Goal: Transaction & Acquisition: Purchase product/service

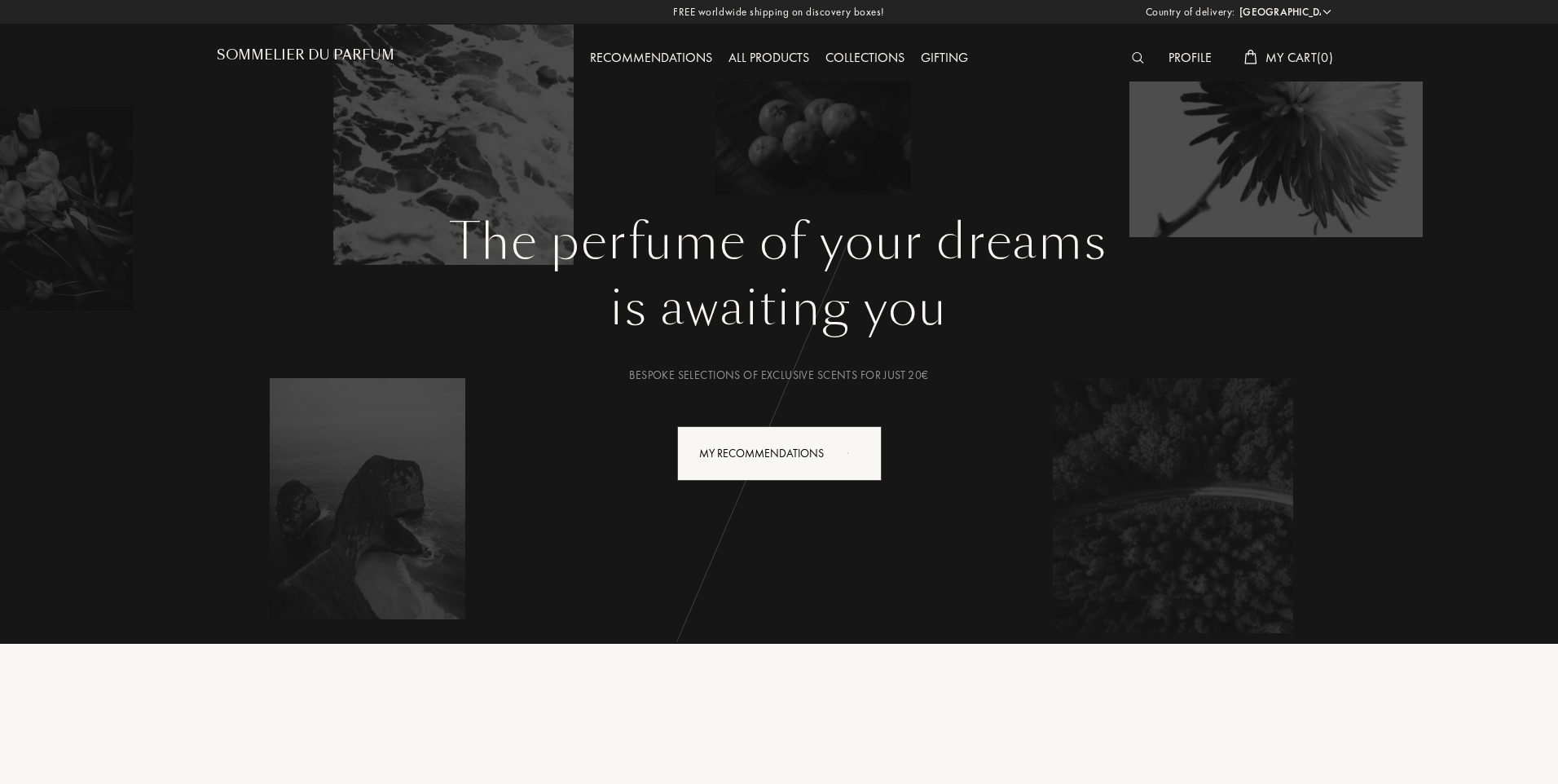
select select "IT"
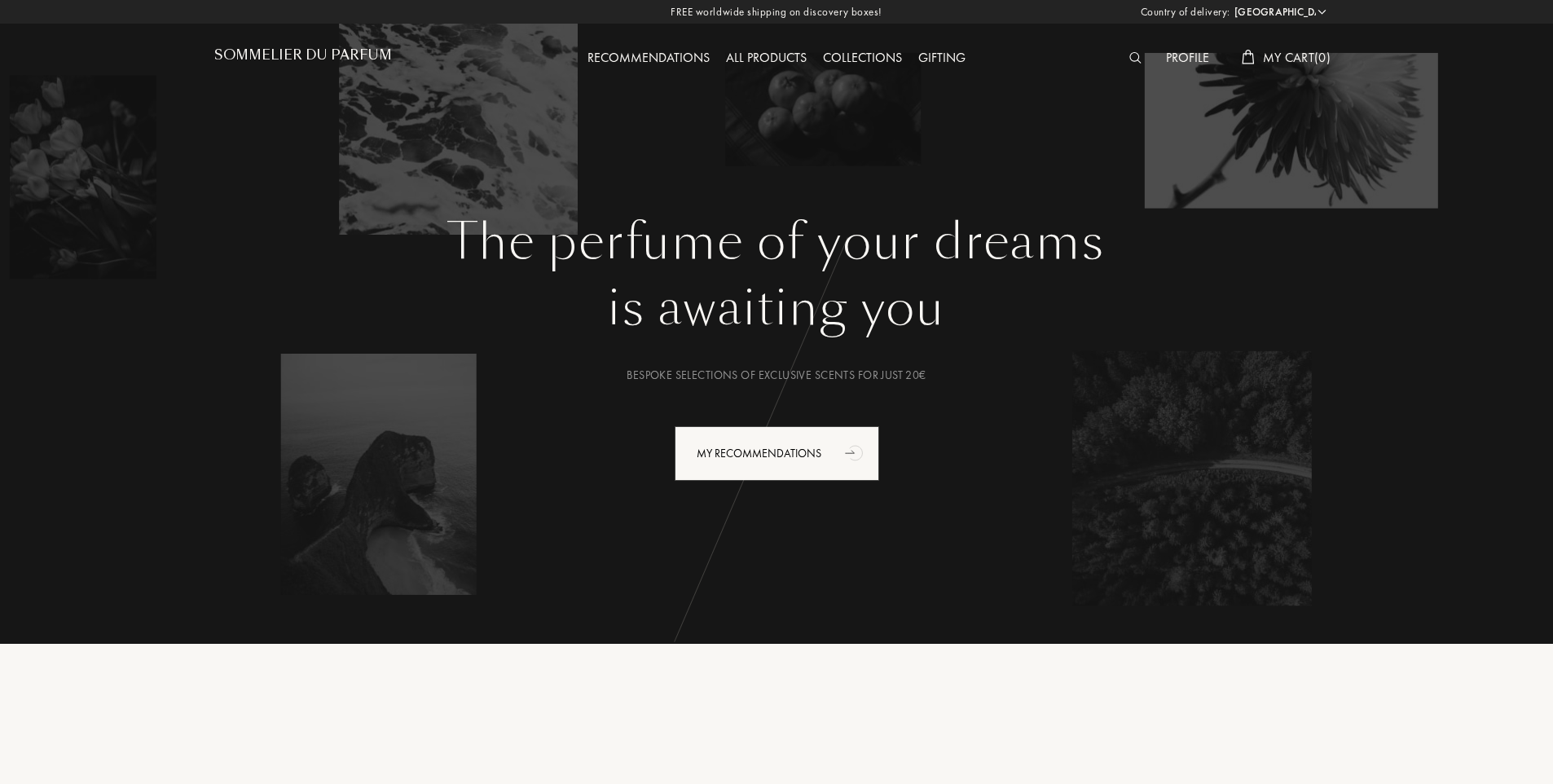
click at [1174, 55] on div "Profile" at bounding box center [1188, 59] width 60 height 21
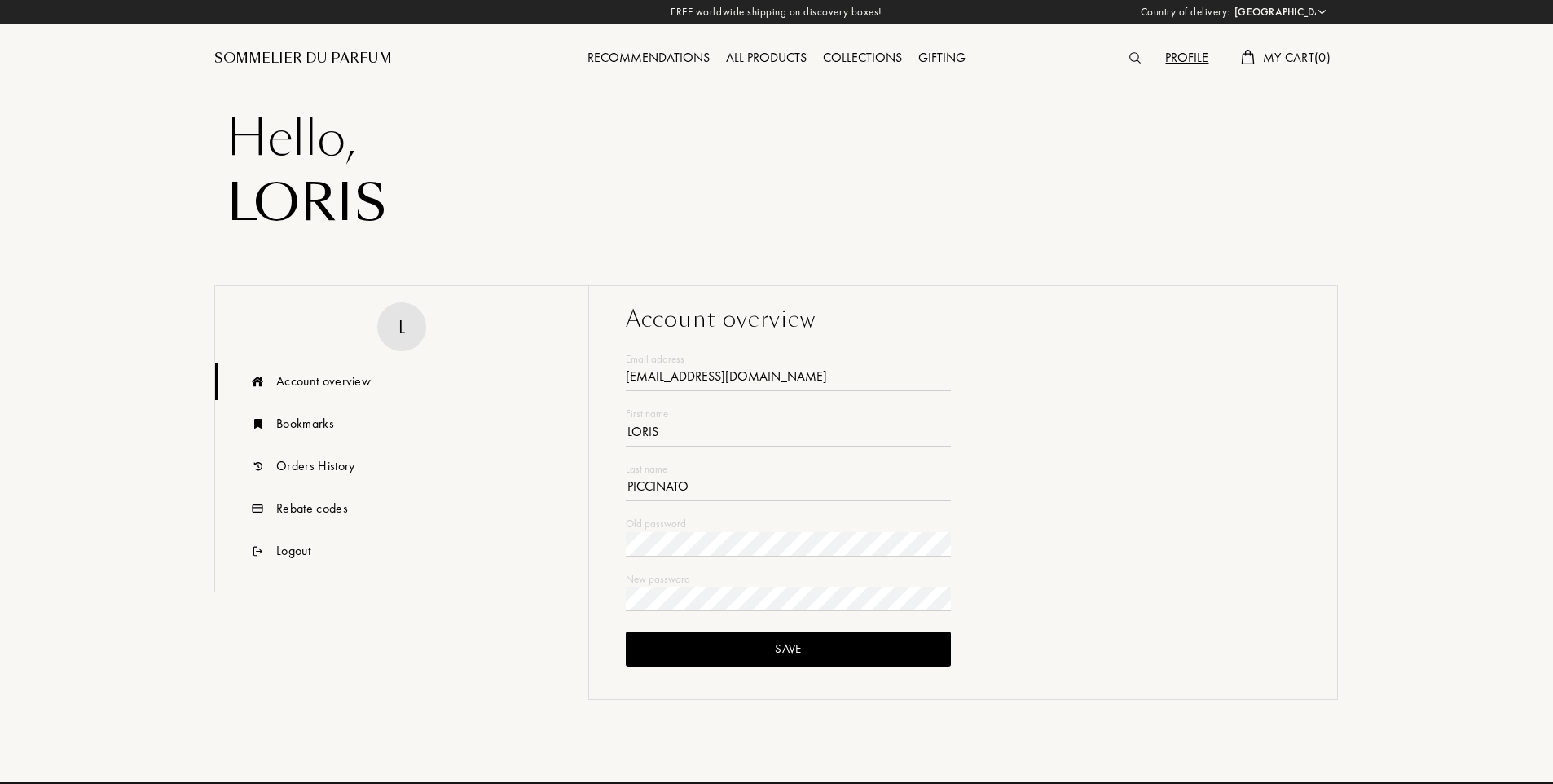
select select "IT"
type input "lorispiccinato@gmail.com"
click at [793, 657] on div "Save" at bounding box center [789, 649] width 325 height 35
click at [654, 59] on div "Recommendations" at bounding box center [649, 59] width 139 height 21
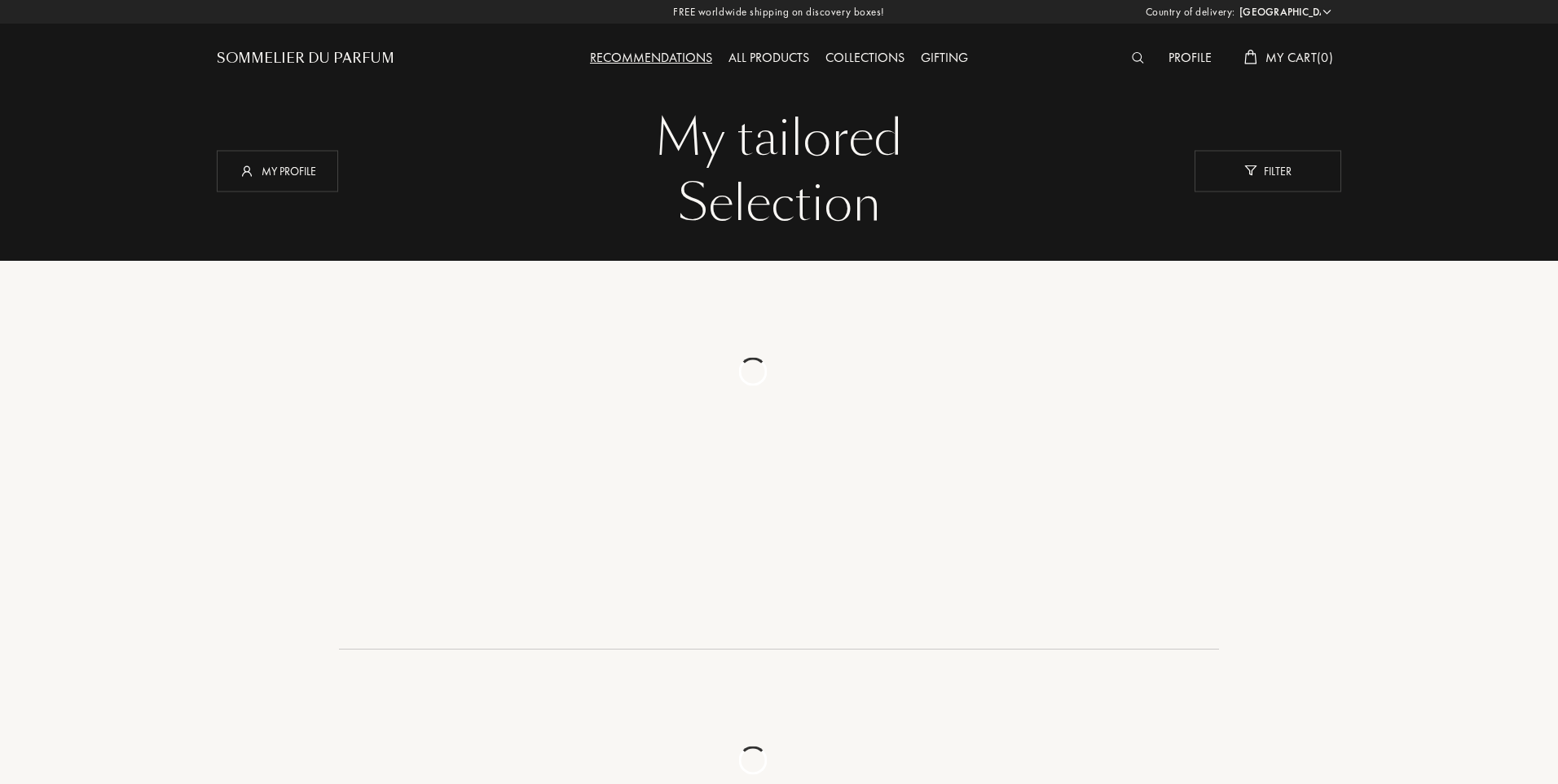
select select "IT"
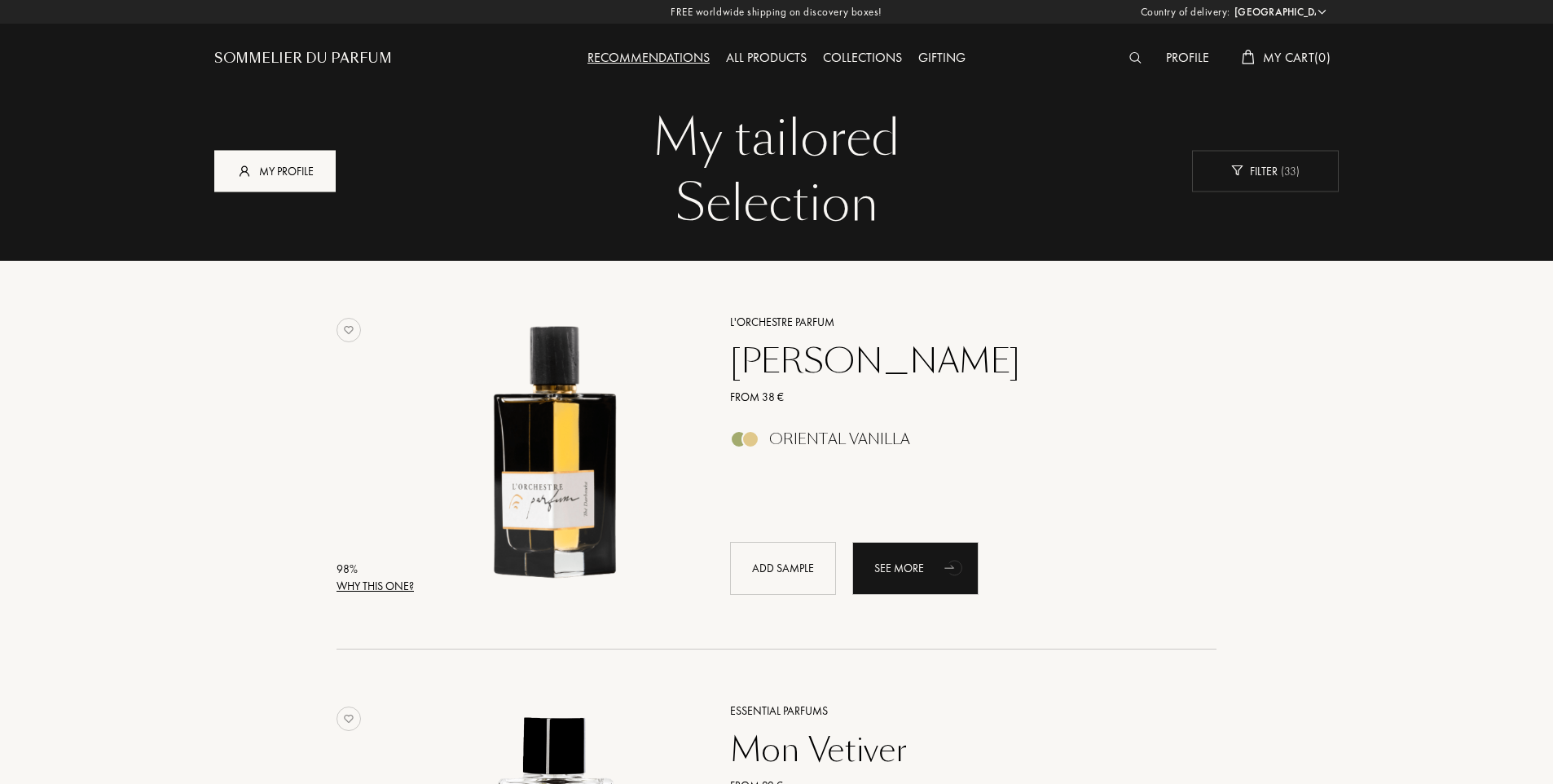
click at [278, 169] on div "My profile" at bounding box center [275, 171] width 122 height 42
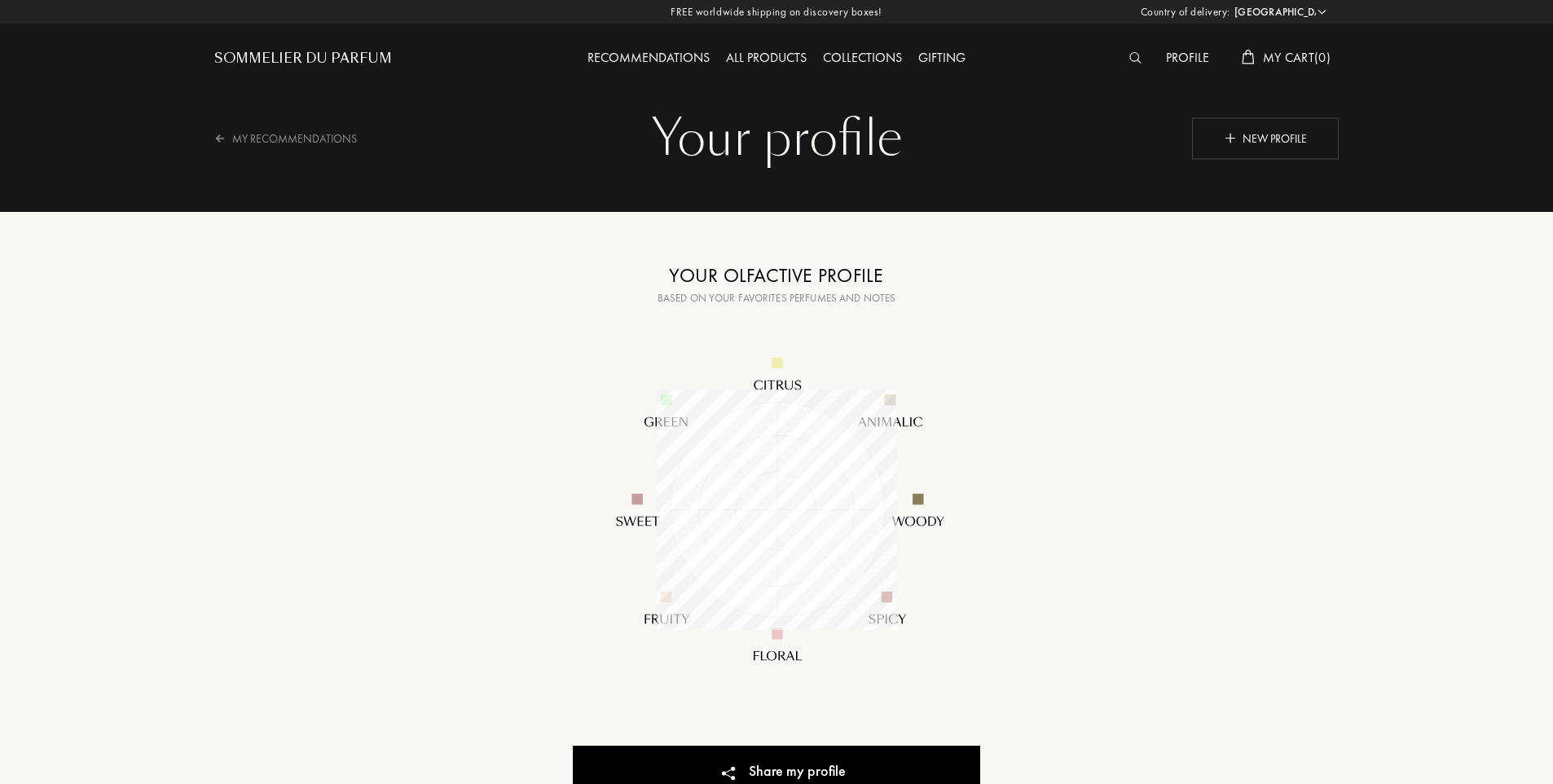
select select "IT"
click at [1278, 138] on div "New profile" at bounding box center [1266, 138] width 147 height 42
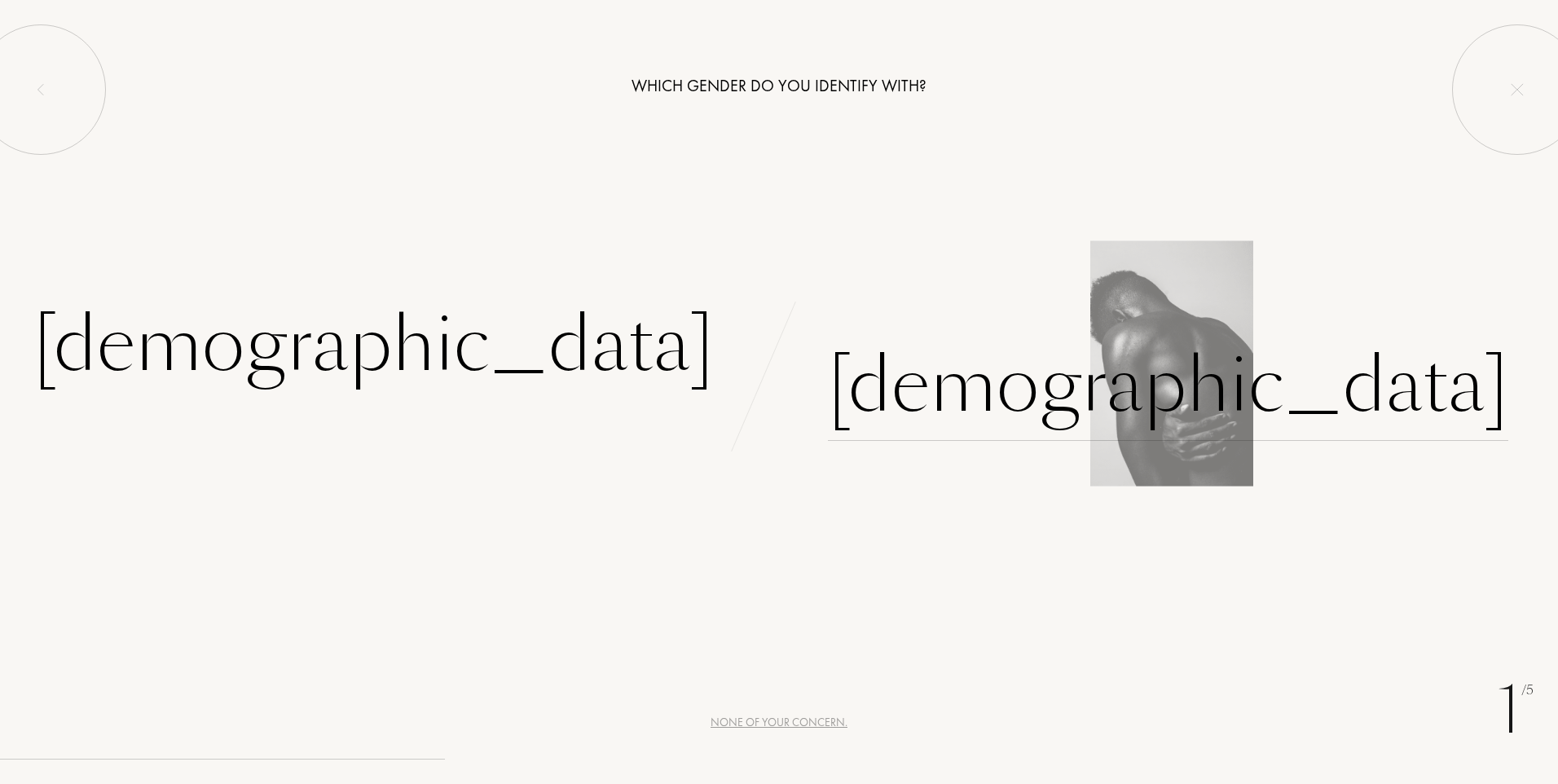
click at [900, 391] on div "[DEMOGRAPHIC_DATA]" at bounding box center [1168, 386] width 680 height 110
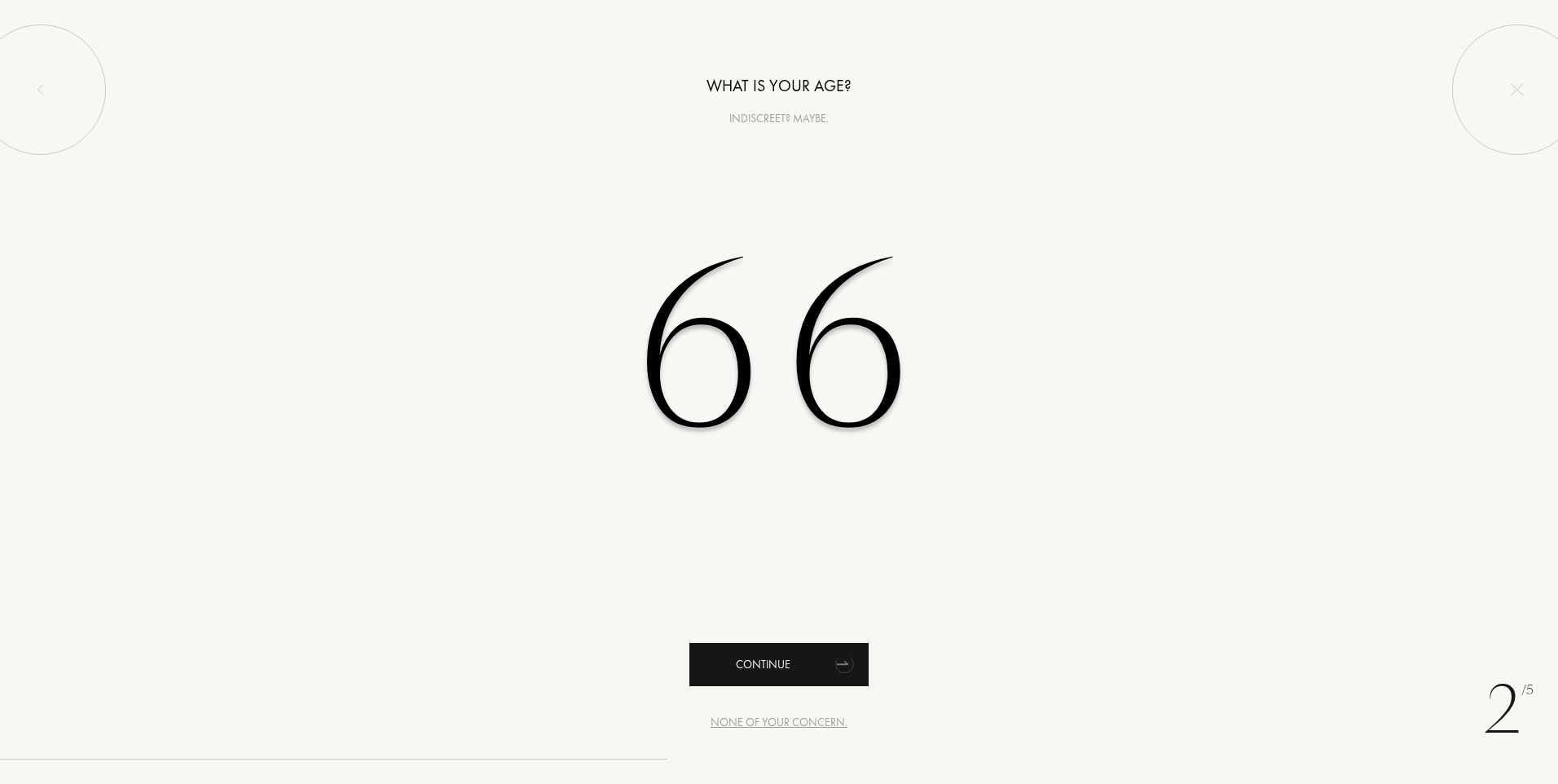
type input "66"
click at [765, 660] on div "Continue" at bounding box center [779, 664] width 179 height 43
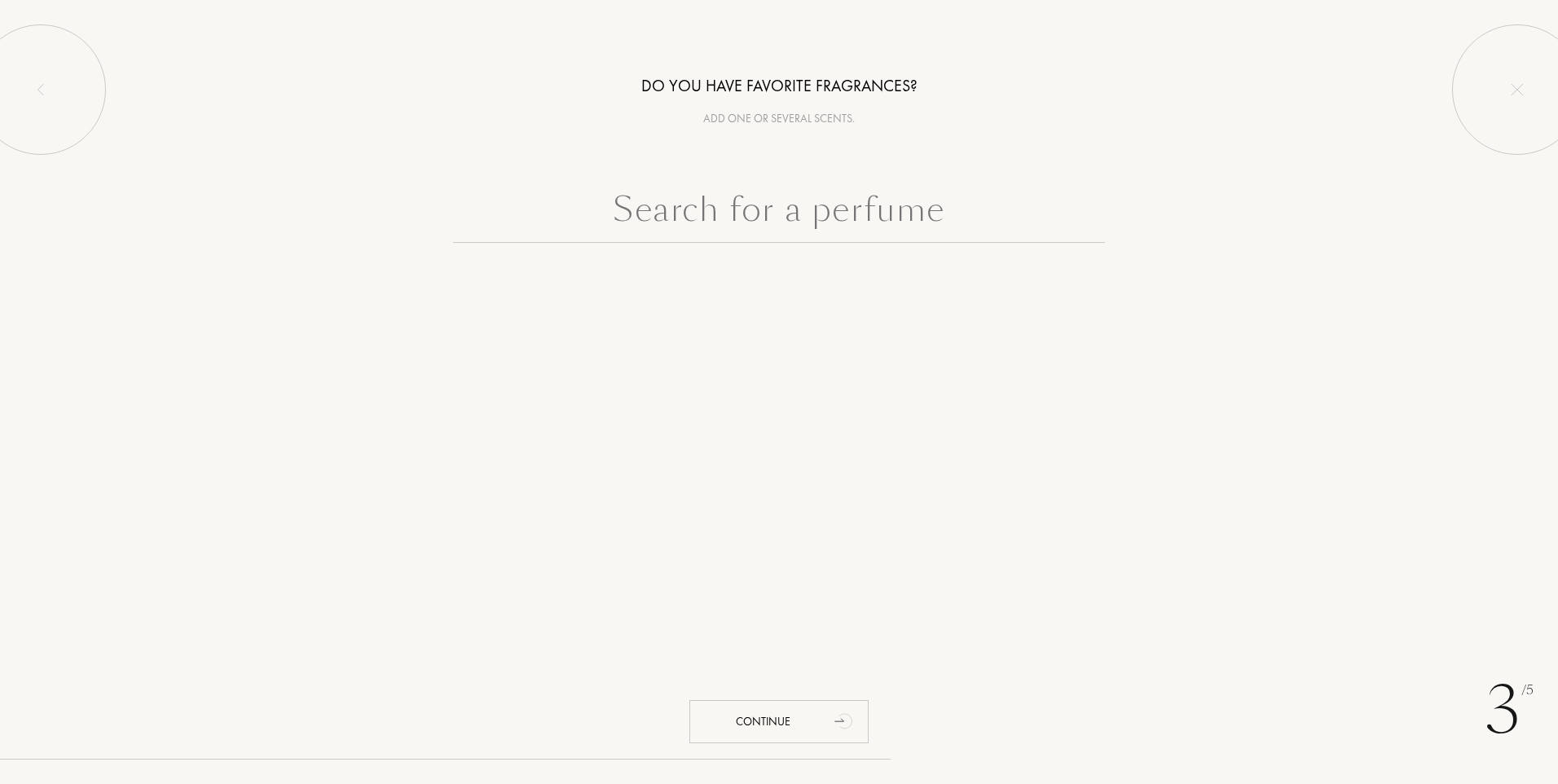
click at [712, 218] on input "text" at bounding box center [779, 214] width 652 height 59
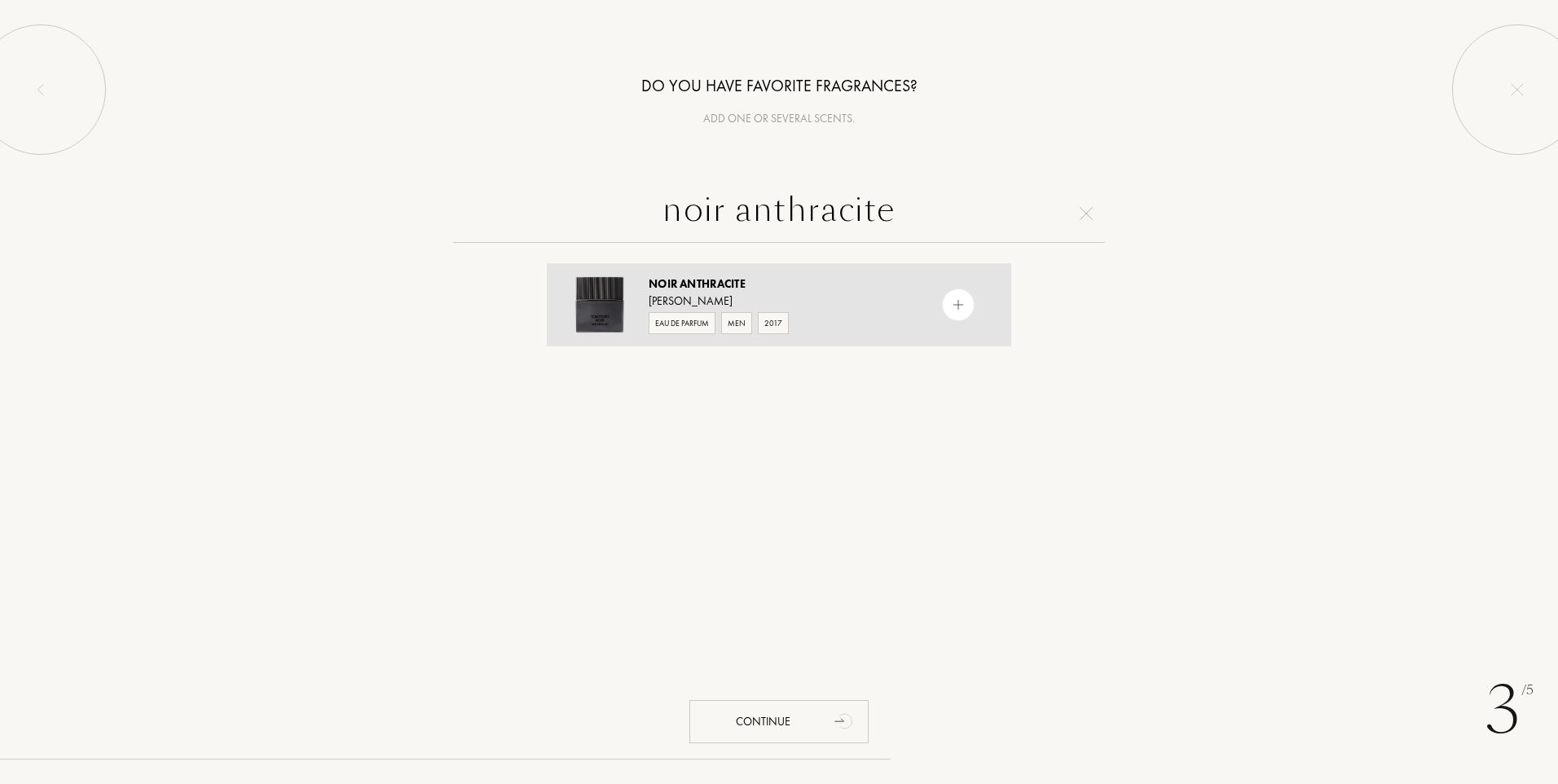
type input "noir anthracite"
click at [683, 317] on div "Eau de Parfum" at bounding box center [682, 323] width 67 height 22
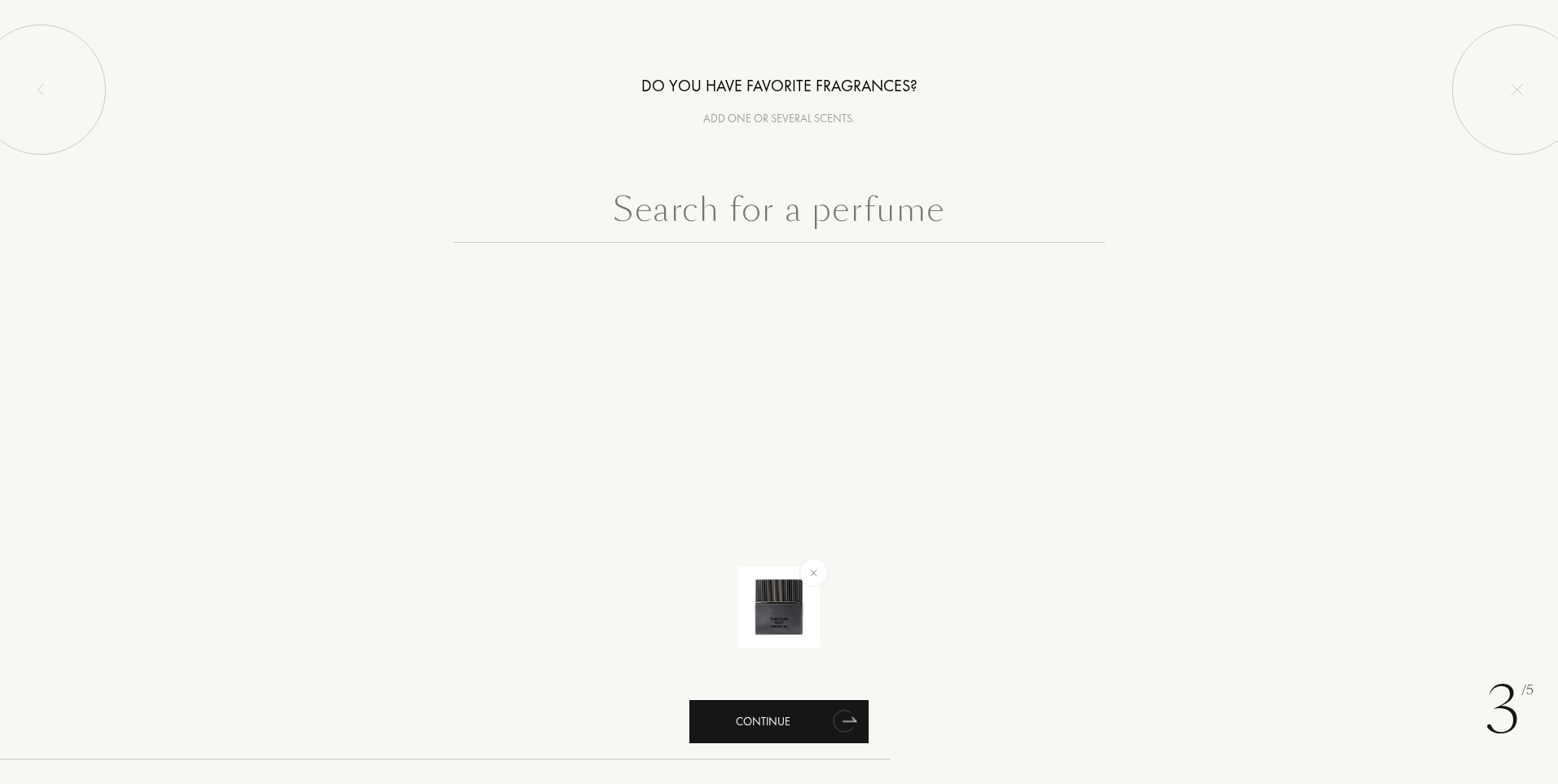
click at [769, 728] on div "Continue" at bounding box center [779, 721] width 179 height 43
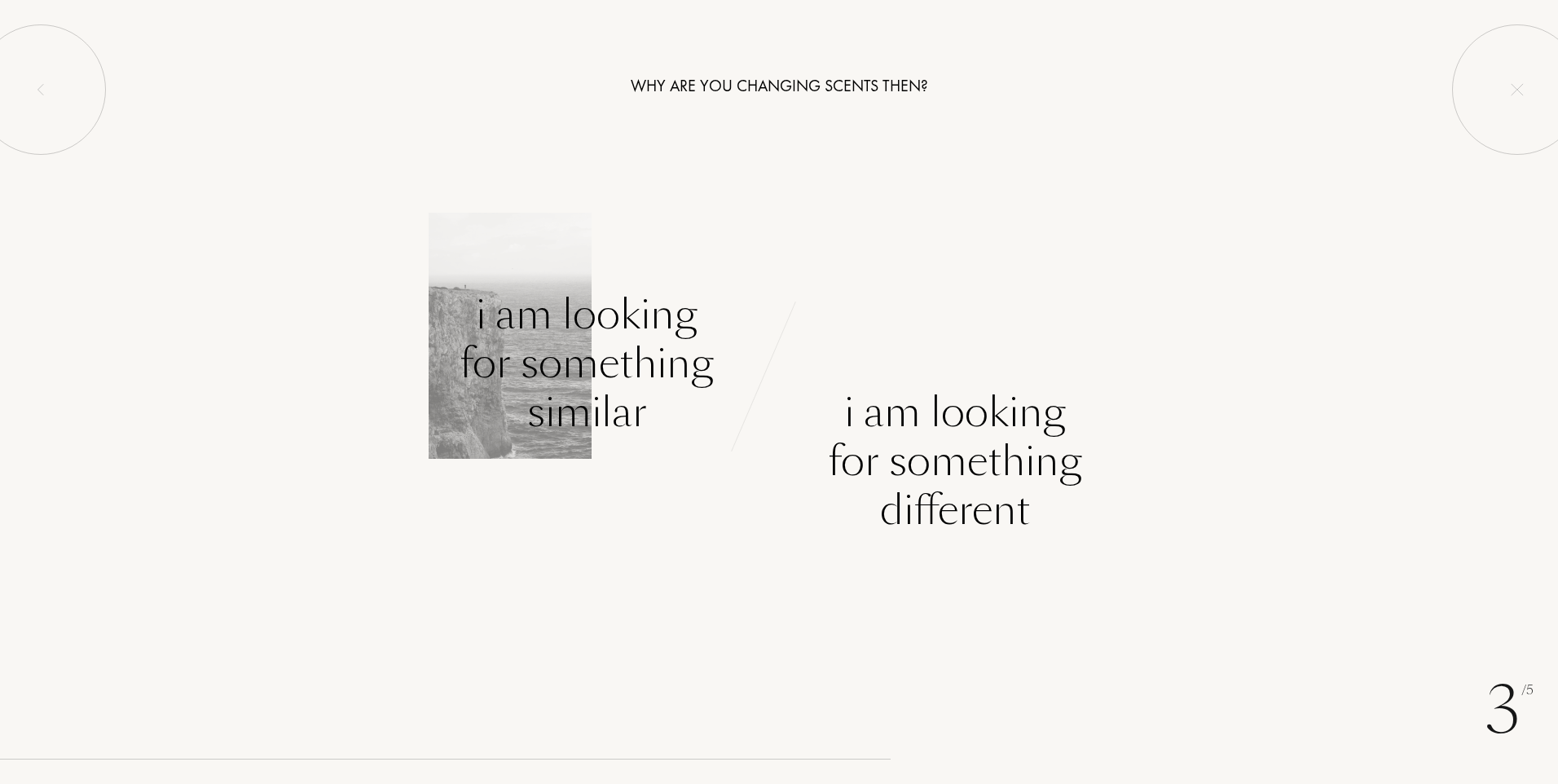
click at [562, 365] on div "I am looking for something similar" at bounding box center [586, 363] width 254 height 147
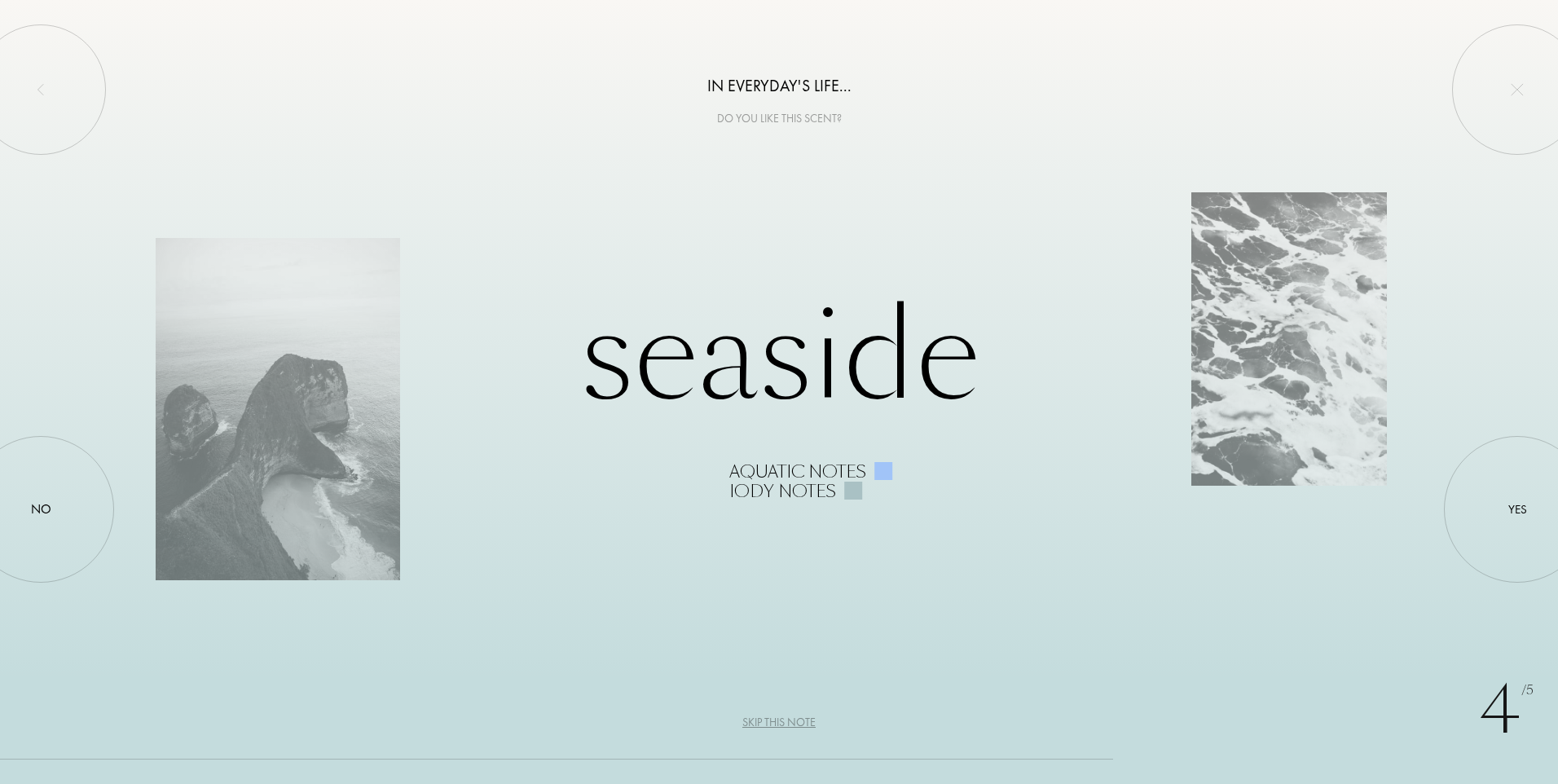
click at [783, 722] on div "Skip this note" at bounding box center [779, 722] width 73 height 17
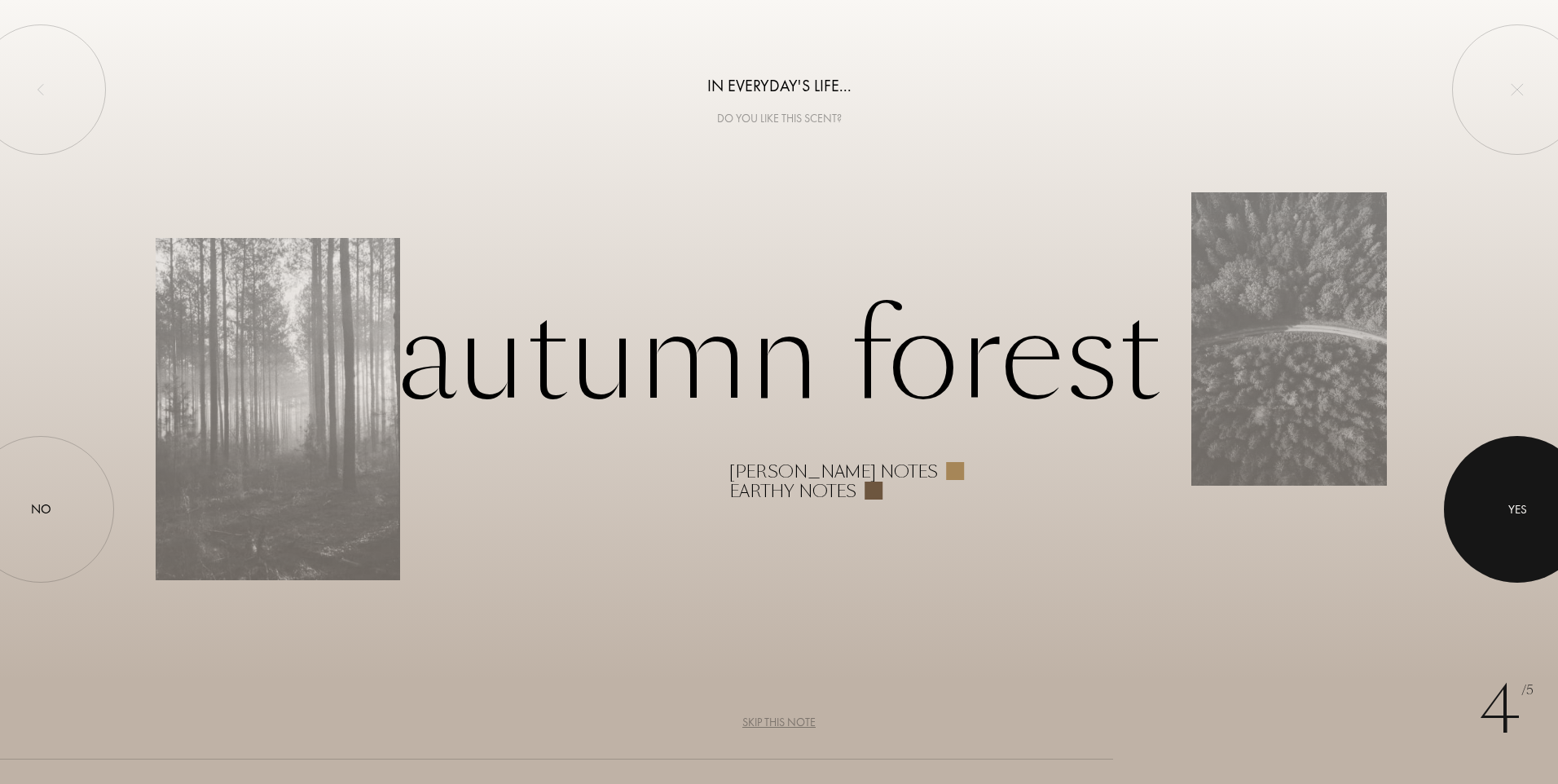
click at [1519, 508] on div "Yes" at bounding box center [1518, 510] width 19 height 19
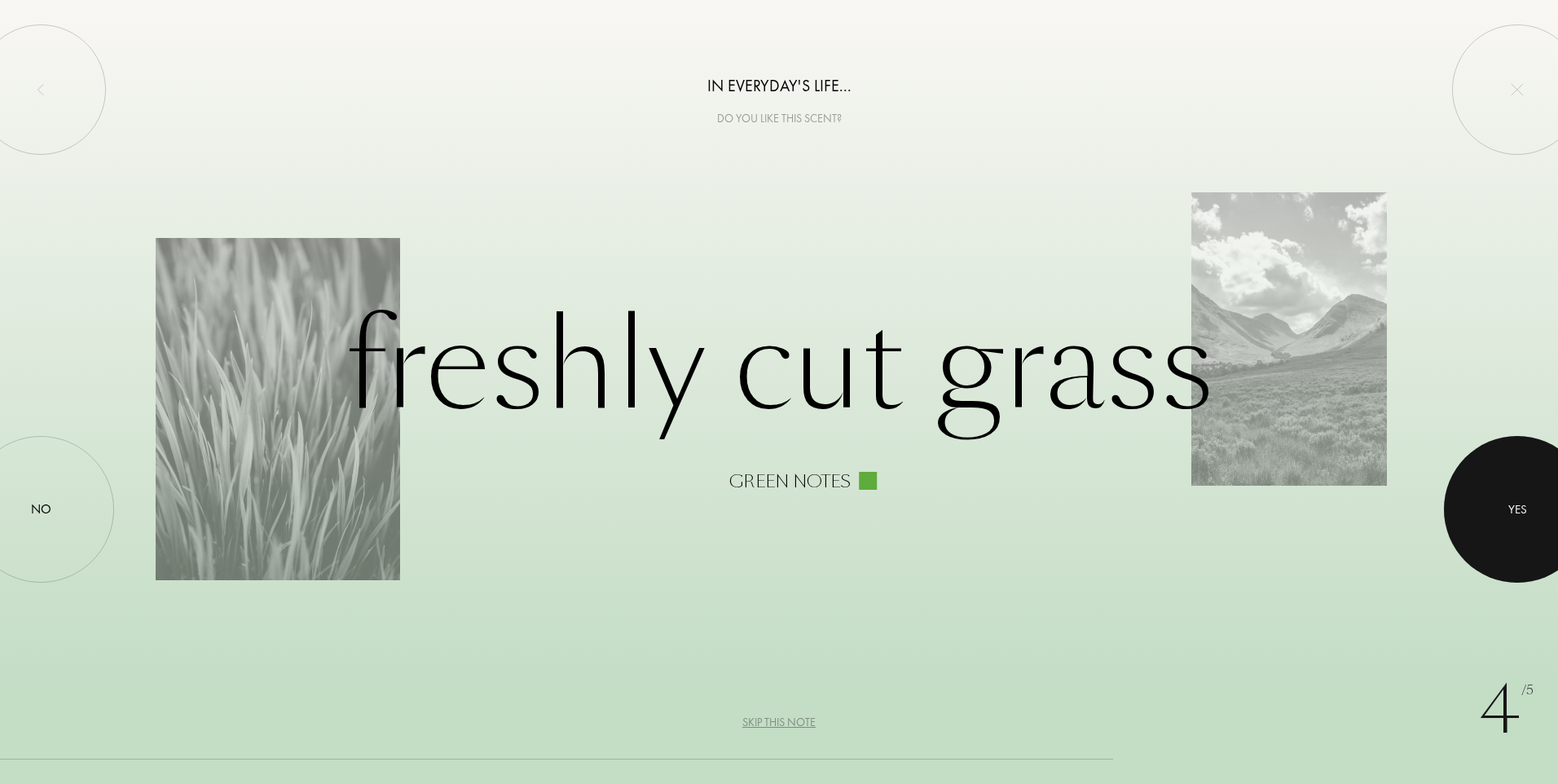
click at [1514, 503] on div "Yes" at bounding box center [1518, 510] width 19 height 19
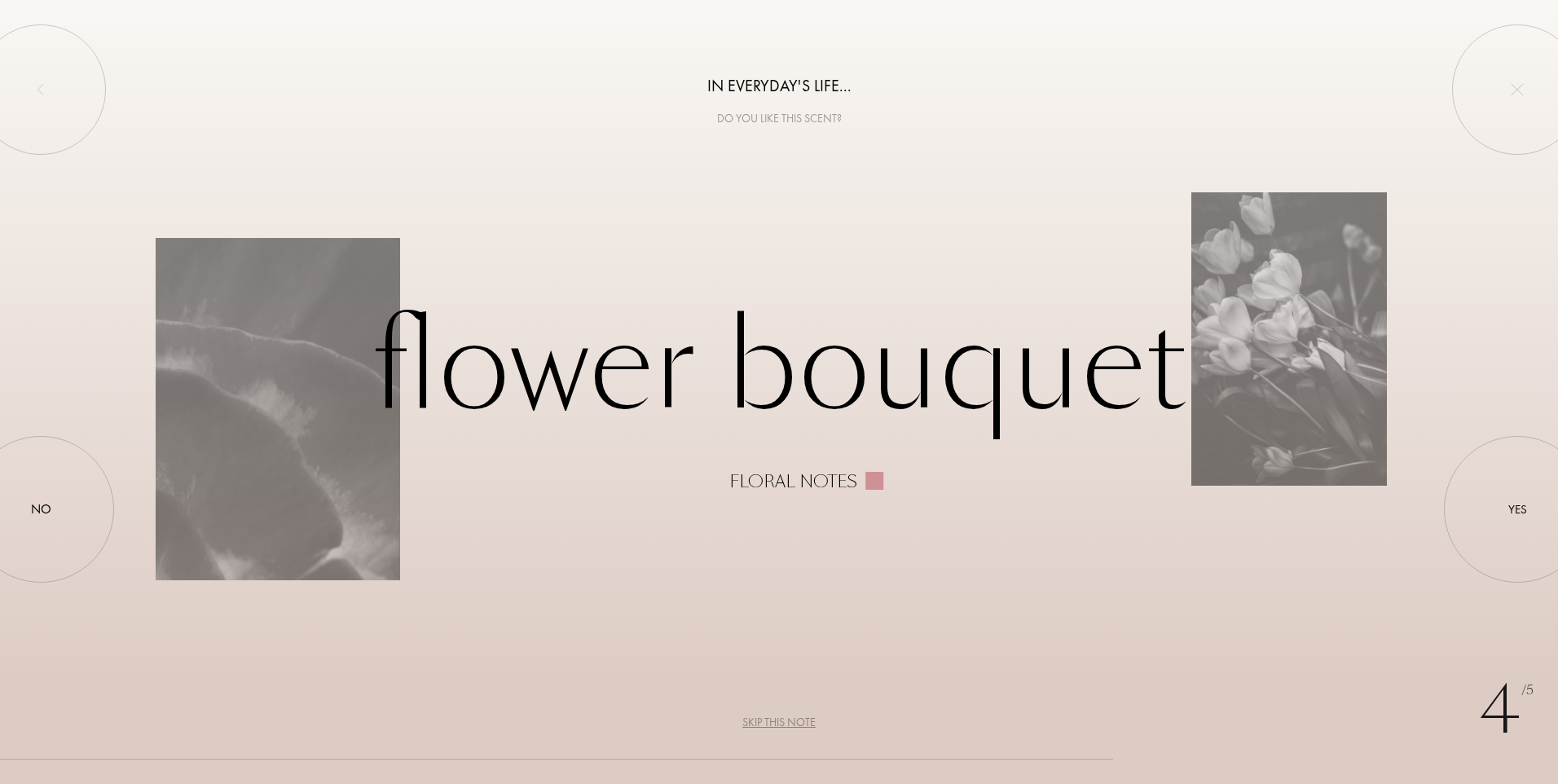
click at [779, 721] on div "Skip this note" at bounding box center [779, 722] width 73 height 17
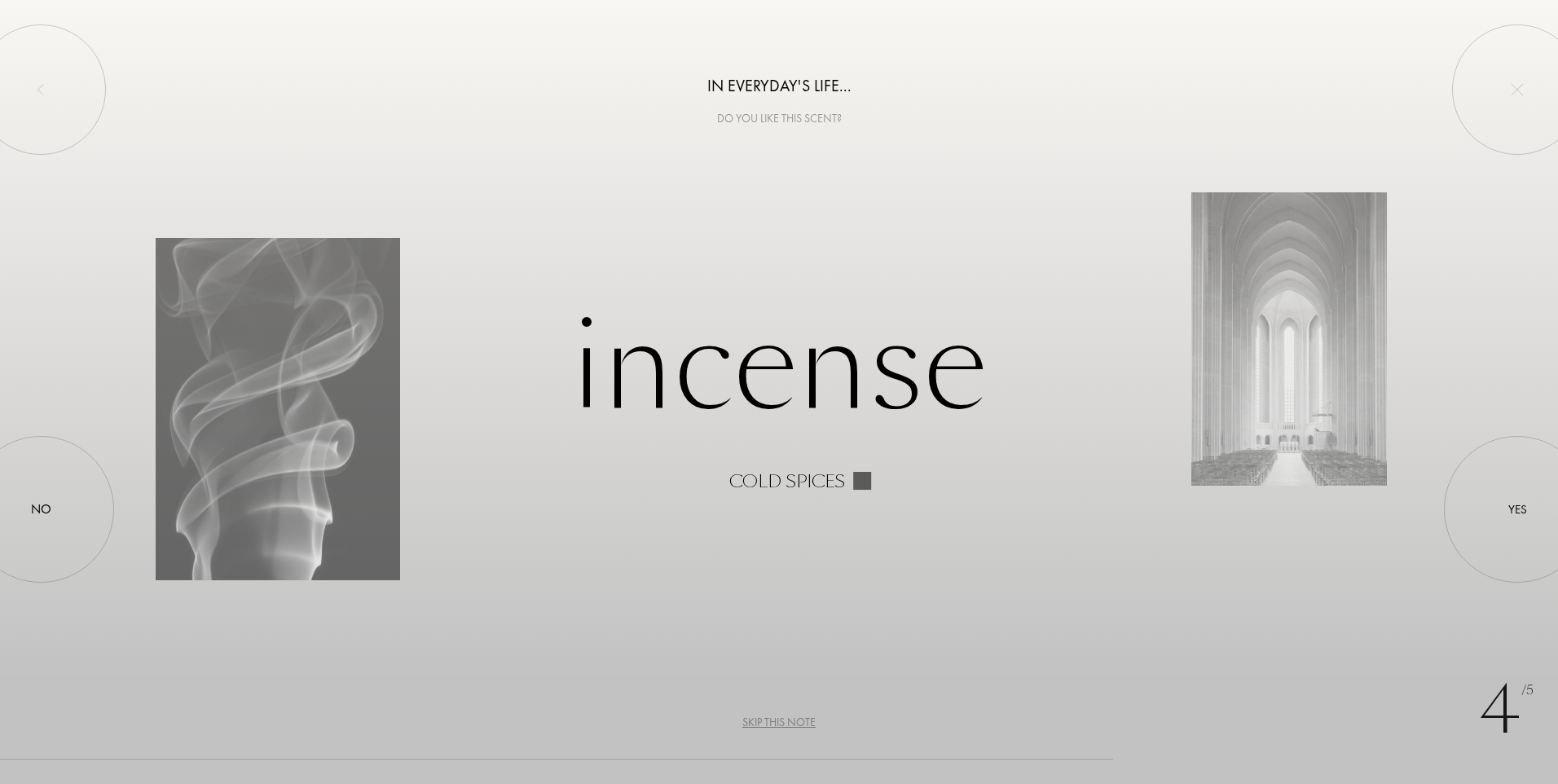
click at [779, 721] on div "Skip this note" at bounding box center [779, 722] width 73 height 17
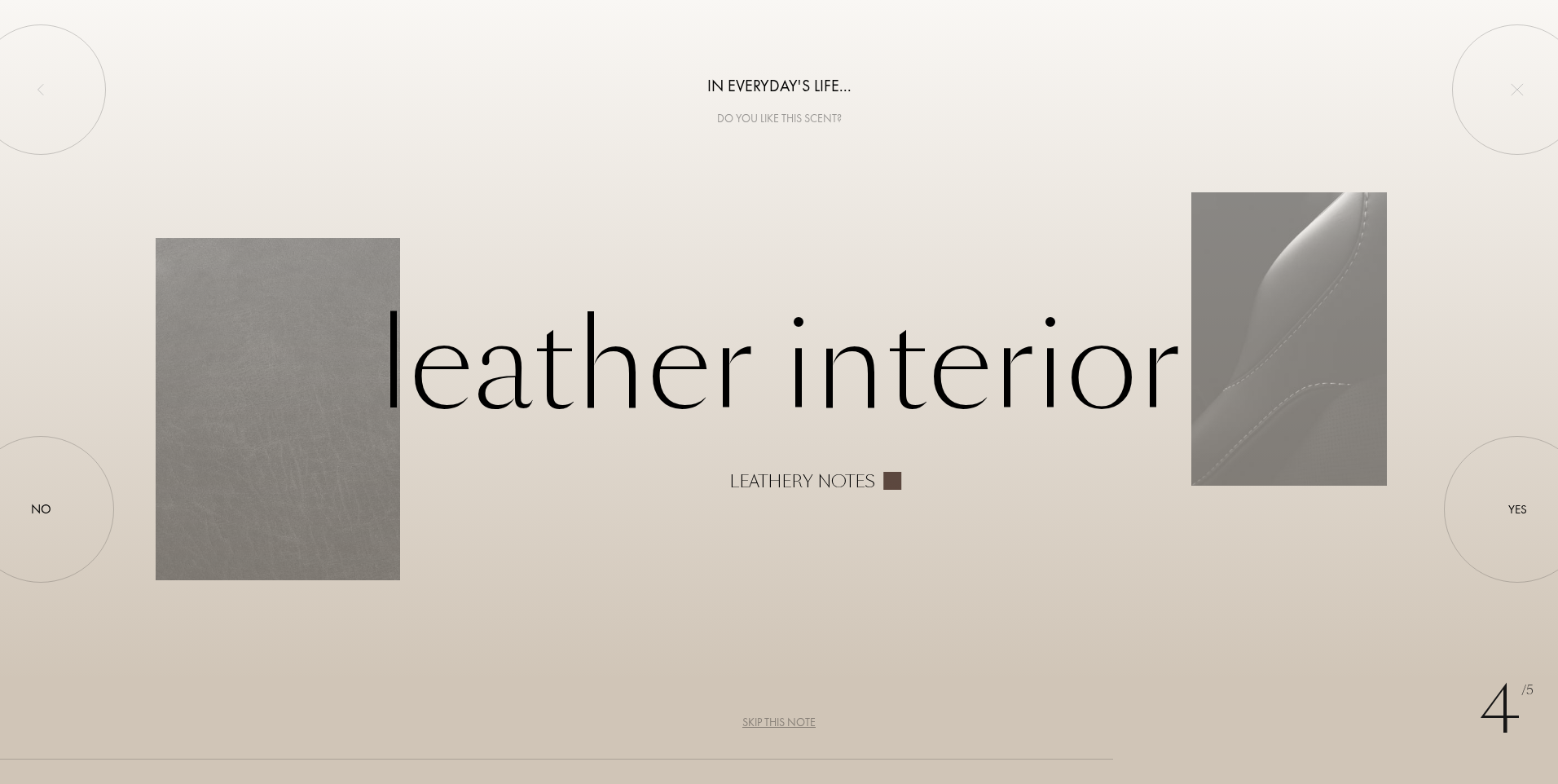
click at [779, 722] on div "Skip this note" at bounding box center [779, 722] width 73 height 17
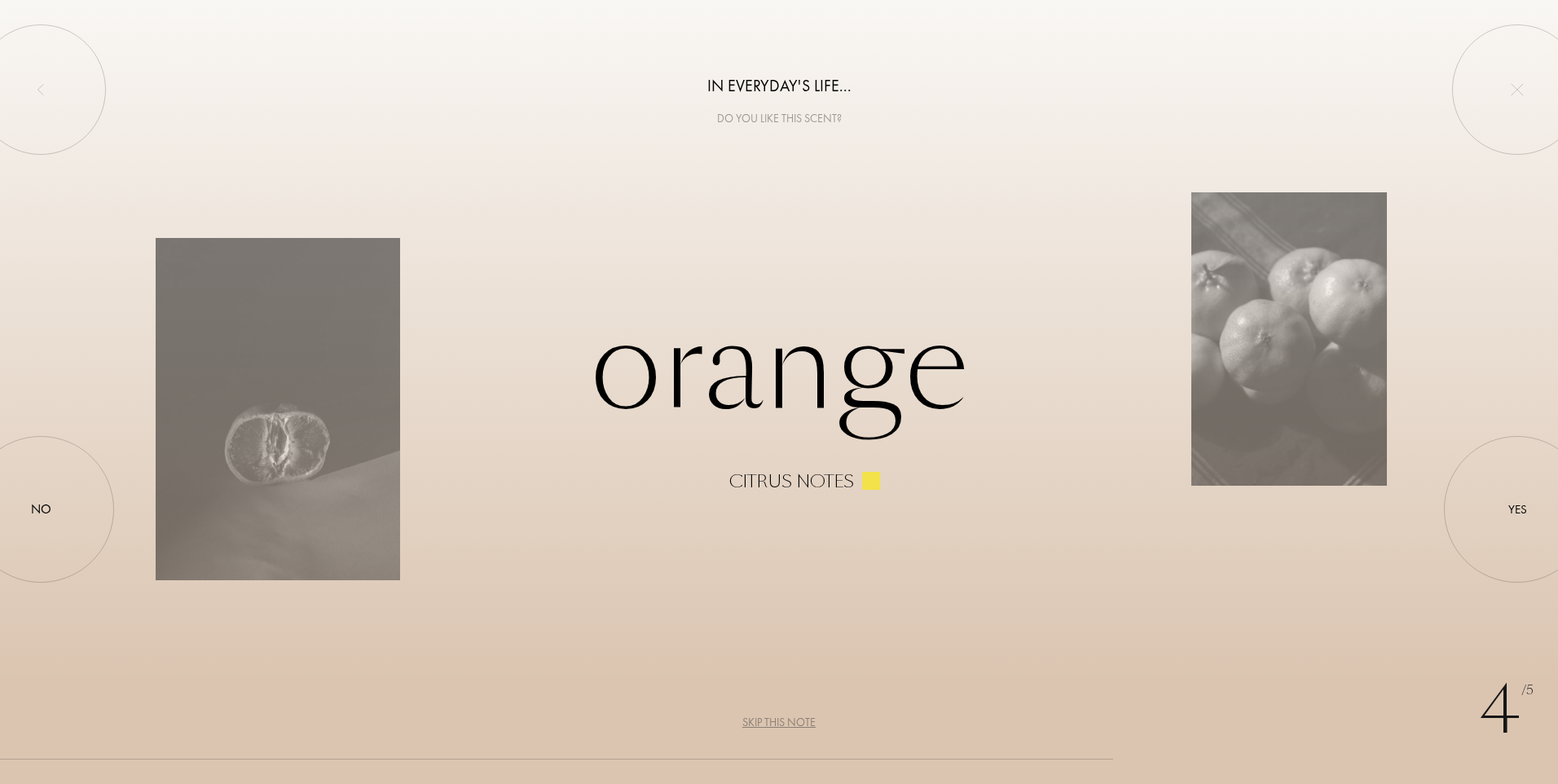
click at [779, 722] on div "Skip this note" at bounding box center [779, 722] width 73 height 17
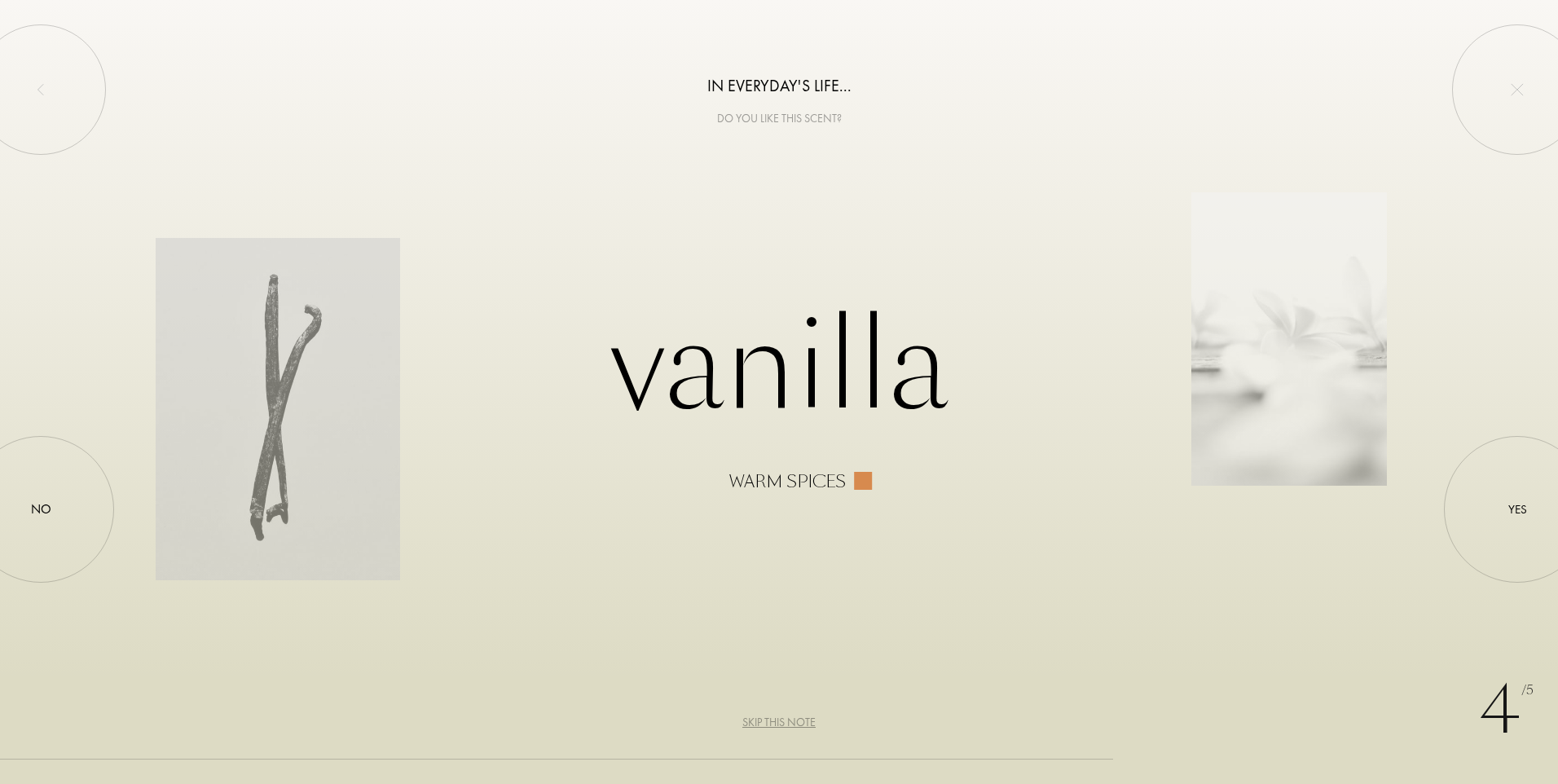
click at [779, 722] on div "Skip this note" at bounding box center [779, 722] width 73 height 17
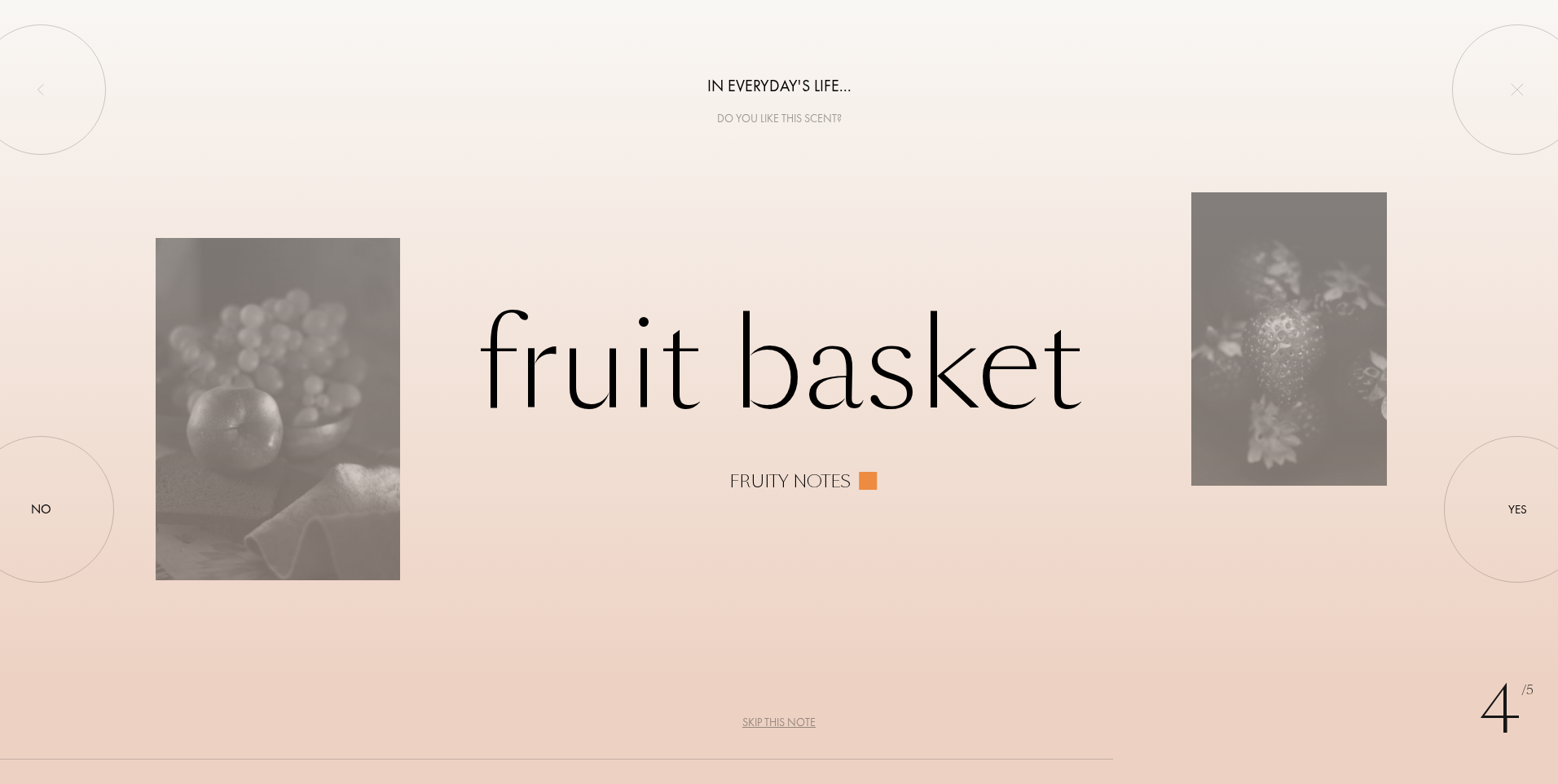
click at [781, 722] on div "Skip this note" at bounding box center [779, 722] width 73 height 17
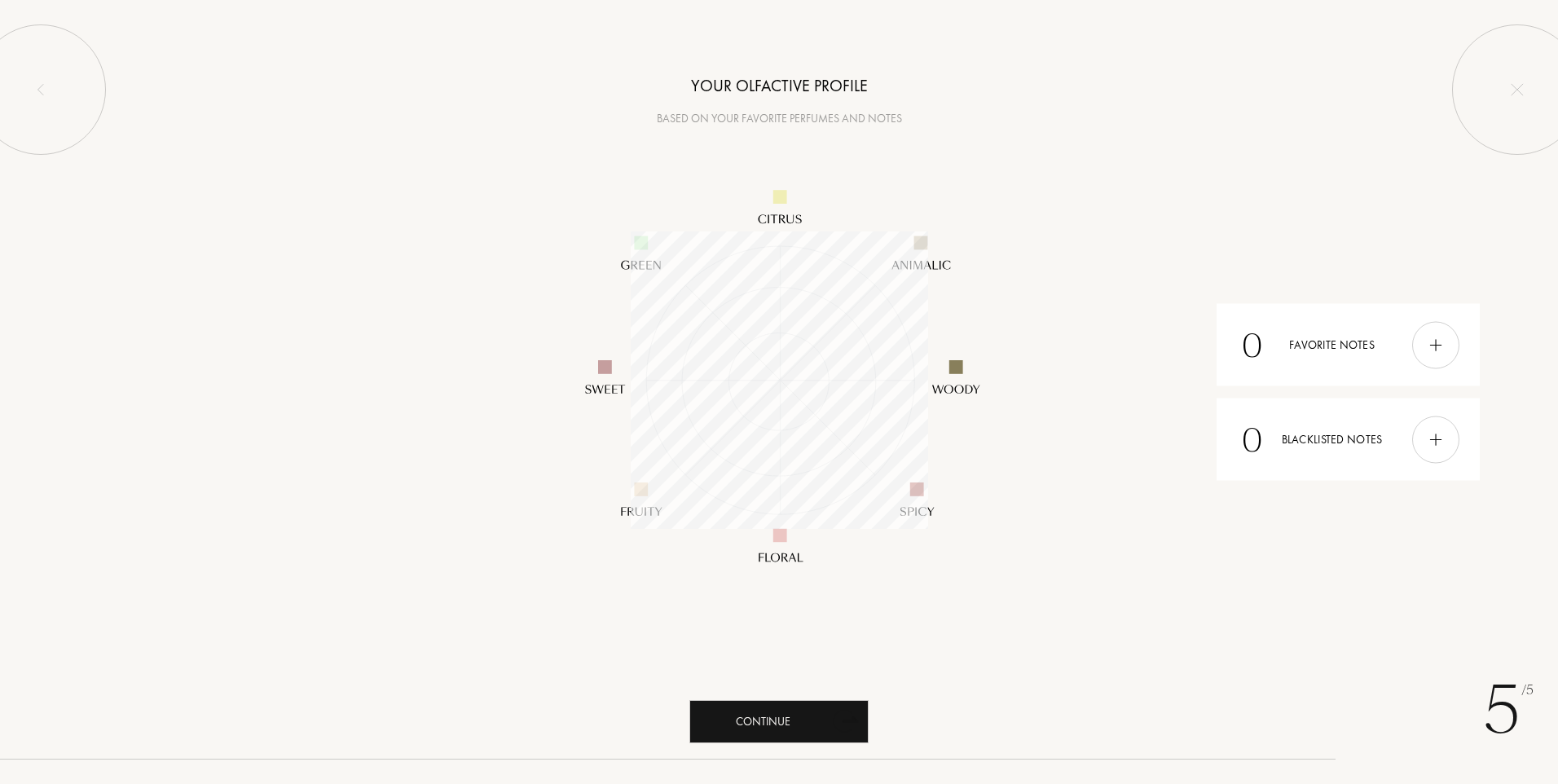
scroll to position [298, 298]
click at [37, 90] on img at bounding box center [41, 89] width 13 height 13
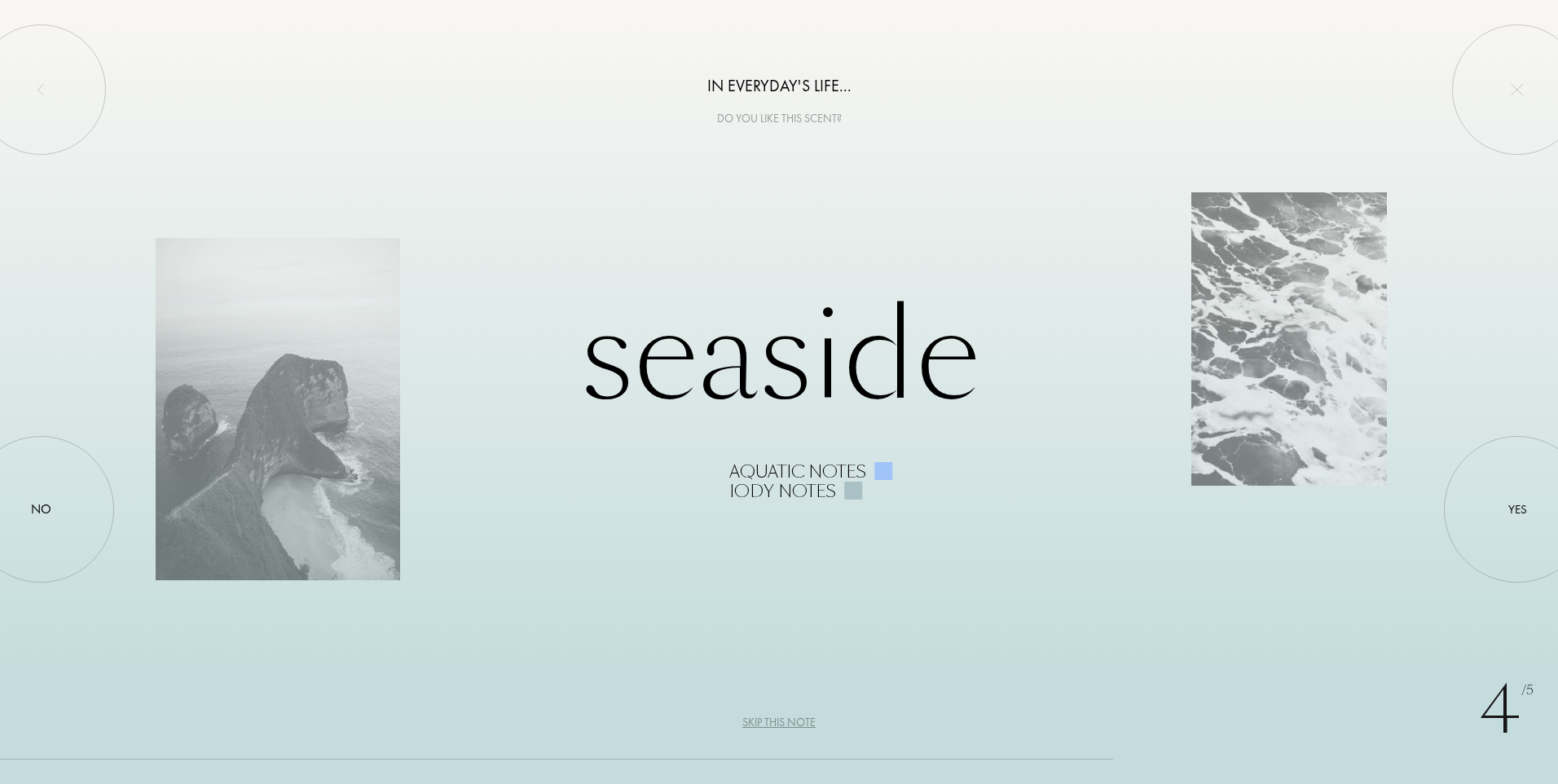
click at [773, 720] on div "Skip this note" at bounding box center [779, 722] width 73 height 17
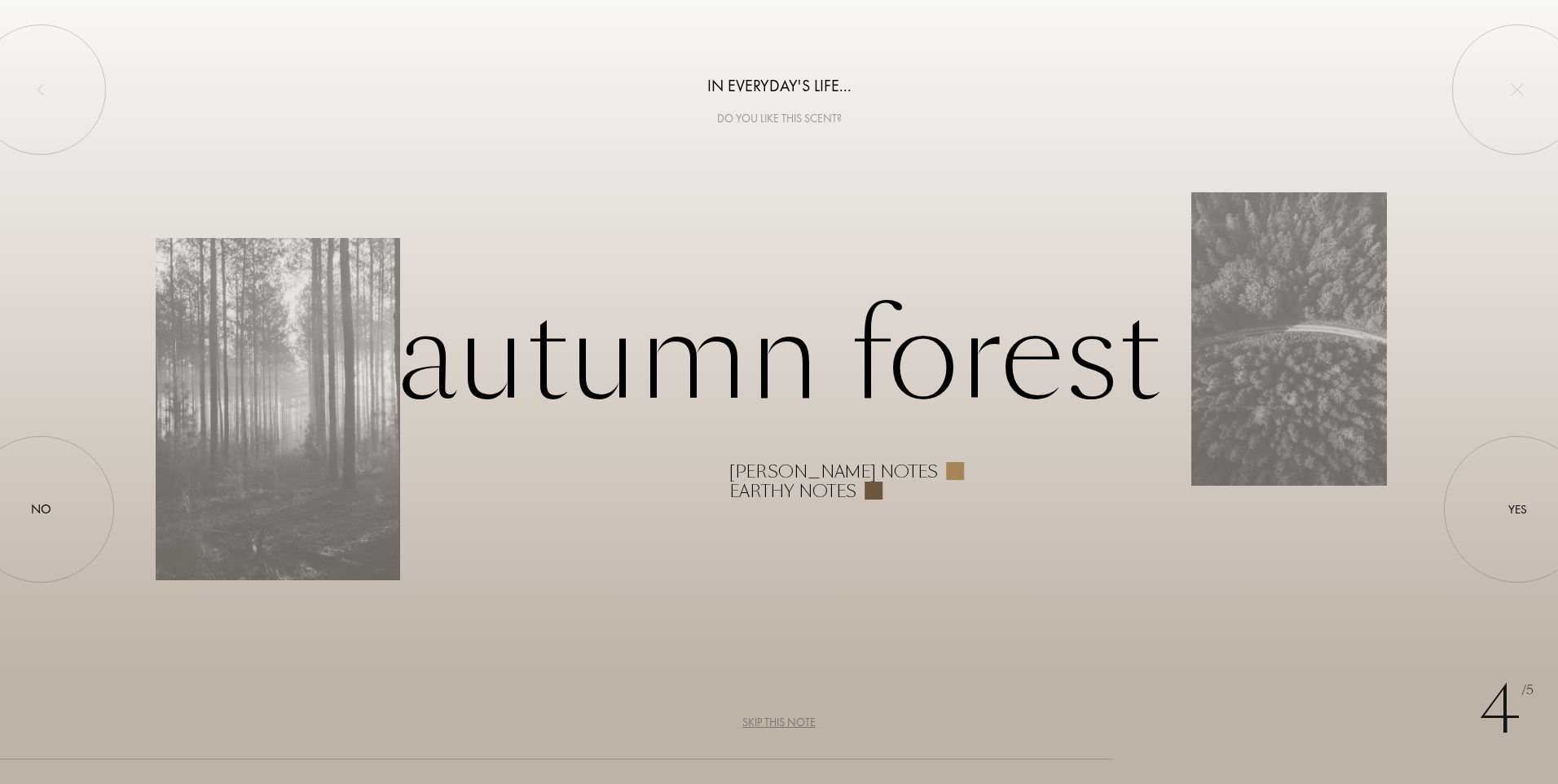
click at [773, 720] on div "Skip this note" at bounding box center [779, 722] width 73 height 17
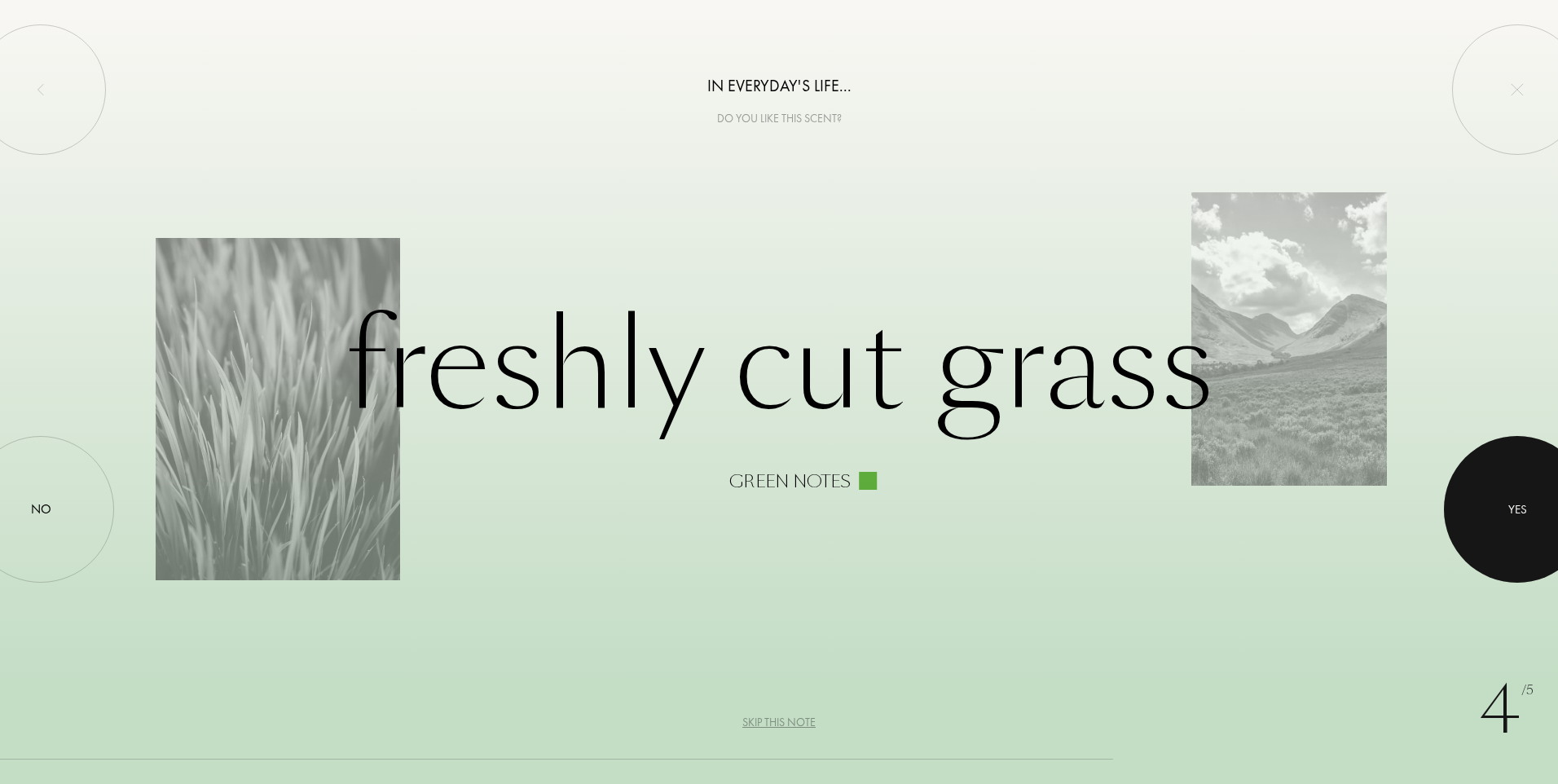
click at [1492, 500] on div at bounding box center [1517, 509] width 147 height 147
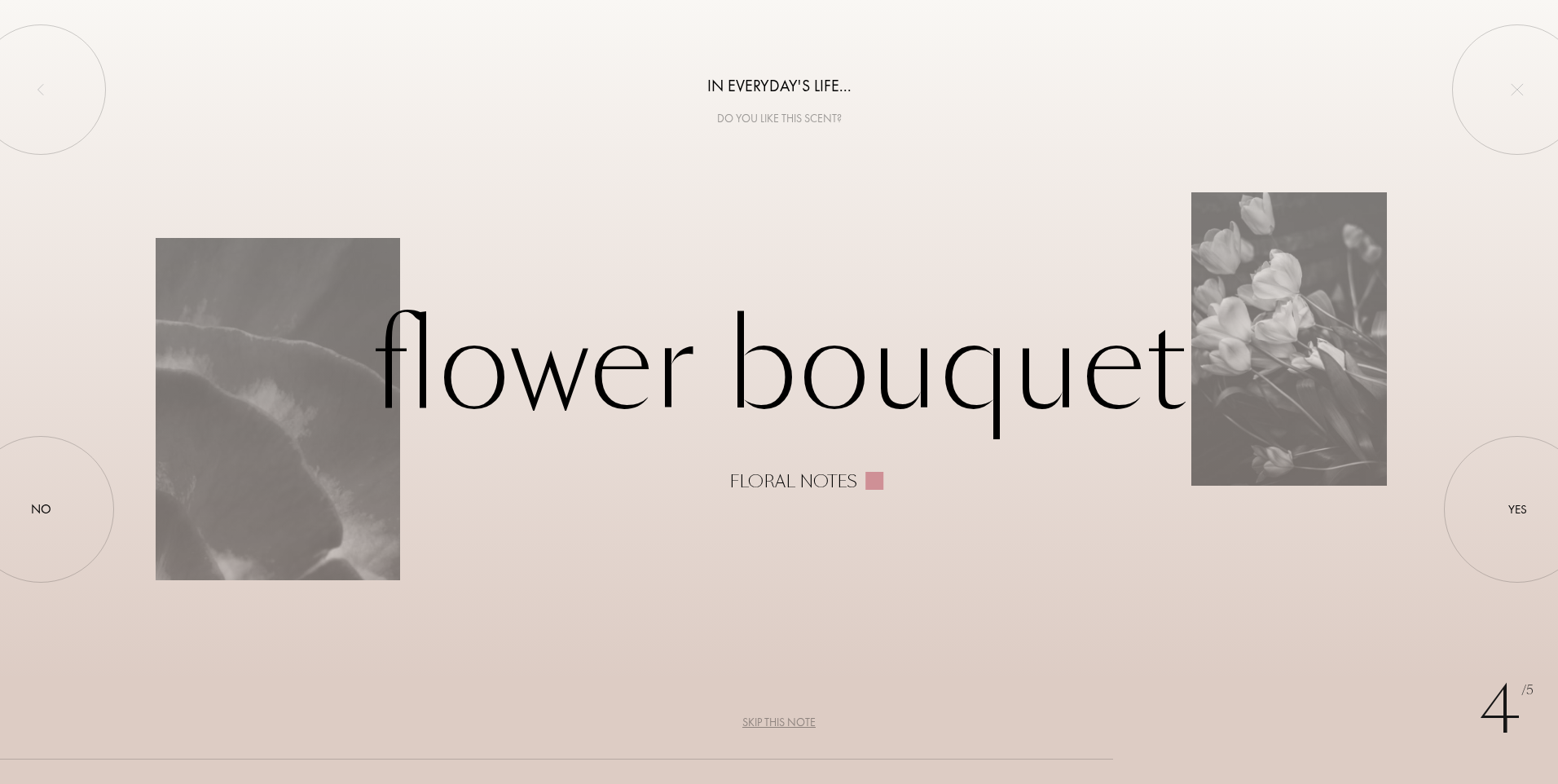
click at [782, 718] on div "Skip this note" at bounding box center [779, 722] width 73 height 17
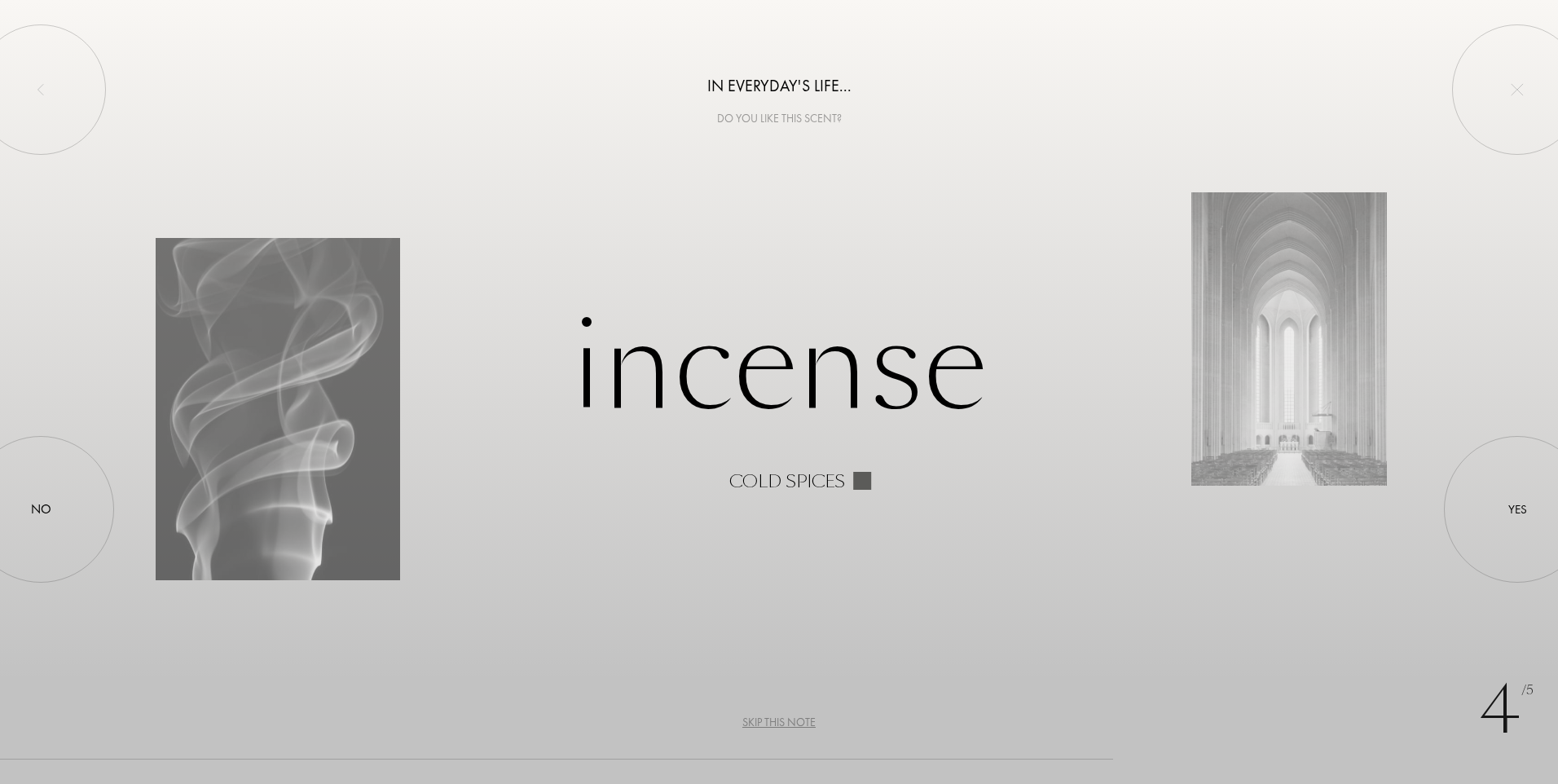
click at [782, 719] on div "Skip this note" at bounding box center [779, 722] width 73 height 17
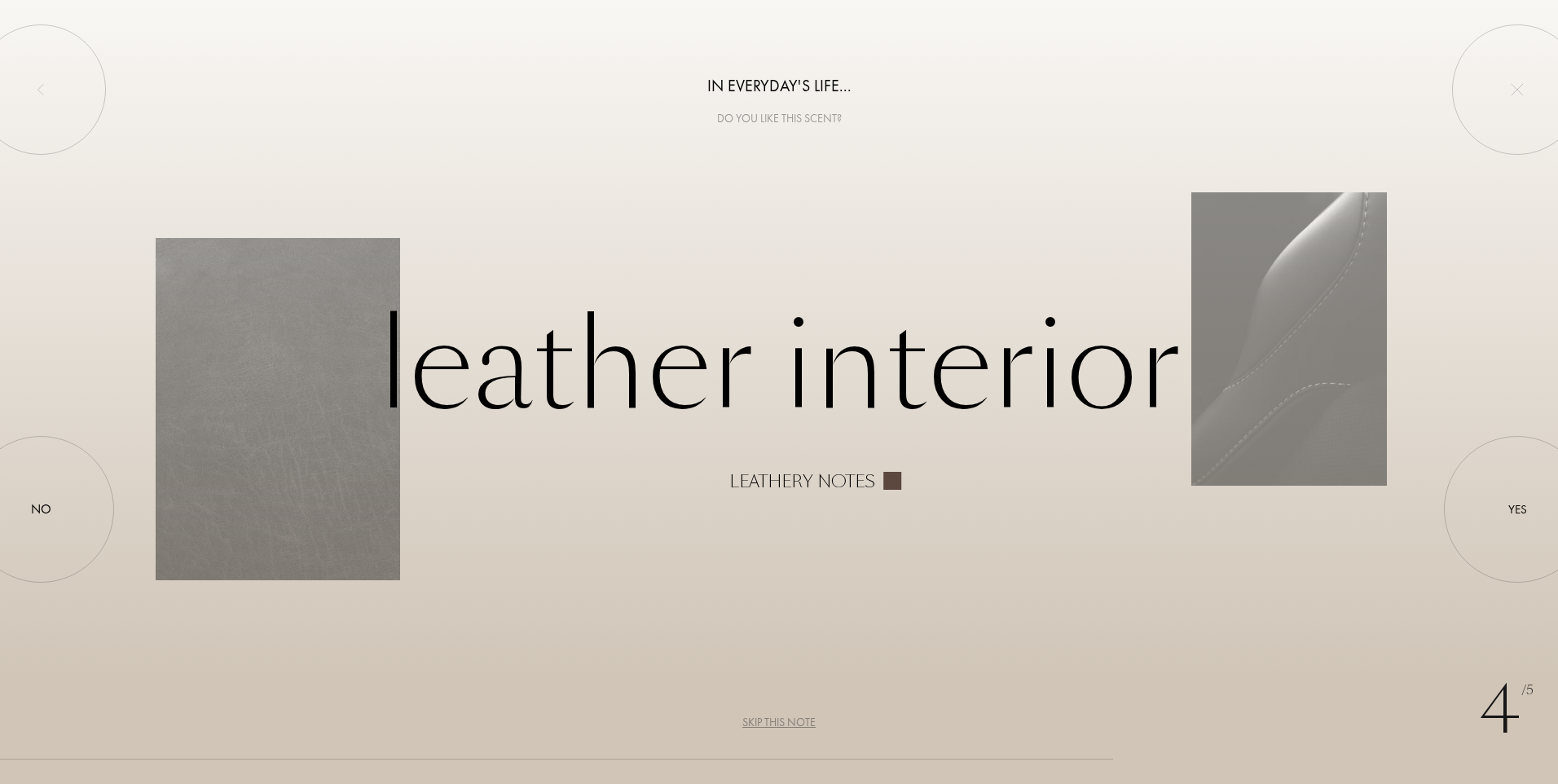
click at [782, 719] on div "Skip this note" at bounding box center [779, 722] width 73 height 17
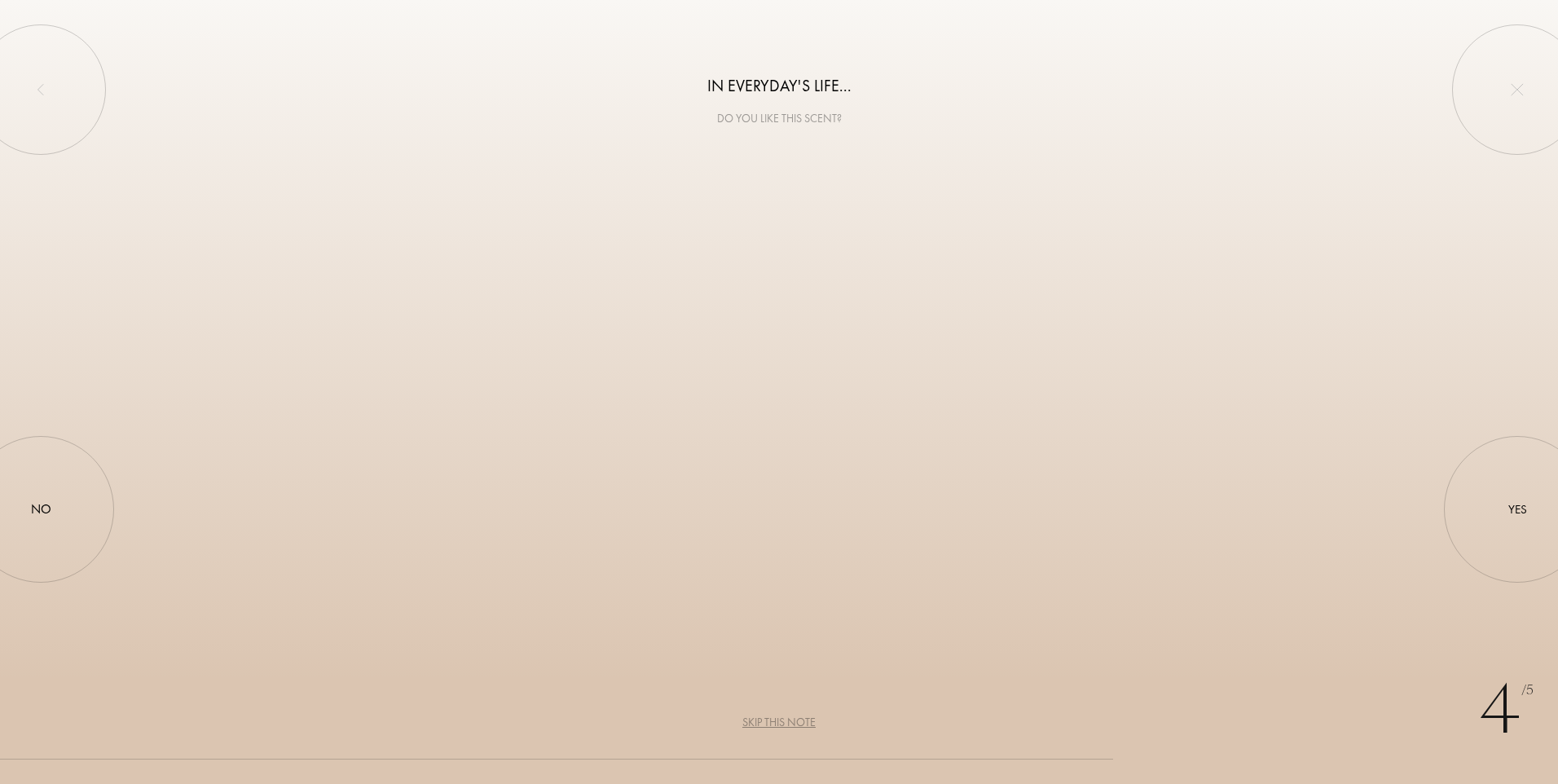
click at [782, 719] on div "Skip this note" at bounding box center [779, 722] width 73 height 17
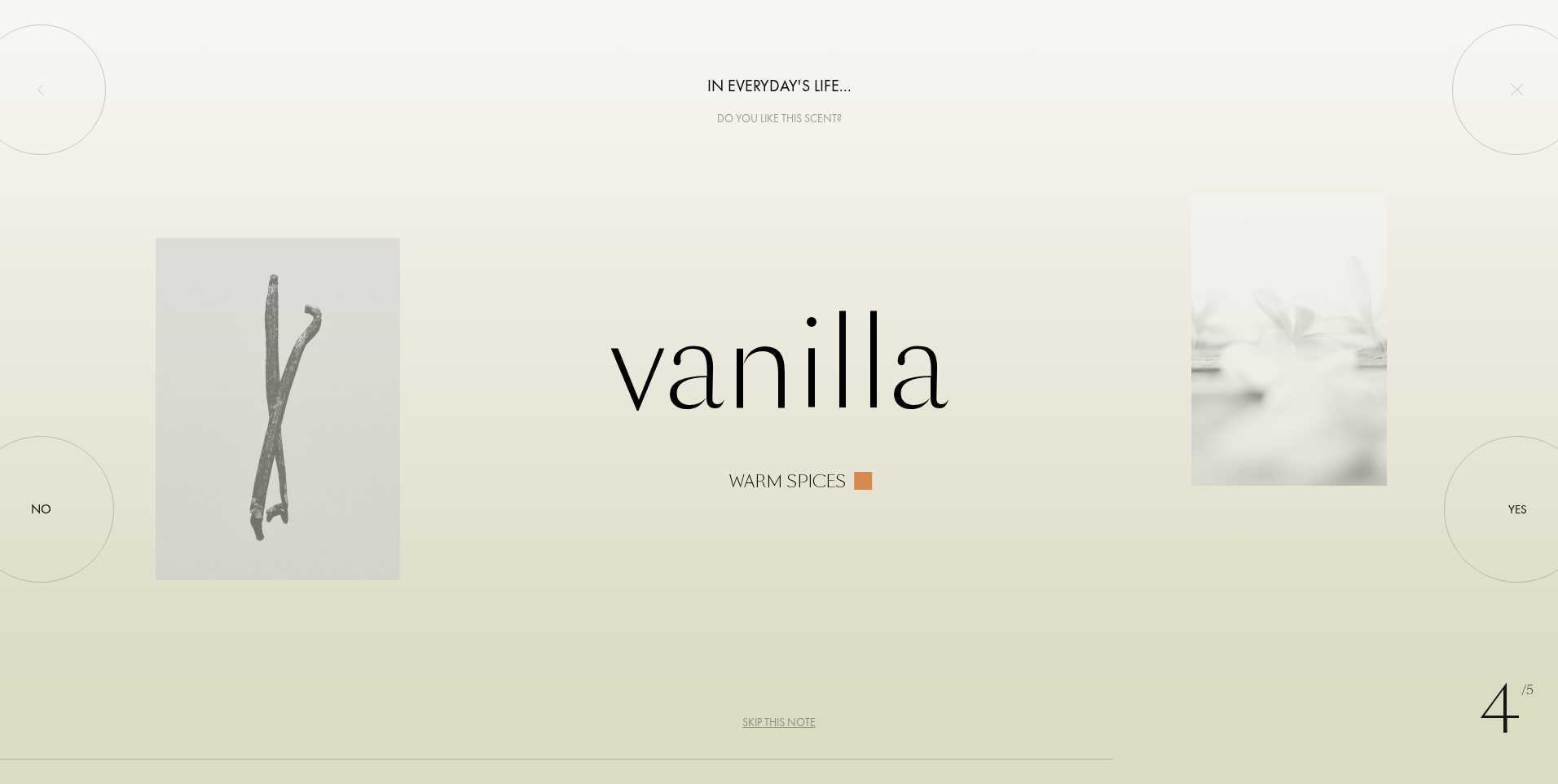
click at [782, 719] on div "Skip this note" at bounding box center [779, 722] width 73 height 17
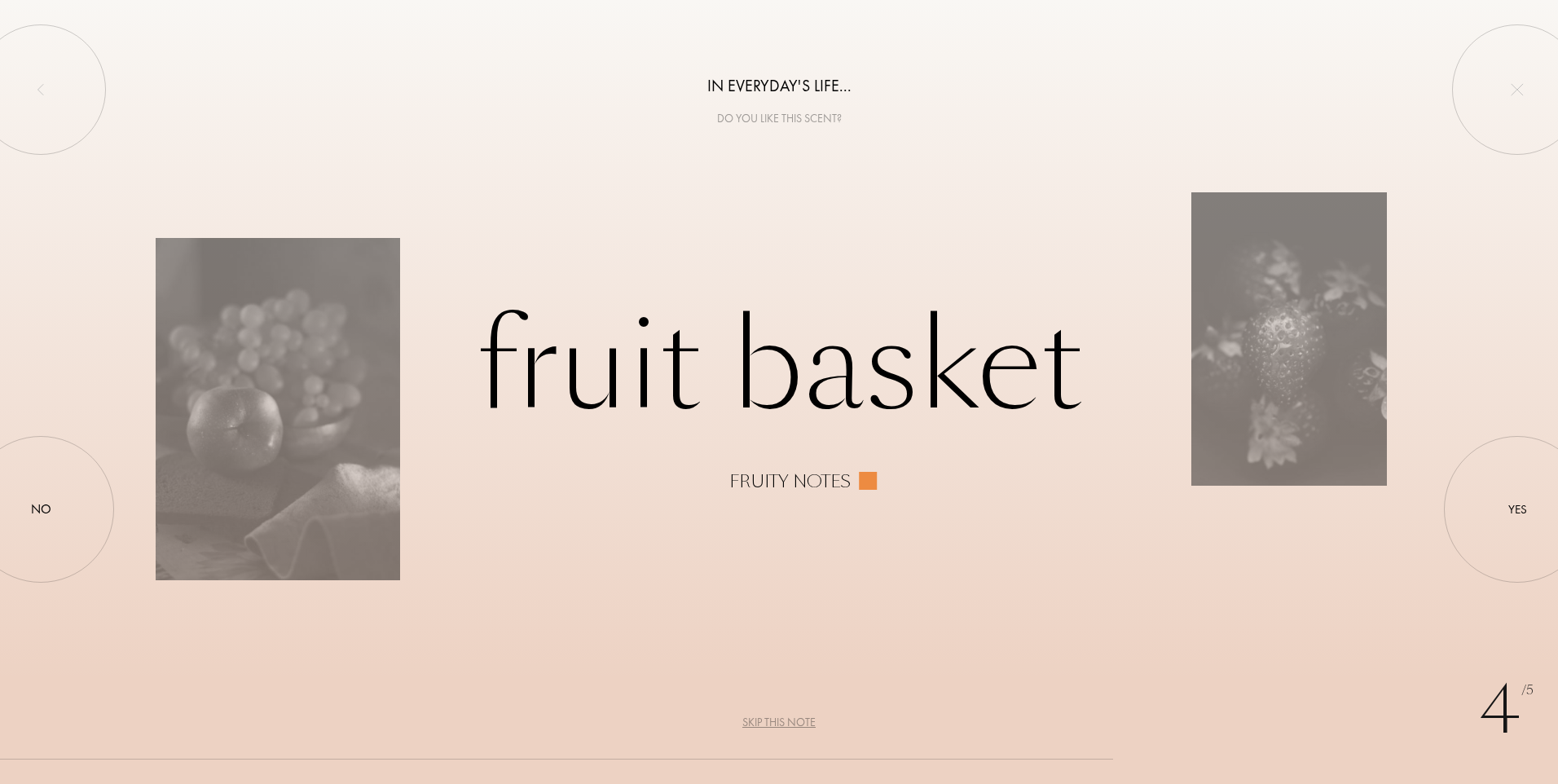
click at [783, 719] on div "Skip this note" at bounding box center [779, 722] width 73 height 17
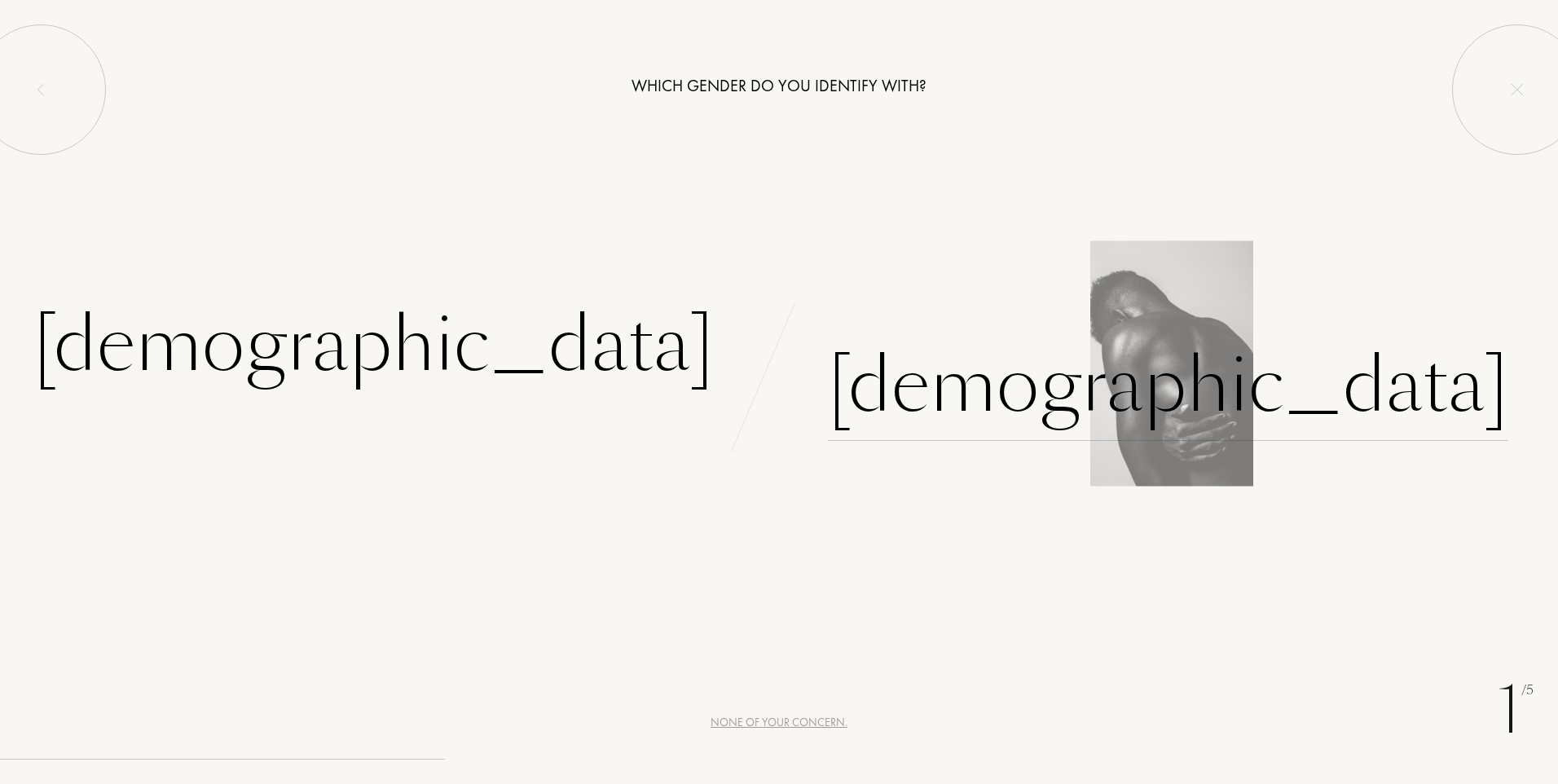
click at [916, 385] on div "[DEMOGRAPHIC_DATA]" at bounding box center [1168, 386] width 680 height 110
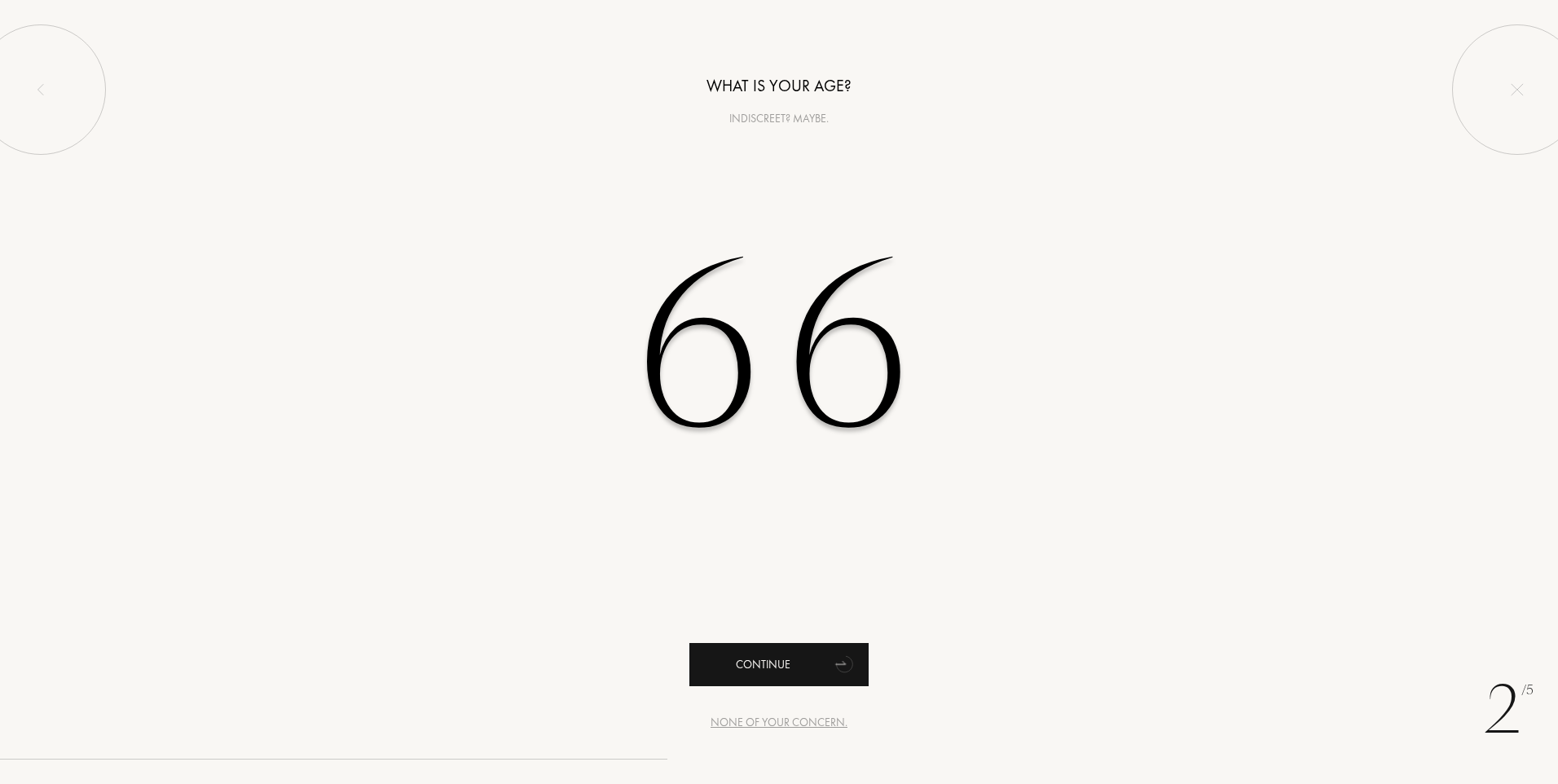
type input "66"
click at [746, 667] on div "Continue" at bounding box center [779, 664] width 179 height 43
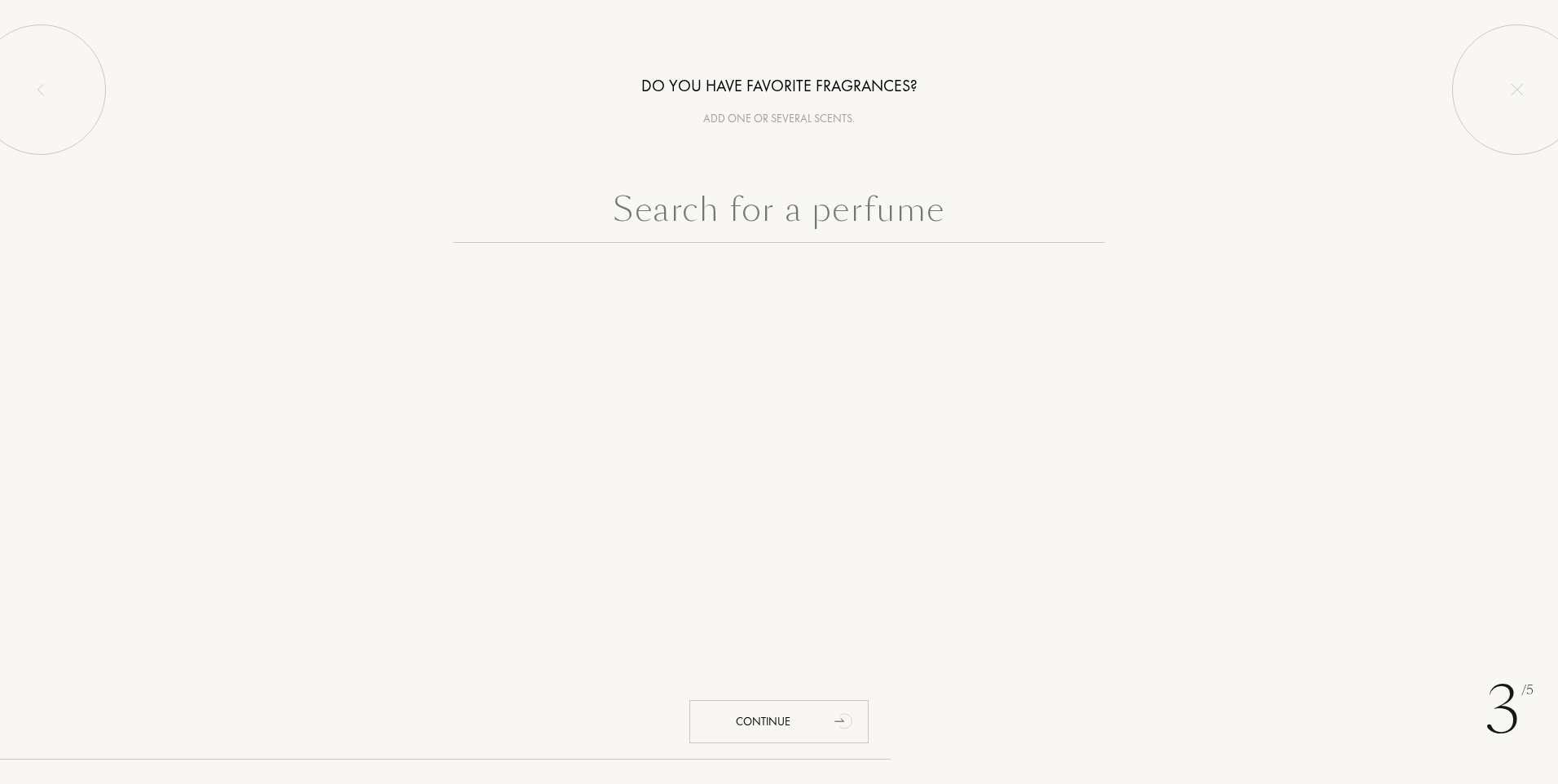
click at [724, 218] on input "text" at bounding box center [779, 214] width 652 height 59
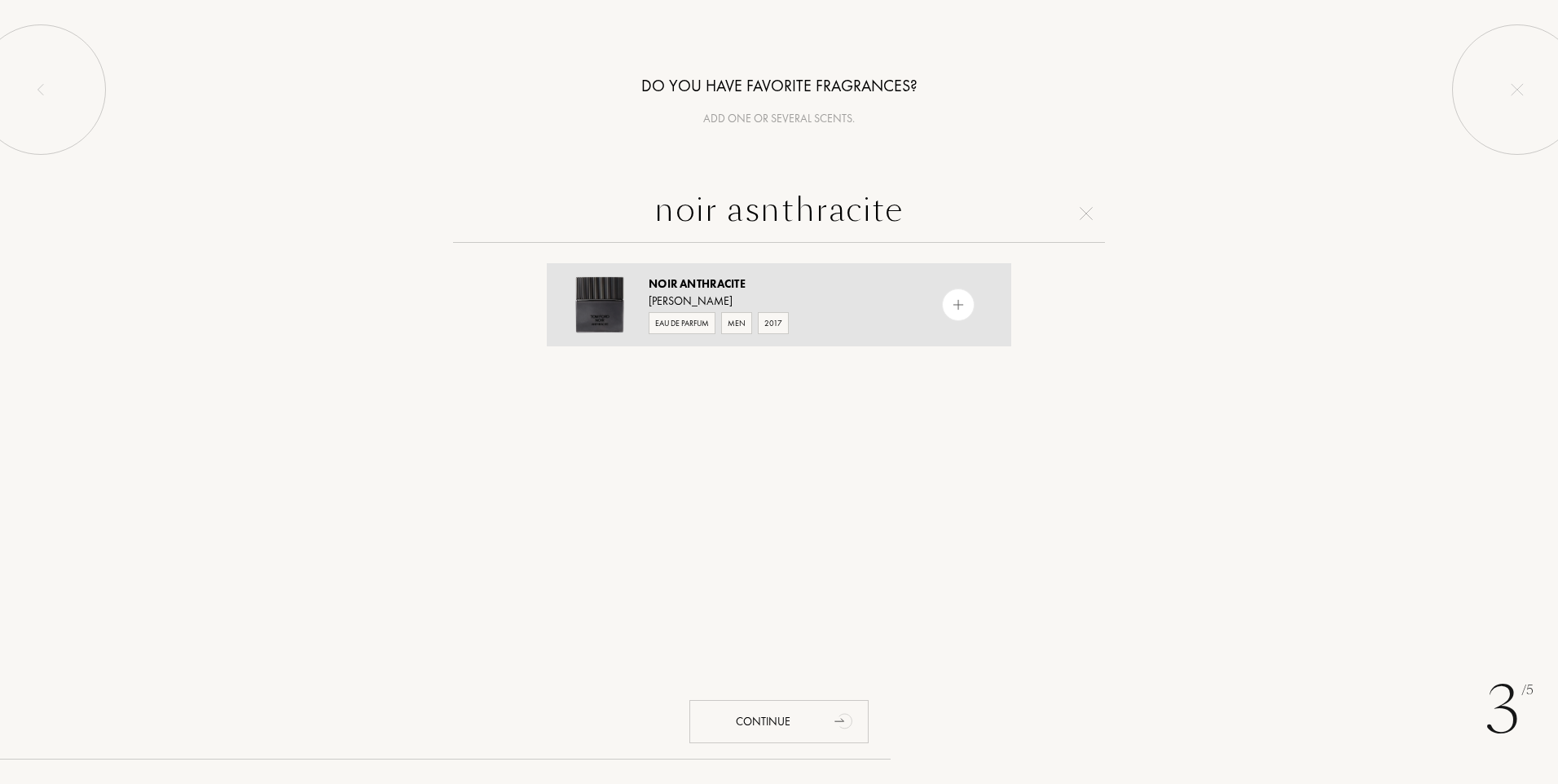
type input "noir asnthracite"
click at [685, 320] on div "Eau de Parfum" at bounding box center [682, 323] width 67 height 22
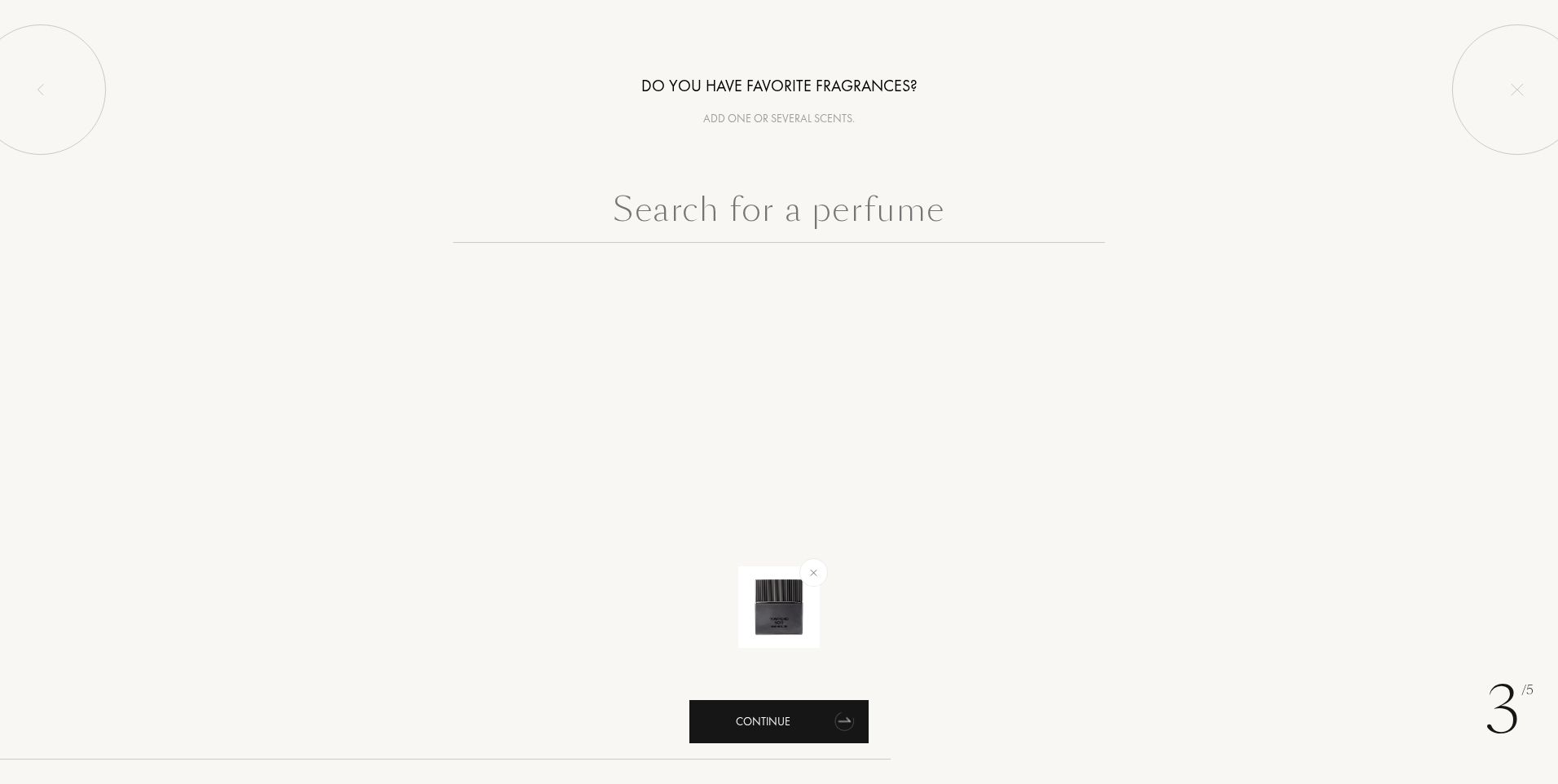
click at [779, 731] on div "Continue" at bounding box center [779, 721] width 179 height 43
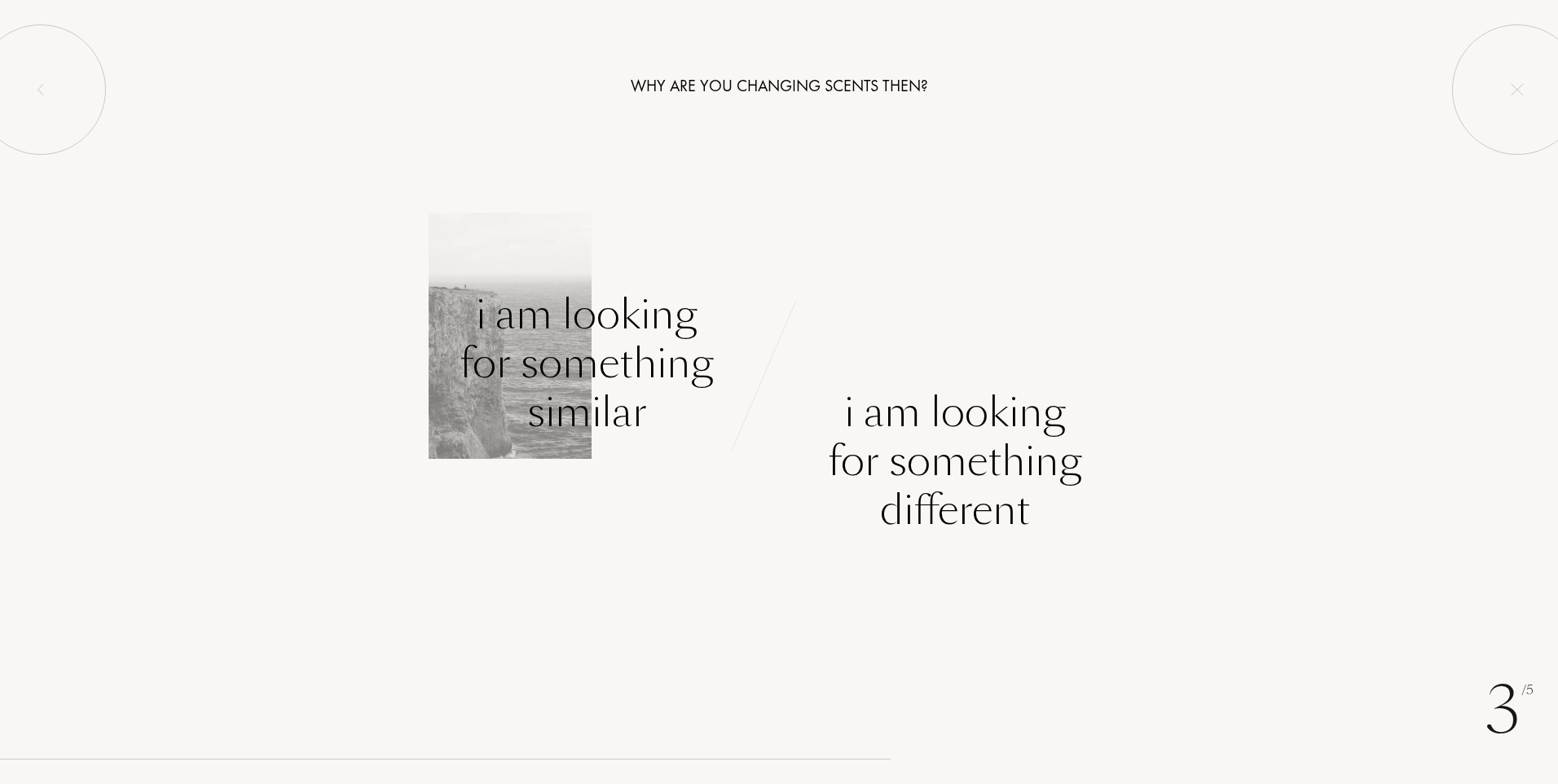
click at [592, 379] on div "I am looking for something similar" at bounding box center [586, 363] width 254 height 147
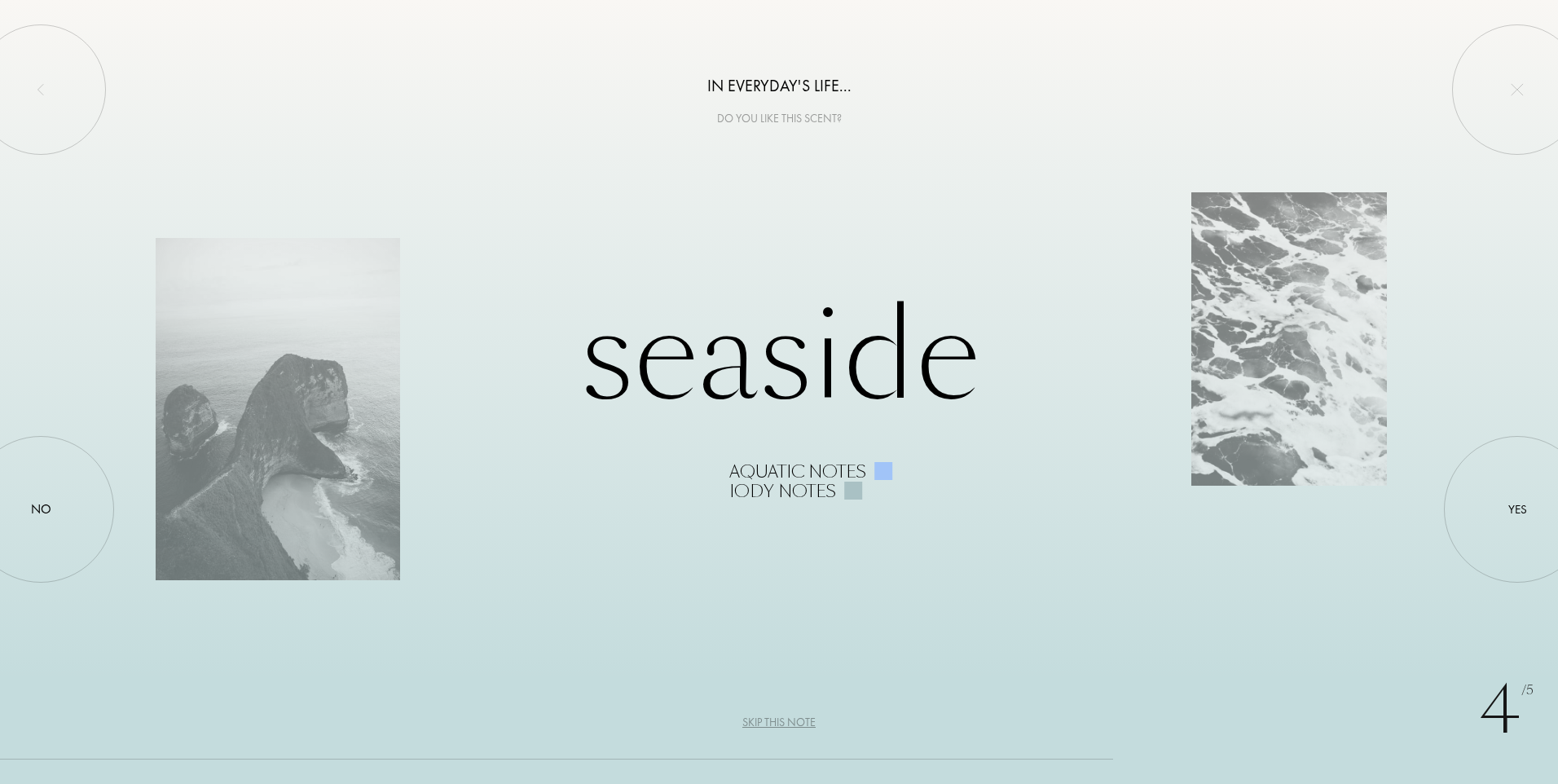
click at [773, 723] on div "Skip this note" at bounding box center [779, 722] width 73 height 17
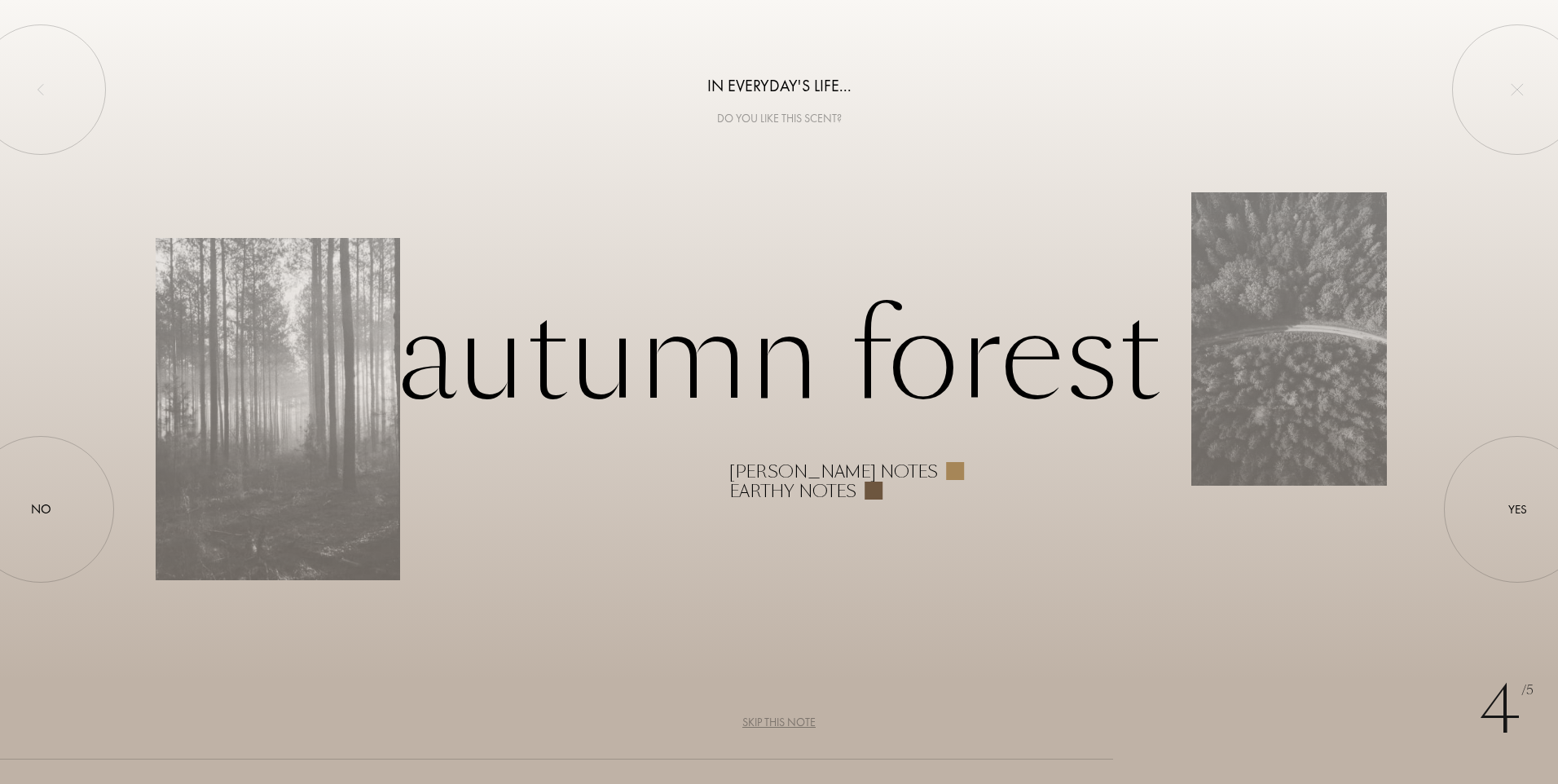
click at [777, 723] on div "Skip this note" at bounding box center [779, 722] width 73 height 17
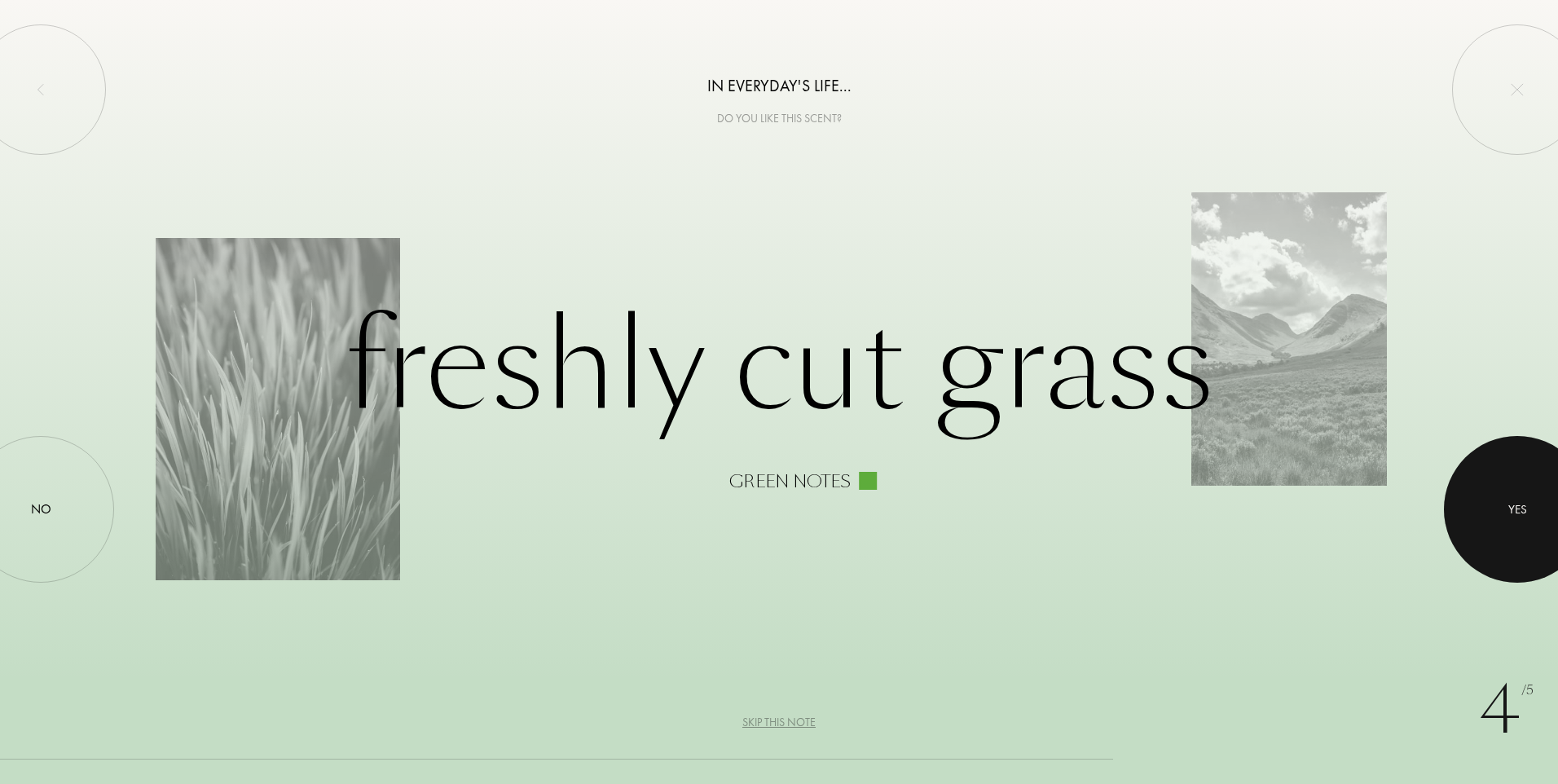
click at [1505, 502] on div at bounding box center [1517, 509] width 147 height 147
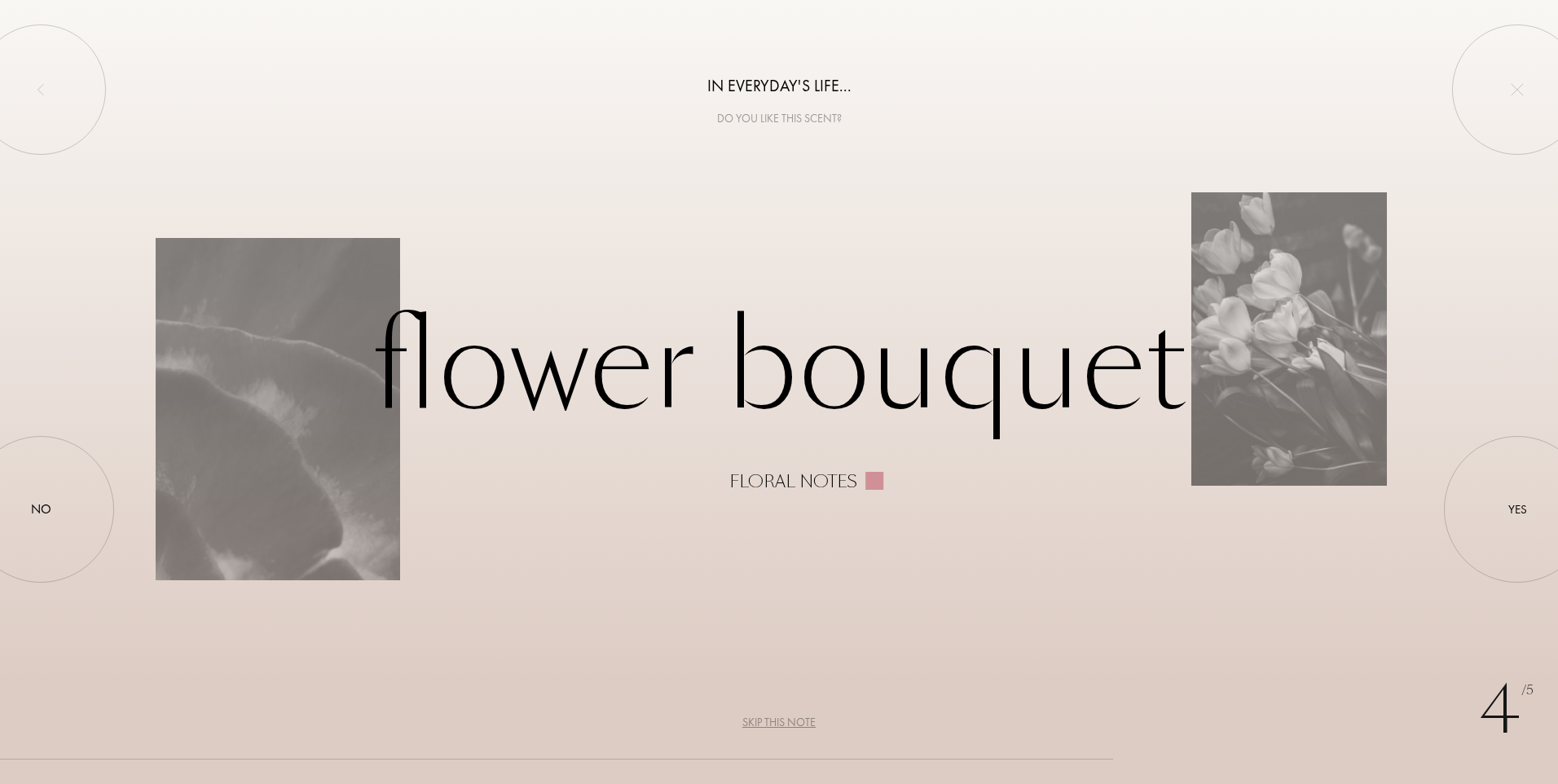
click at [771, 720] on div "Skip this note" at bounding box center [779, 722] width 73 height 17
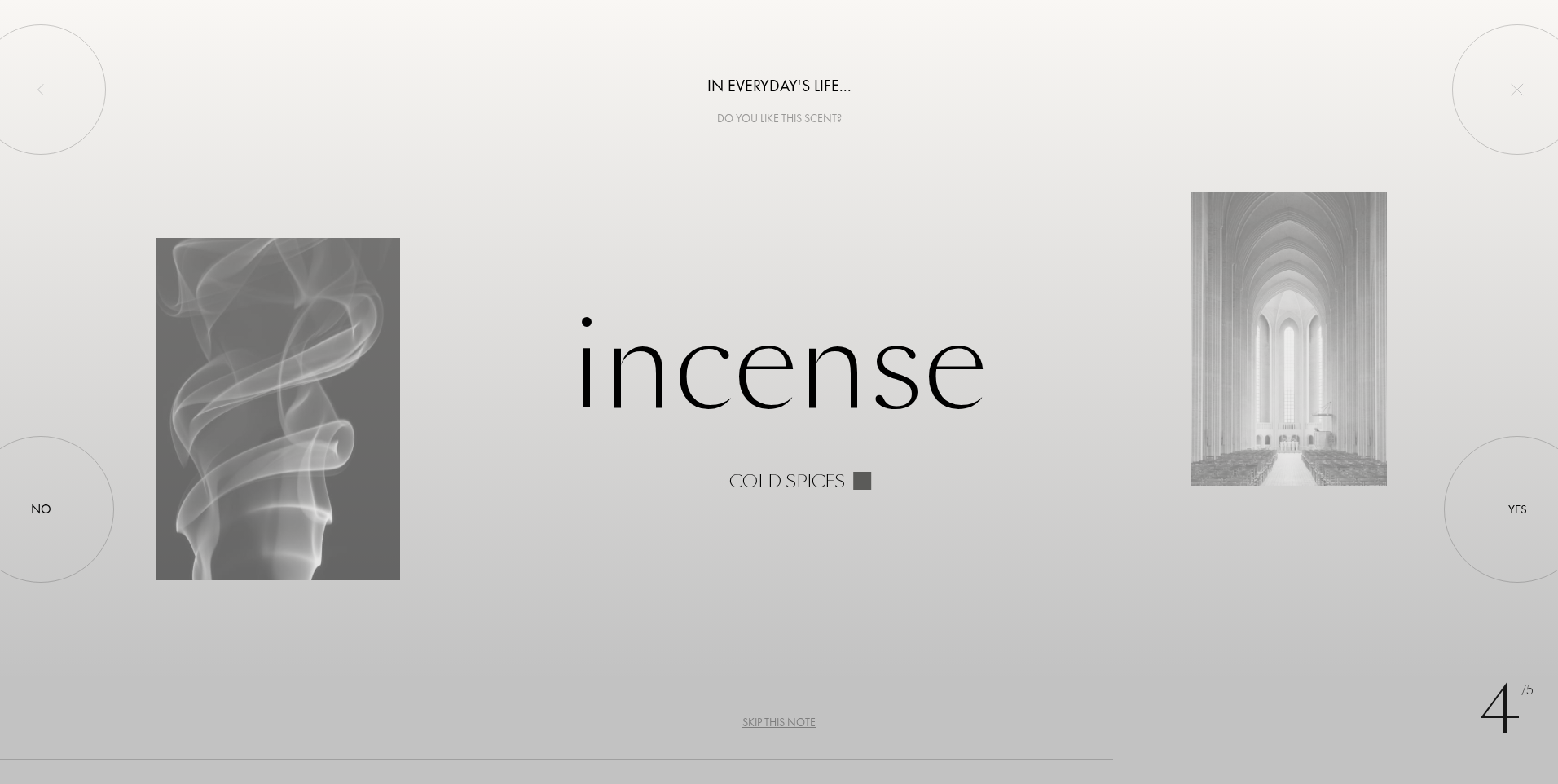
click at [771, 720] on div "Skip this note" at bounding box center [779, 722] width 73 height 17
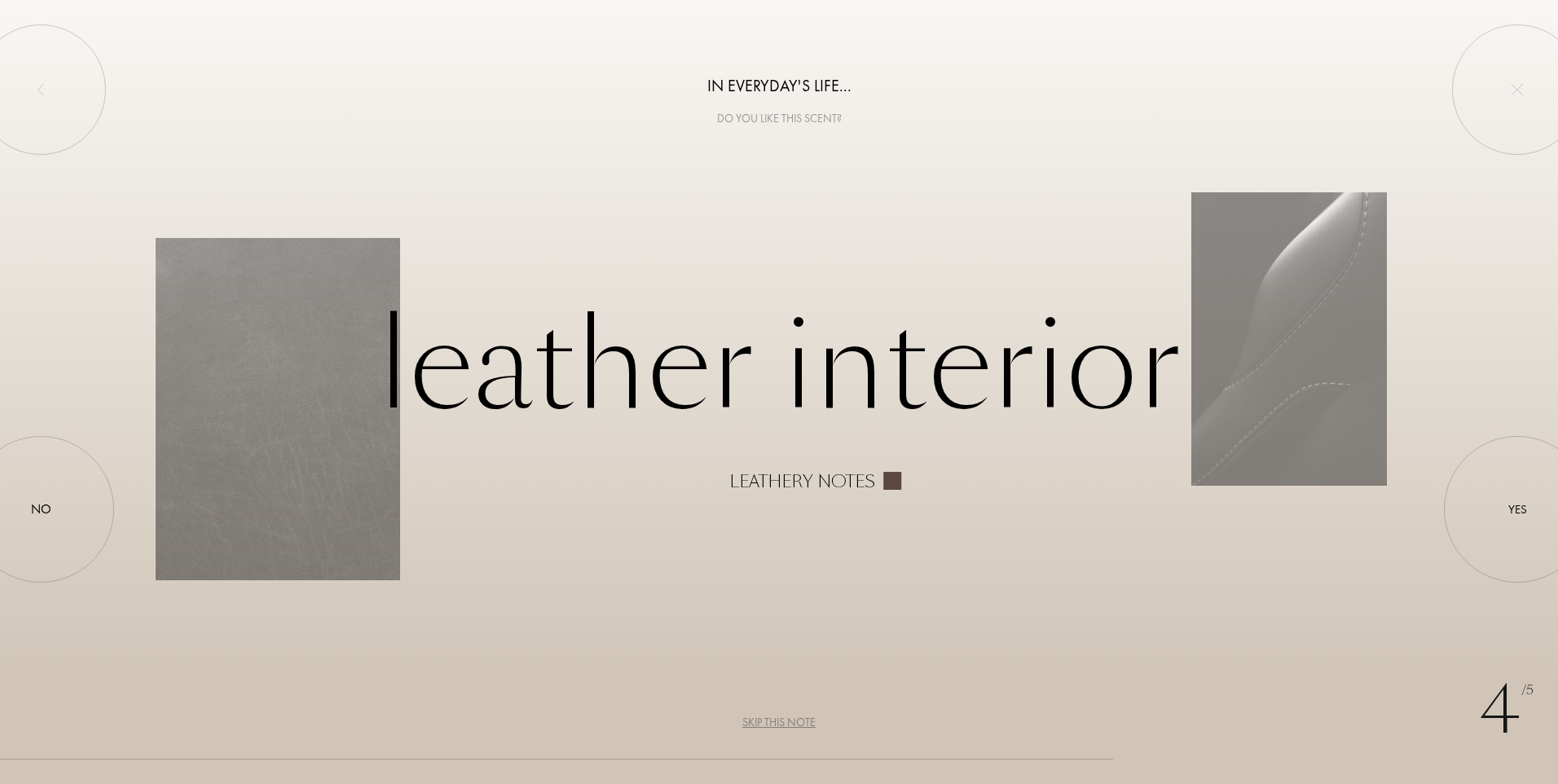
click at [773, 720] on div "Skip this note" at bounding box center [779, 722] width 73 height 17
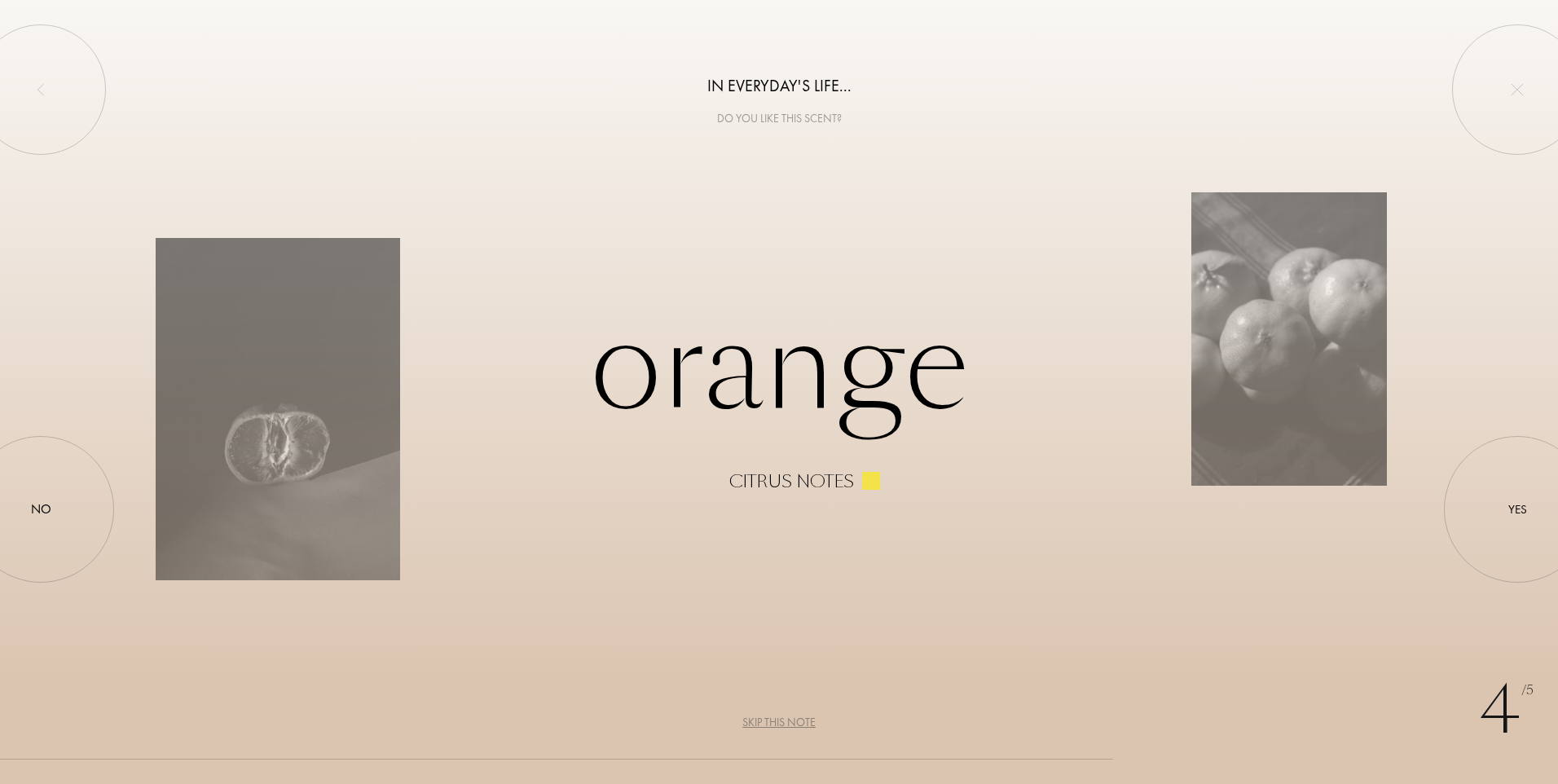
click at [774, 721] on div "Skip this note" at bounding box center [779, 722] width 73 height 17
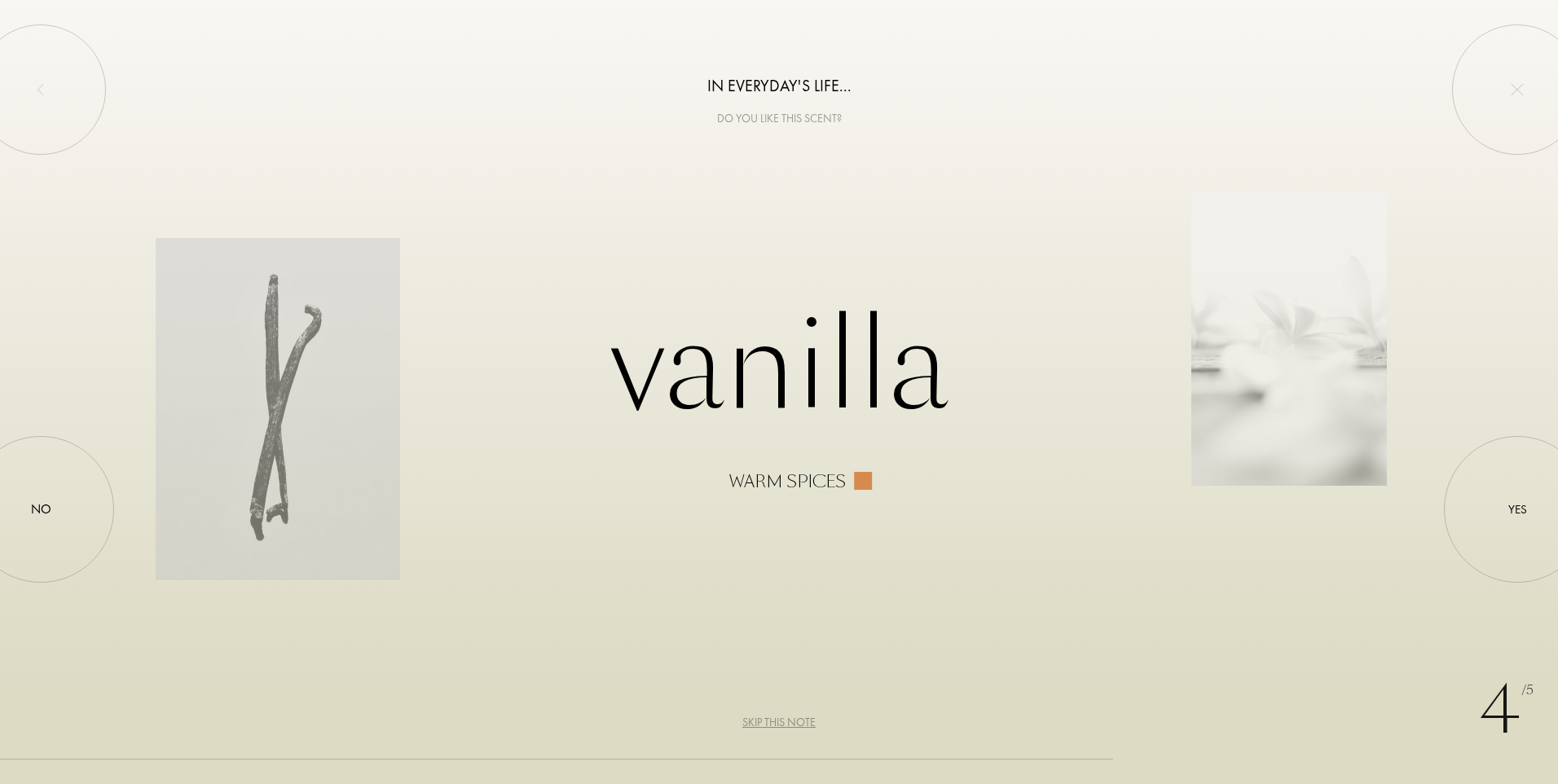
click at [774, 721] on div "Skip this note" at bounding box center [779, 722] width 73 height 17
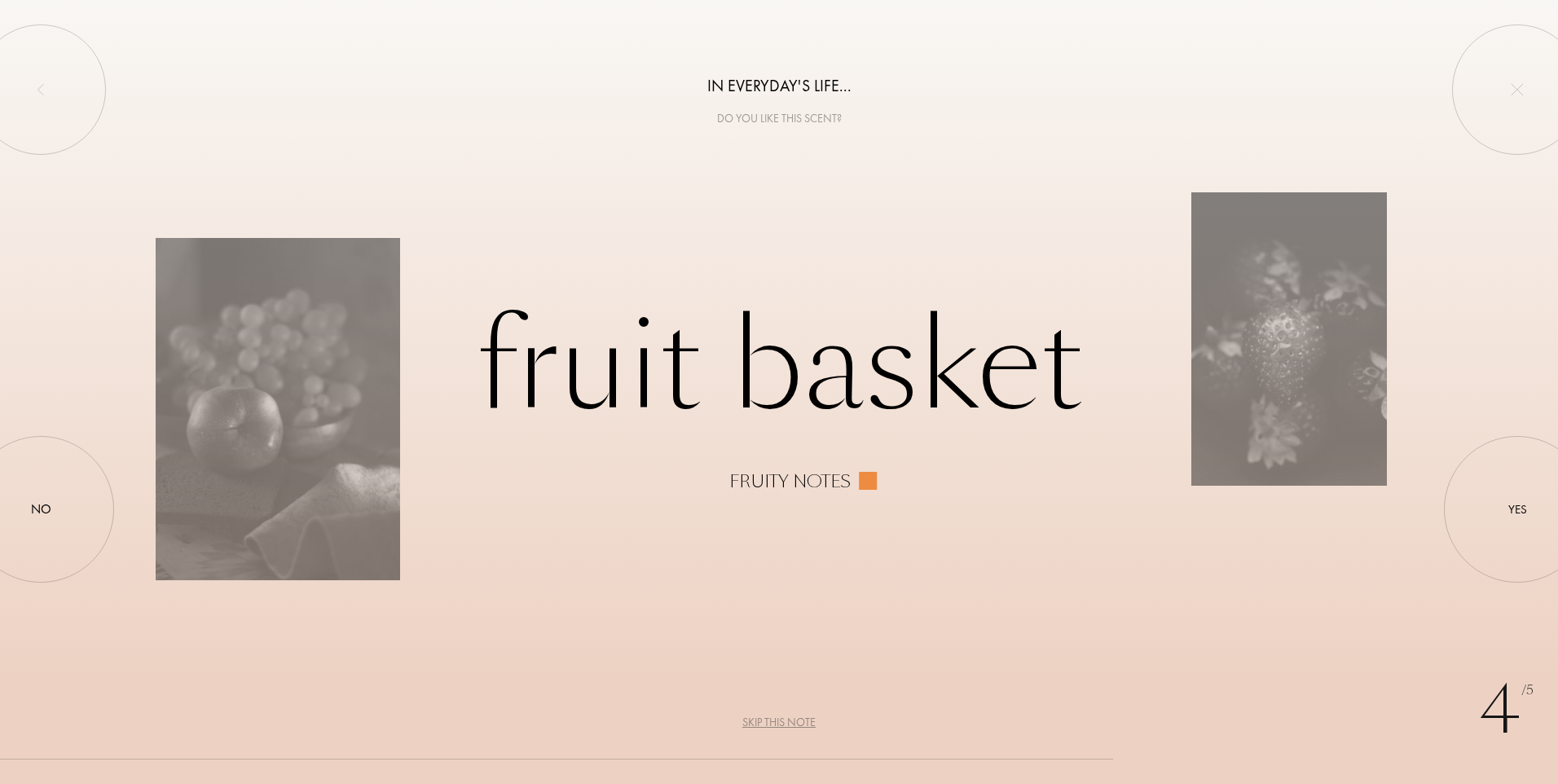
click at [775, 722] on div "Skip this note" at bounding box center [779, 722] width 73 height 17
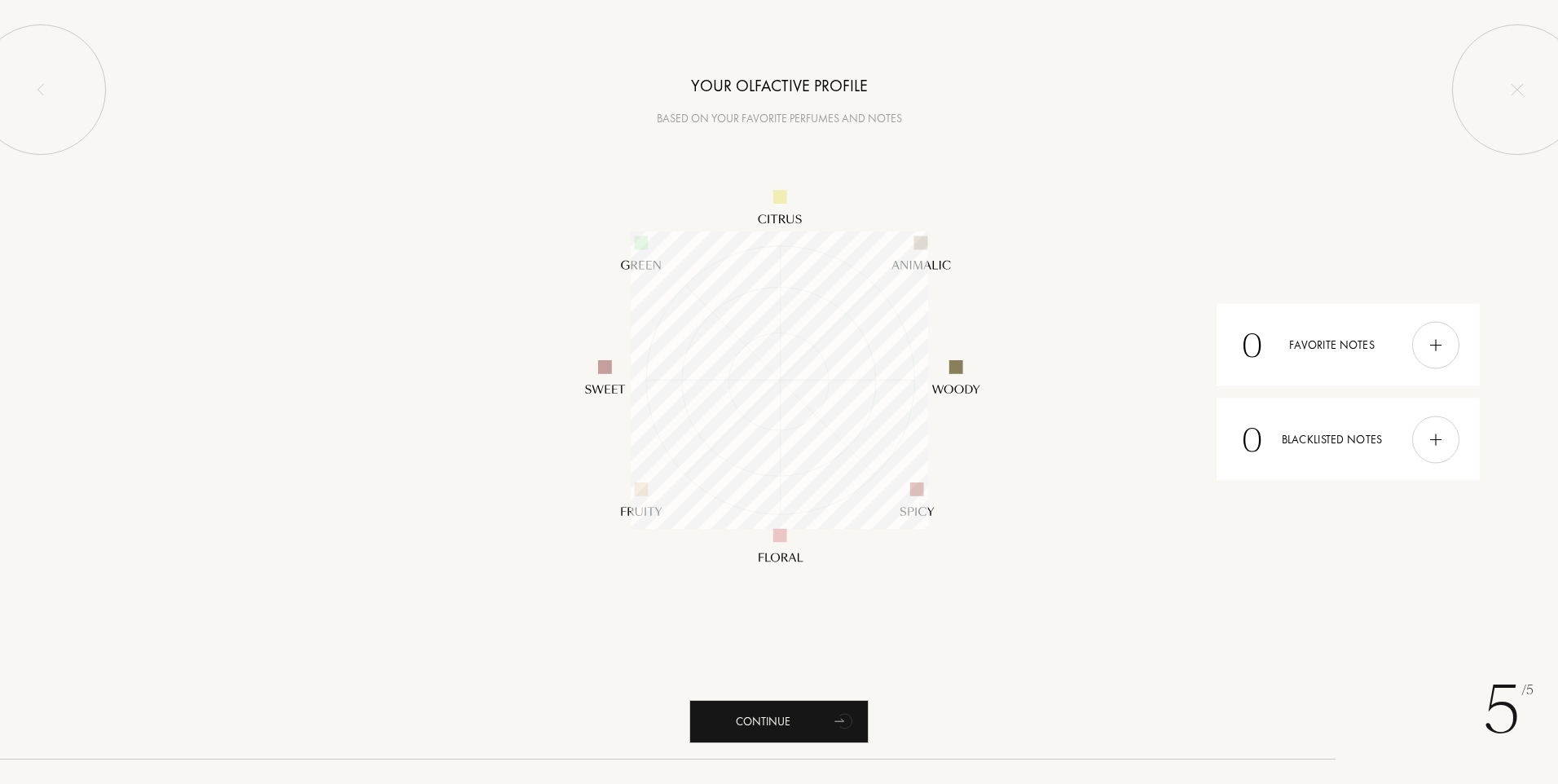
scroll to position [298, 298]
click at [756, 717] on div "Continue" at bounding box center [779, 721] width 179 height 43
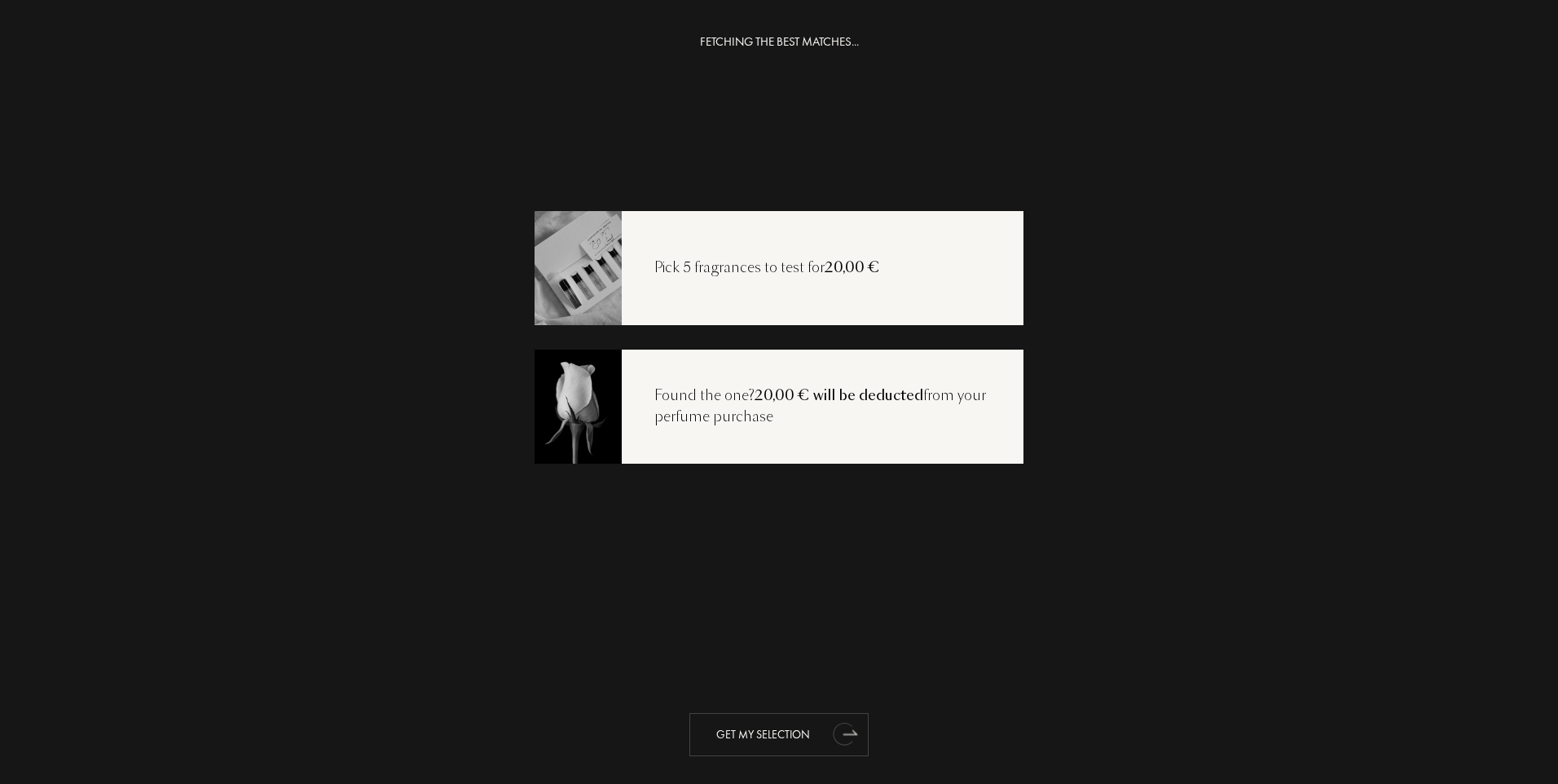
click at [759, 734] on div "Get my selection" at bounding box center [779, 734] width 179 height 43
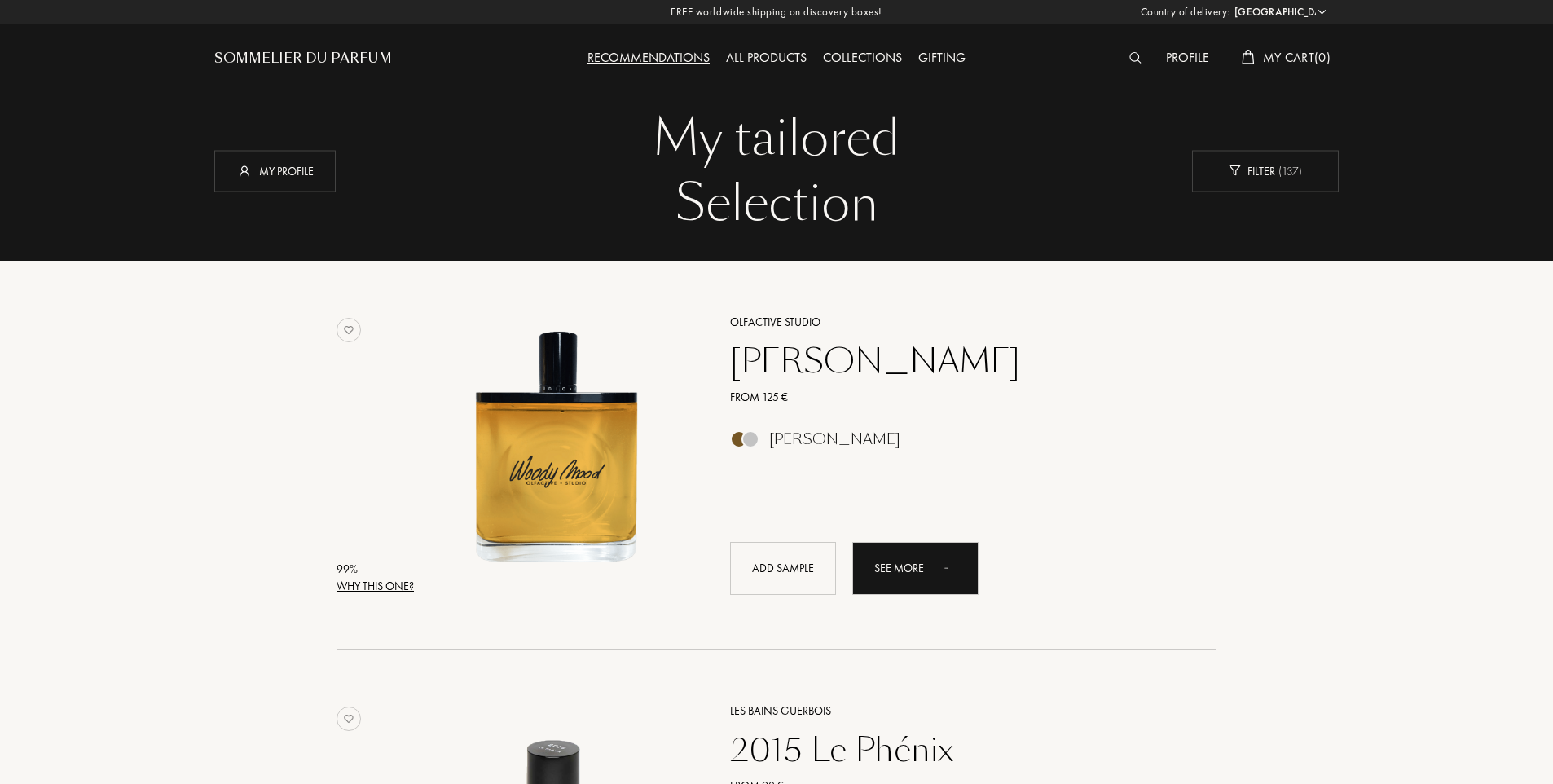
select select "IT"
click at [285, 170] on div "My profile" at bounding box center [275, 171] width 122 height 42
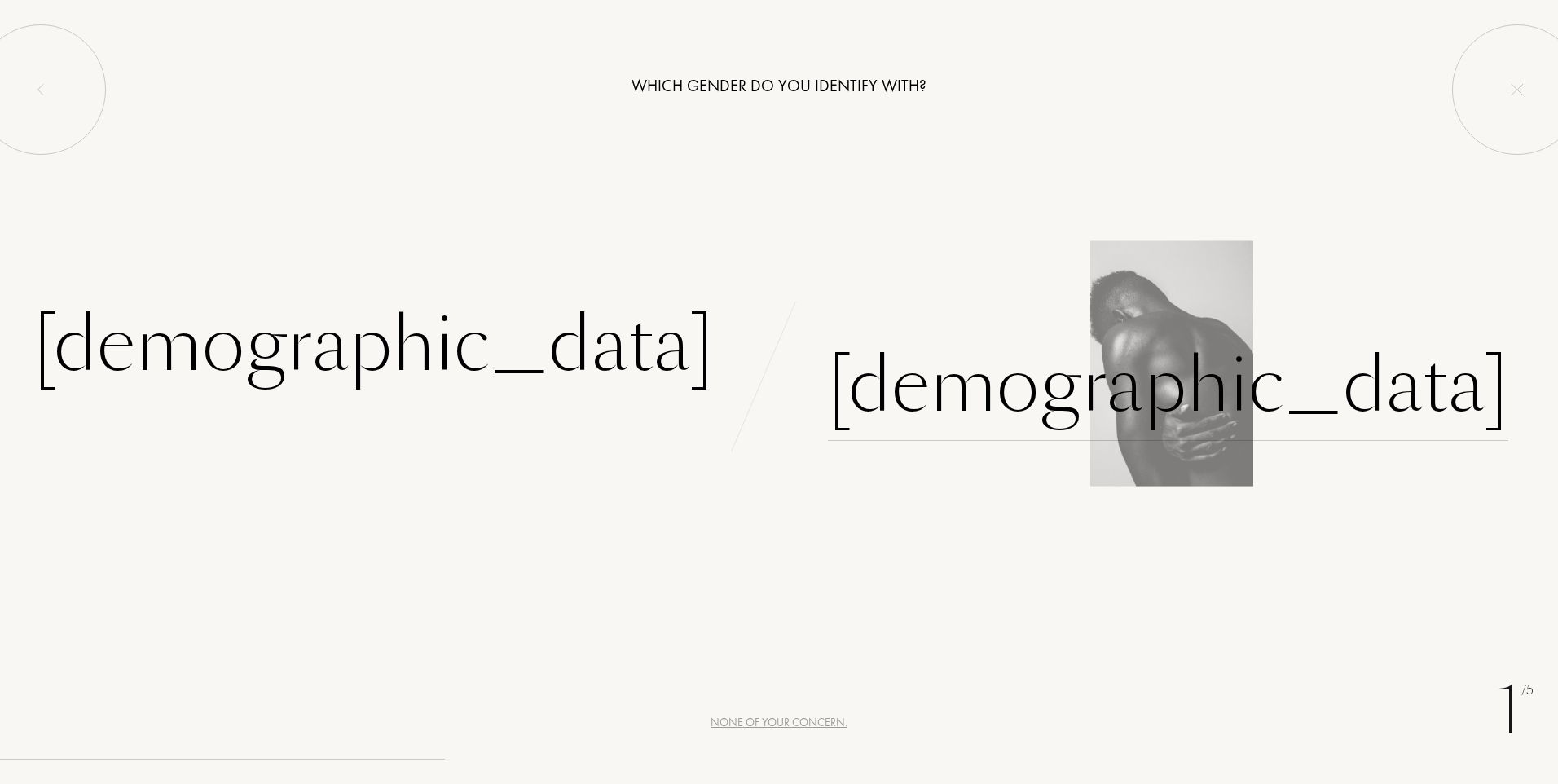
click at [922, 385] on div "[DEMOGRAPHIC_DATA]" at bounding box center [1168, 386] width 680 height 110
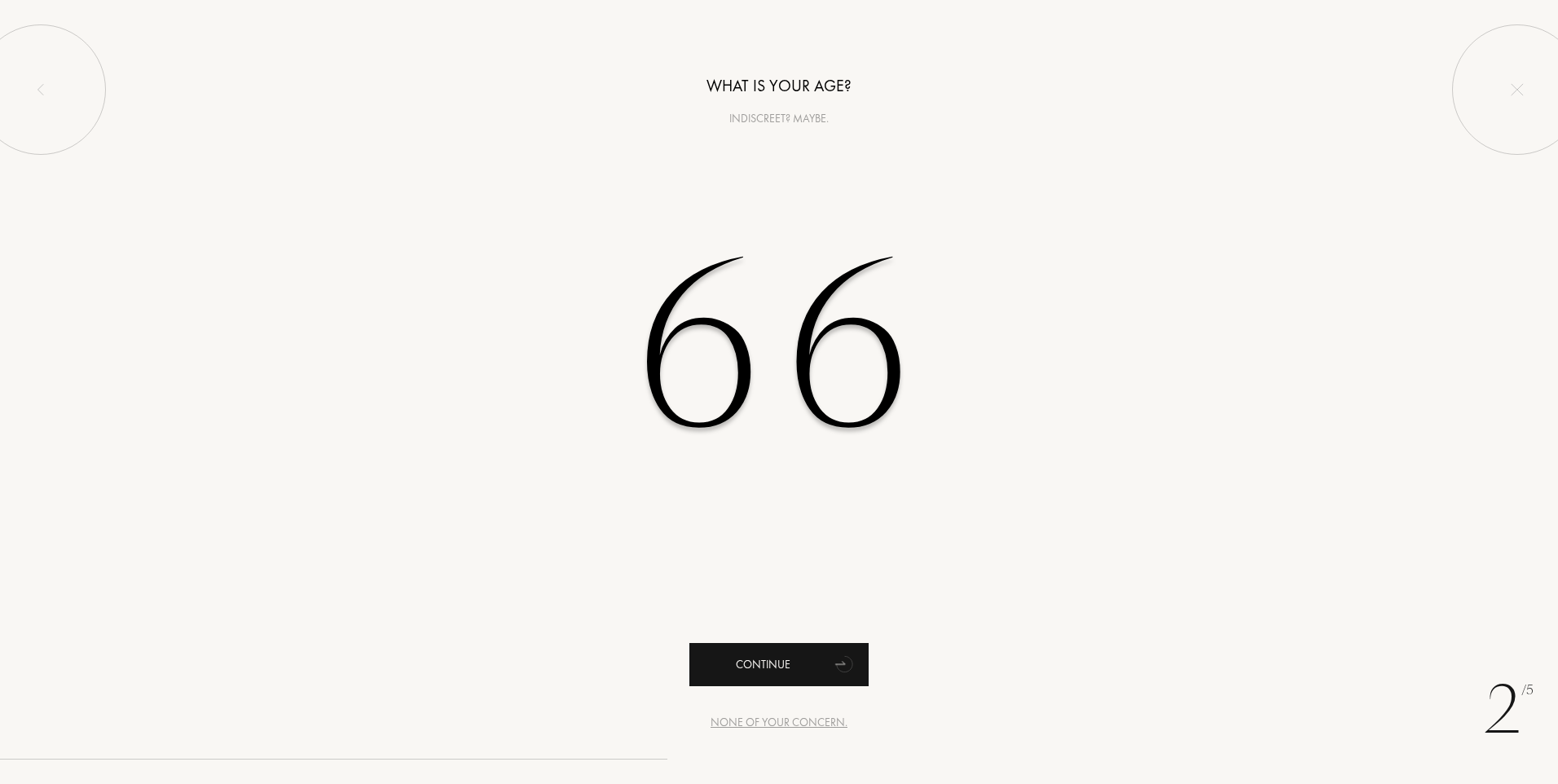
type input "66"
click at [750, 657] on div "Continue" at bounding box center [779, 664] width 179 height 43
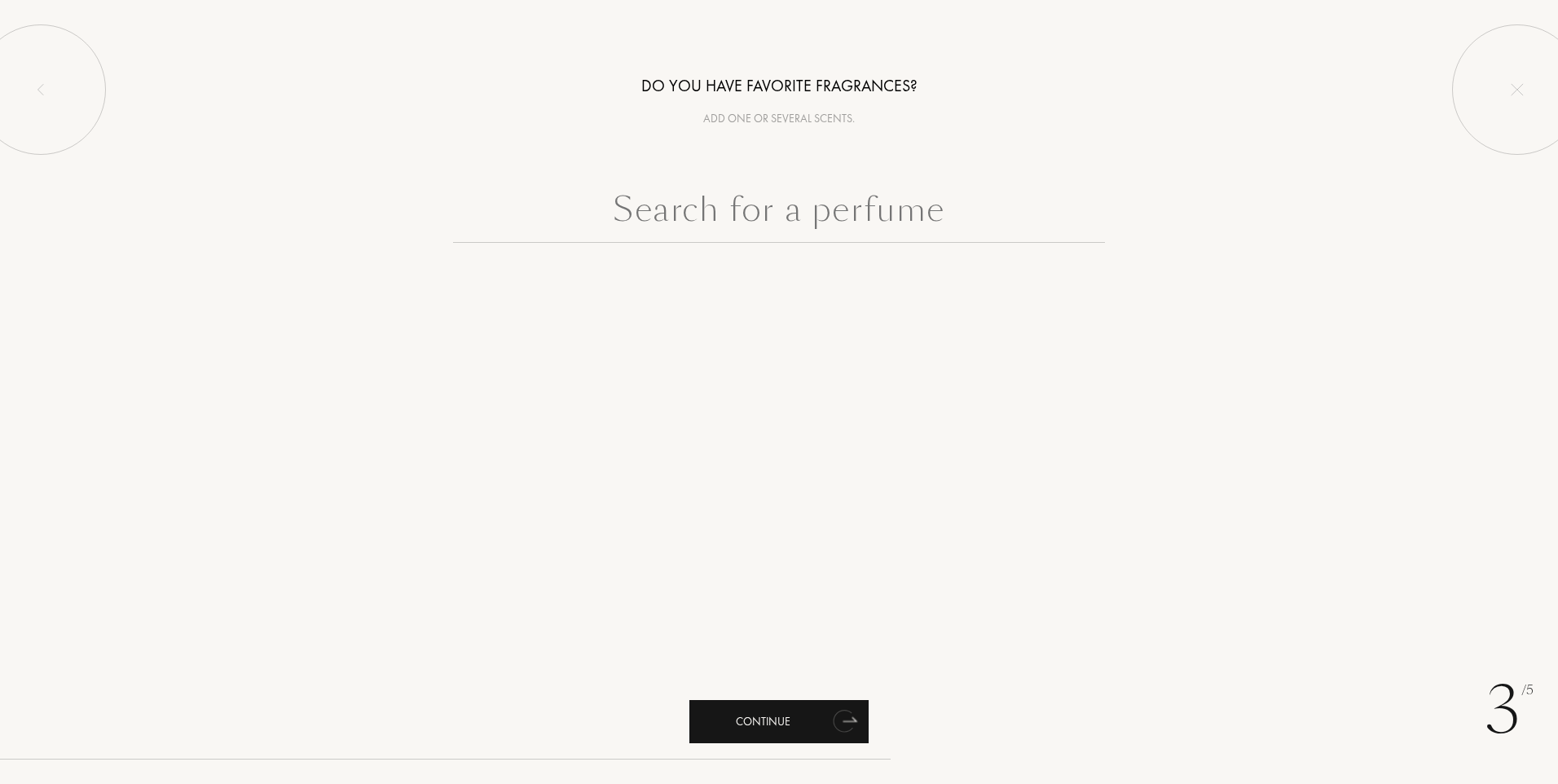
click at [774, 722] on div "Continue" at bounding box center [779, 721] width 179 height 43
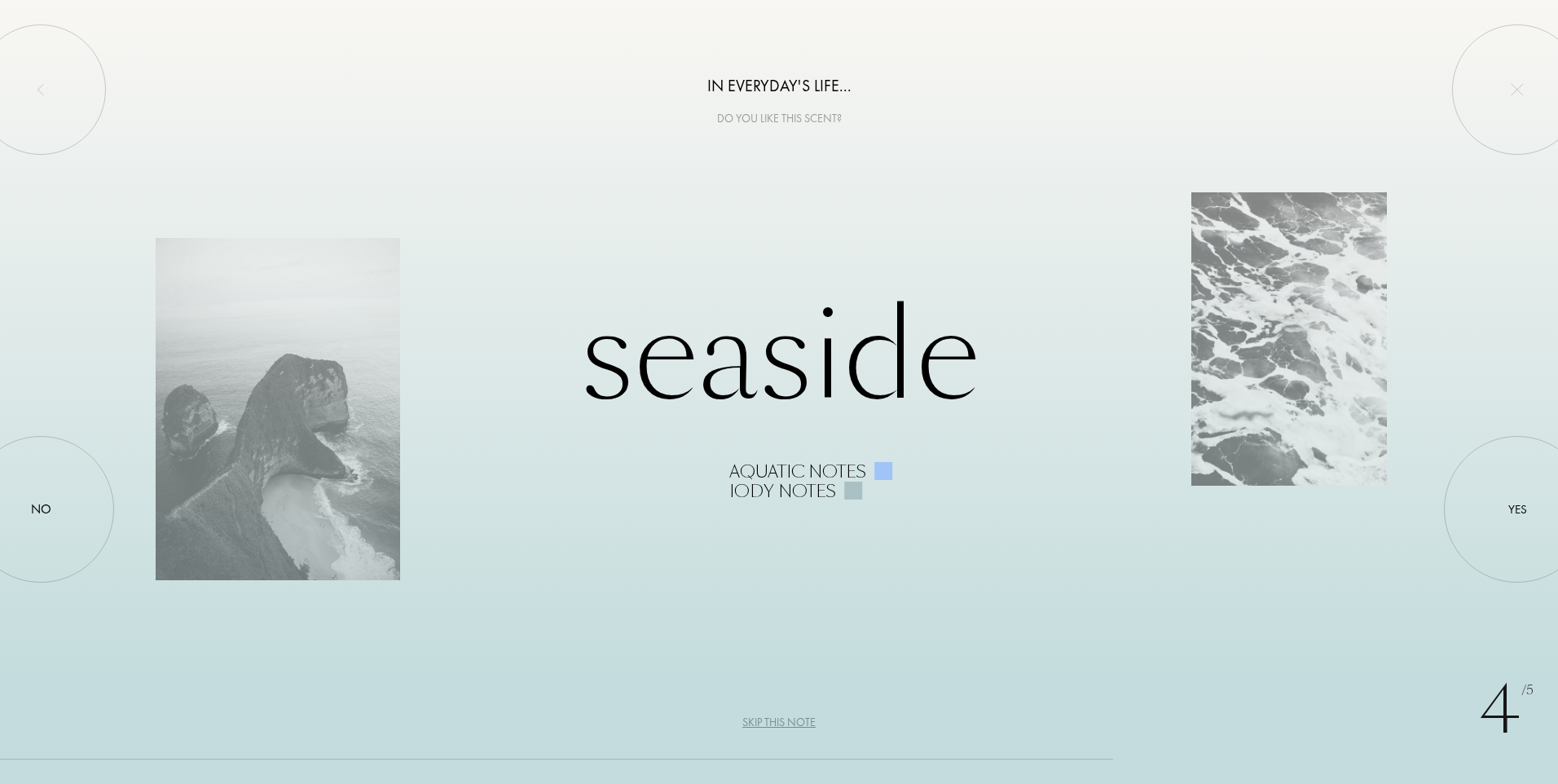
click at [774, 722] on div "Skip this note" at bounding box center [779, 722] width 73 height 17
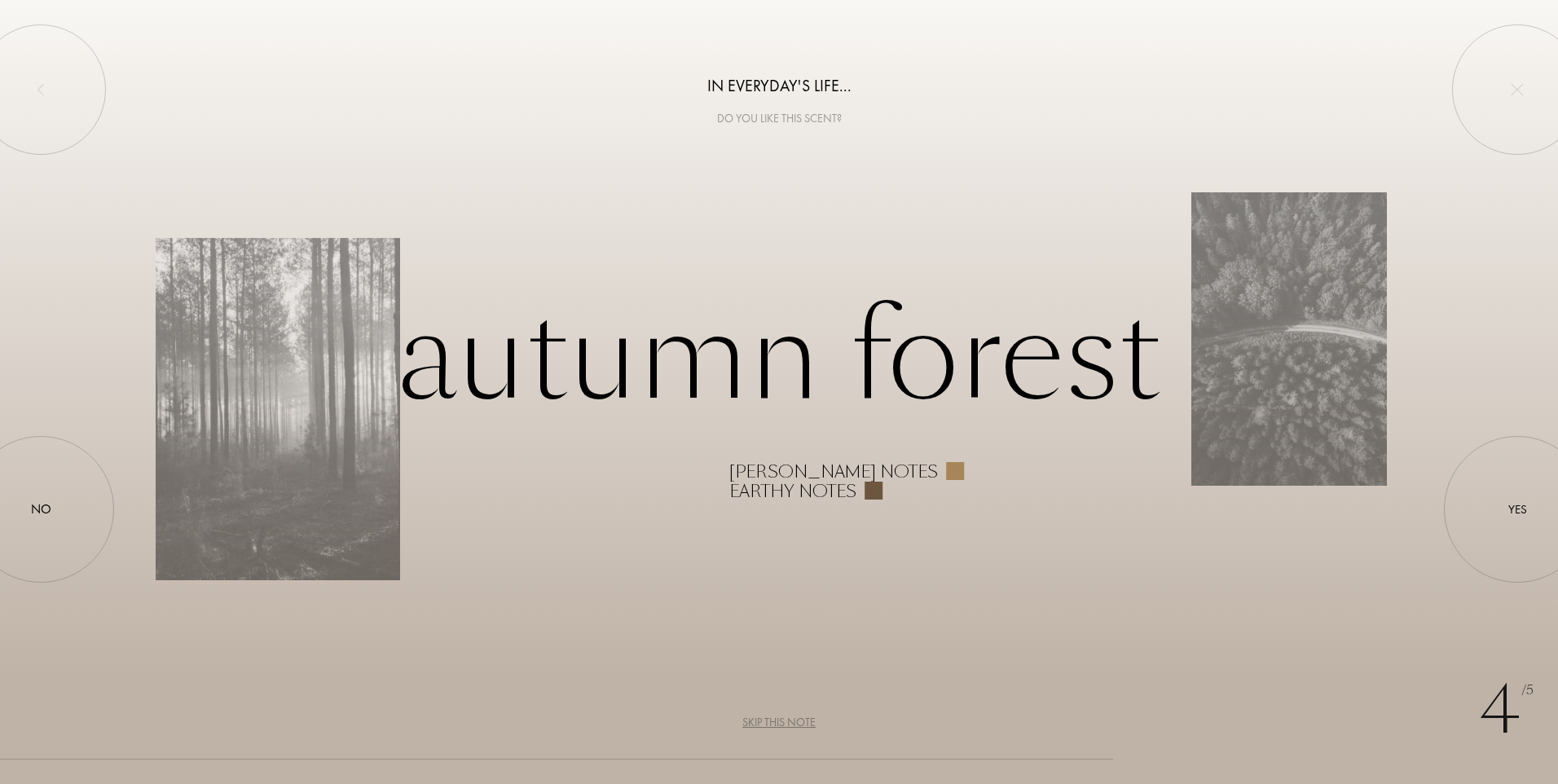
click at [774, 722] on div "Skip this note" at bounding box center [779, 722] width 73 height 17
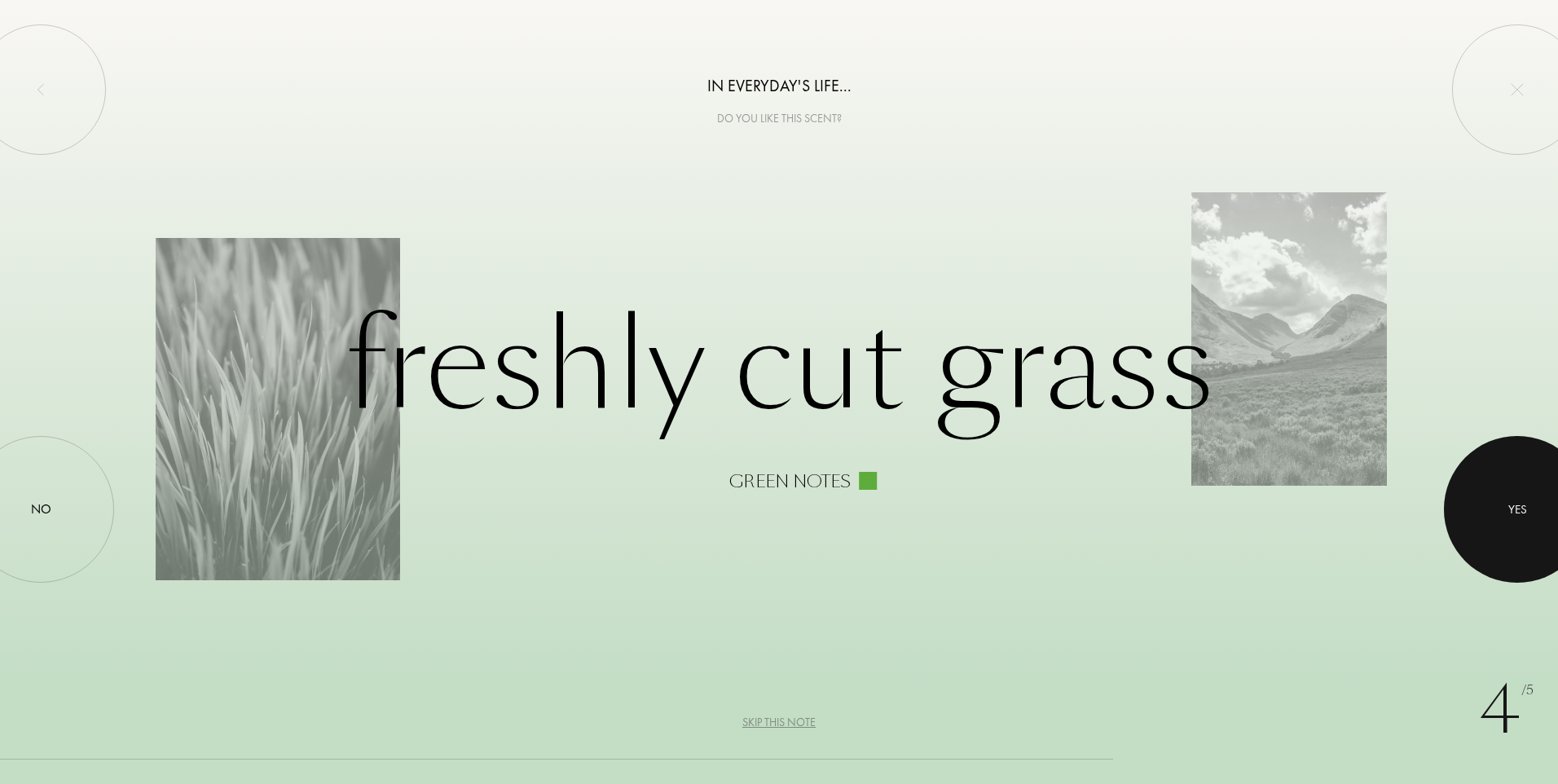
click at [1520, 502] on div "Yes" at bounding box center [1518, 510] width 19 height 19
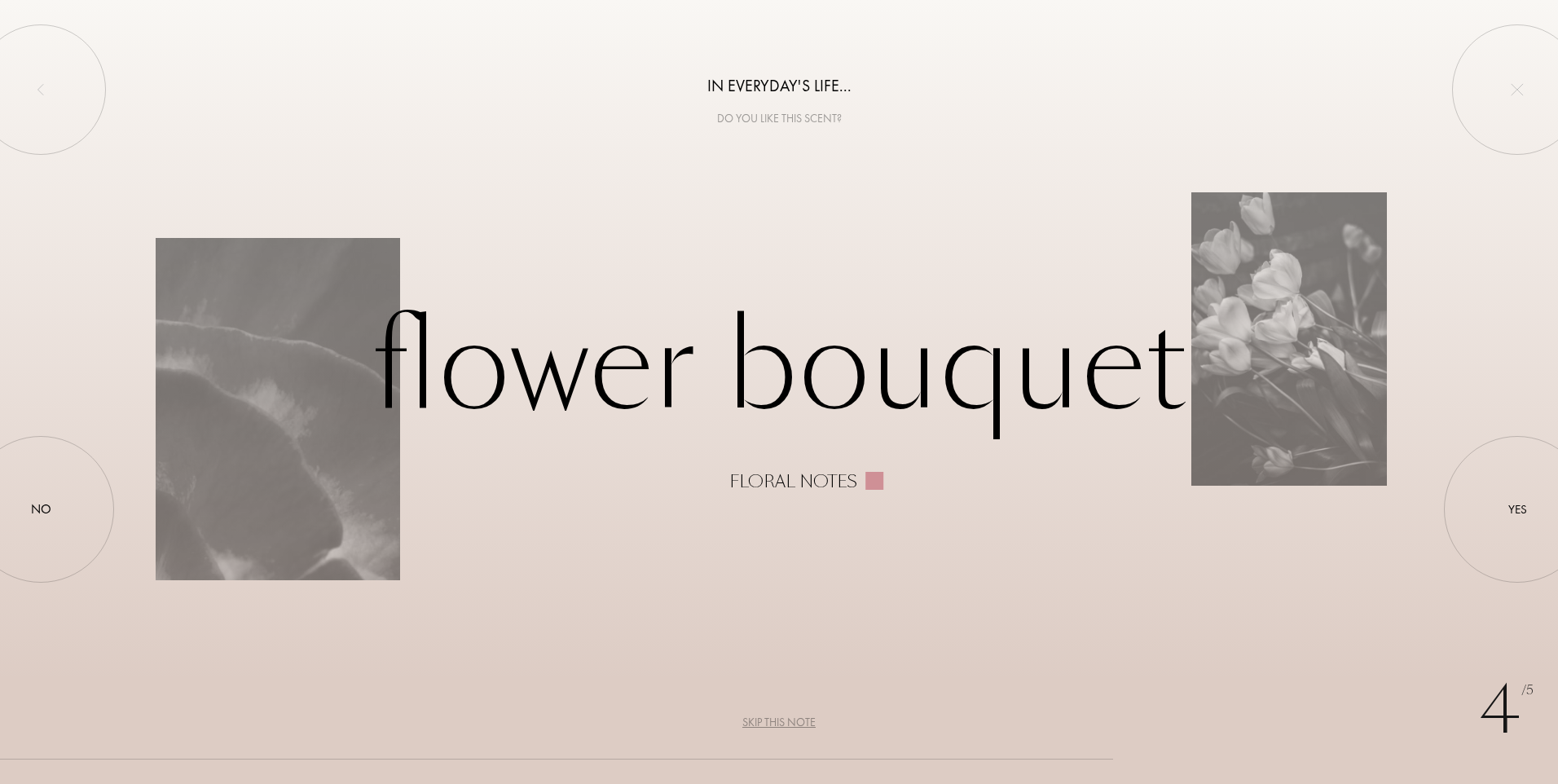
click at [779, 720] on div "Skip this note" at bounding box center [779, 722] width 73 height 17
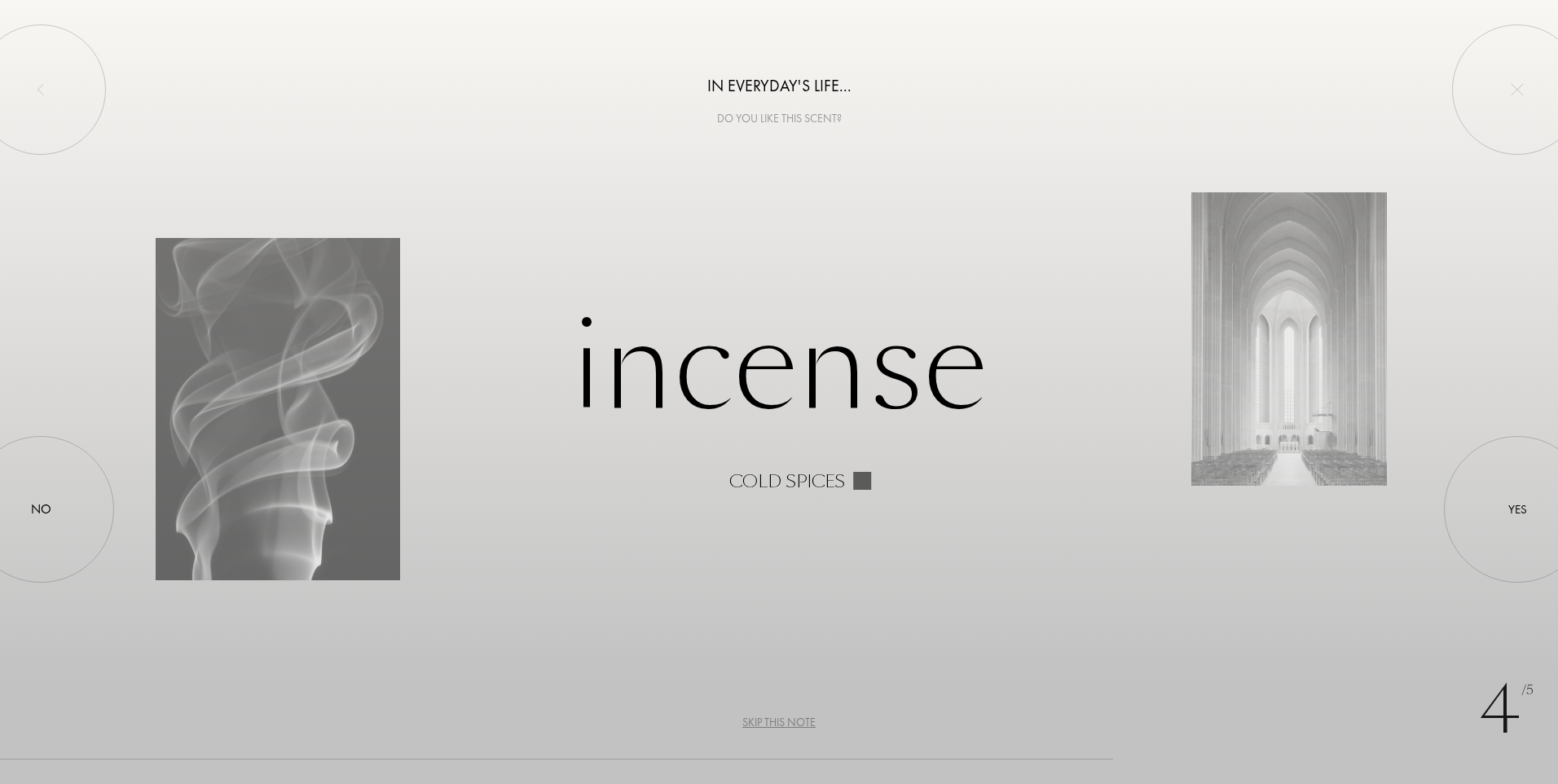
click at [779, 720] on div "Skip this note" at bounding box center [779, 722] width 73 height 17
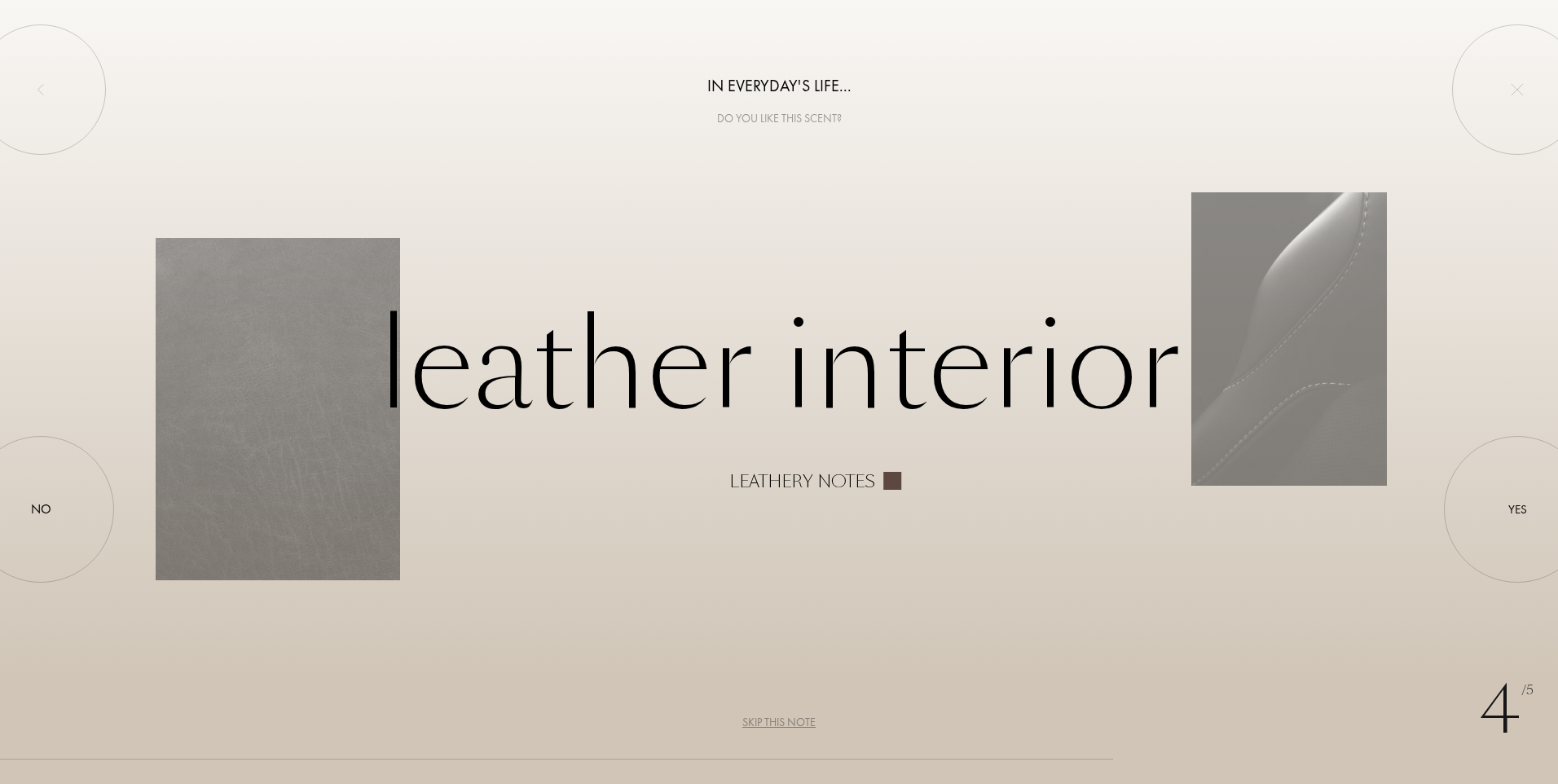
click at [779, 720] on div "Skip this note" at bounding box center [779, 722] width 73 height 17
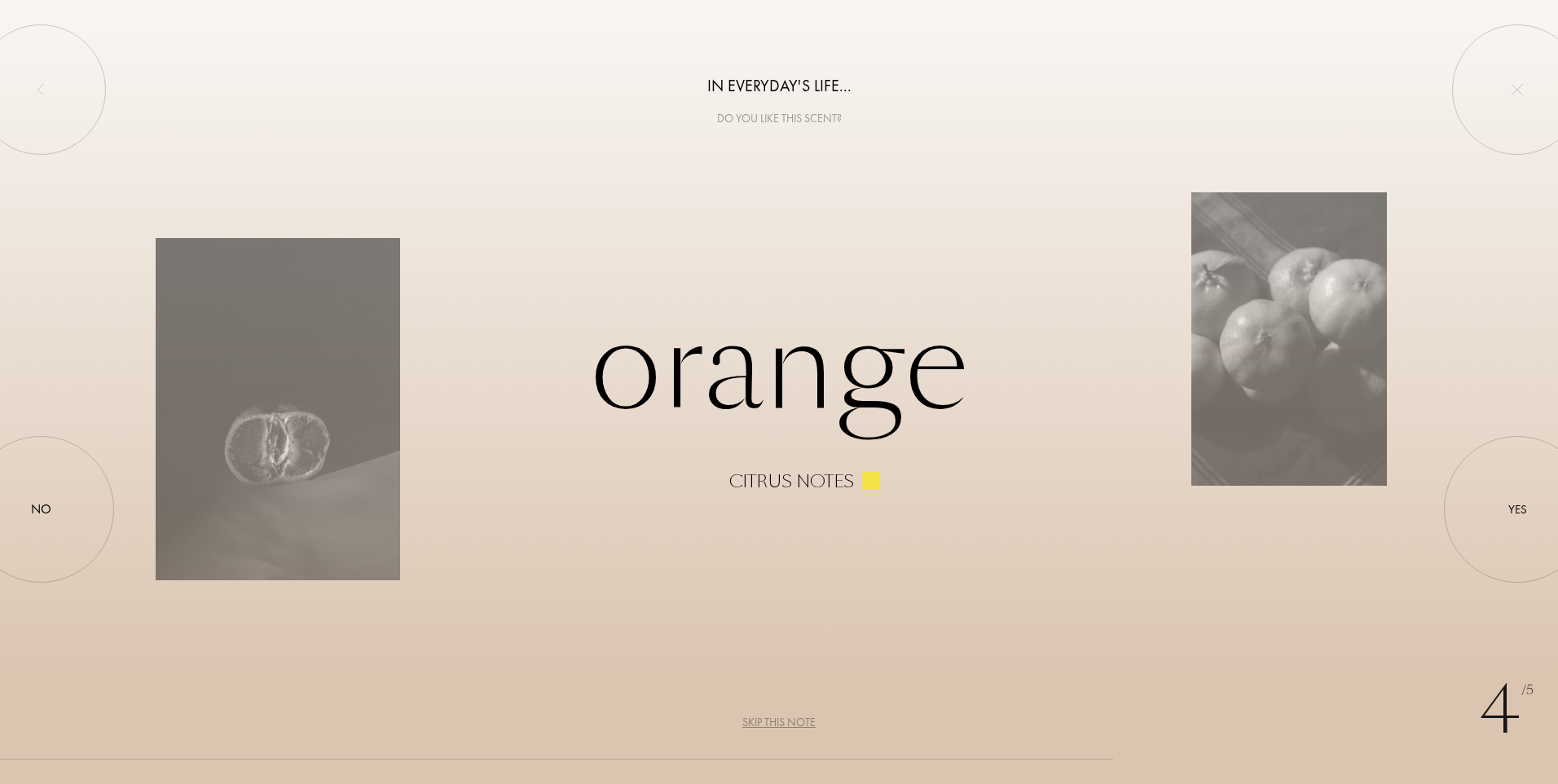
click at [779, 720] on div "Skip this note" at bounding box center [779, 722] width 73 height 17
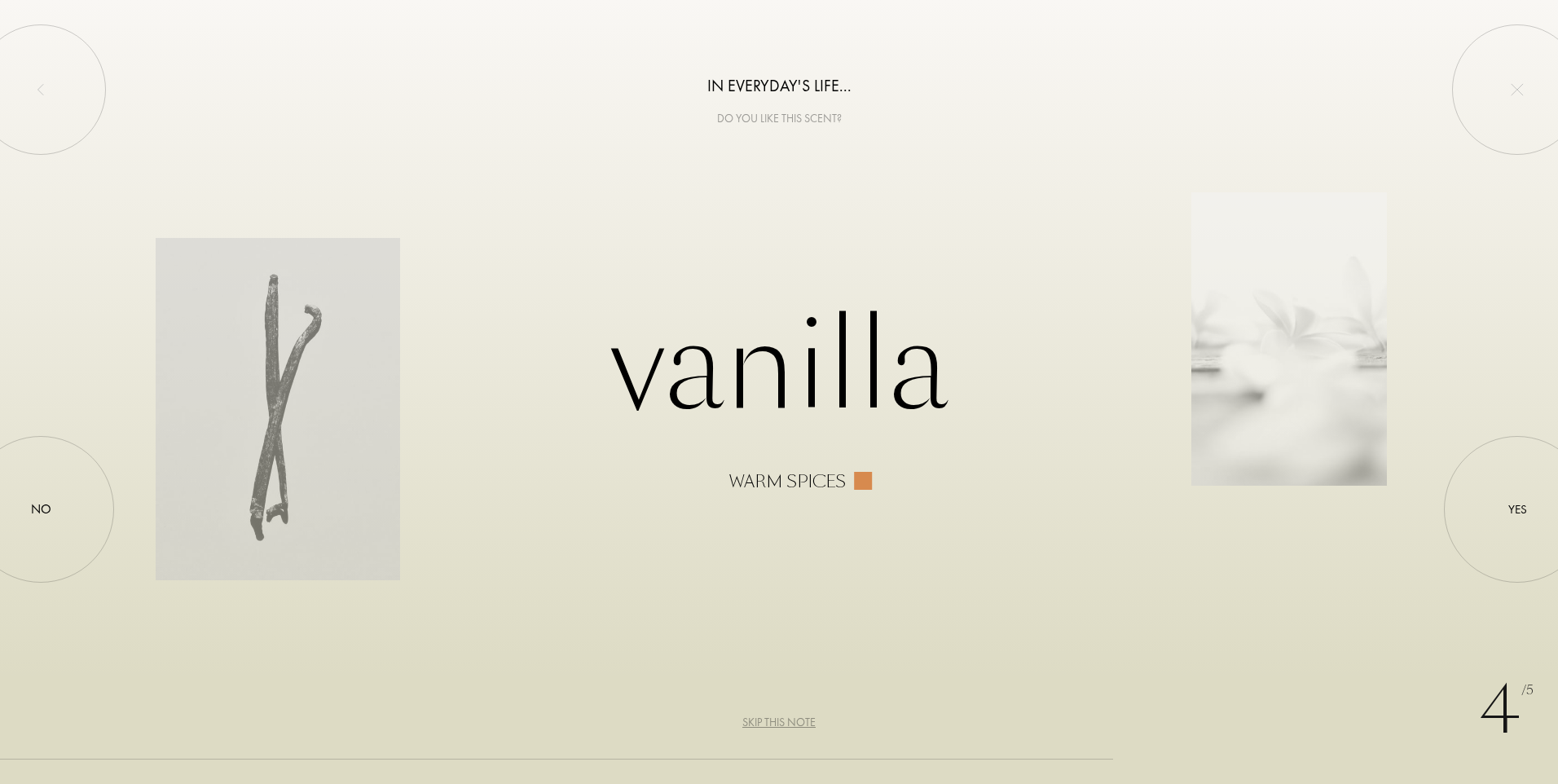
click at [779, 720] on div "Skip this note" at bounding box center [779, 722] width 73 height 17
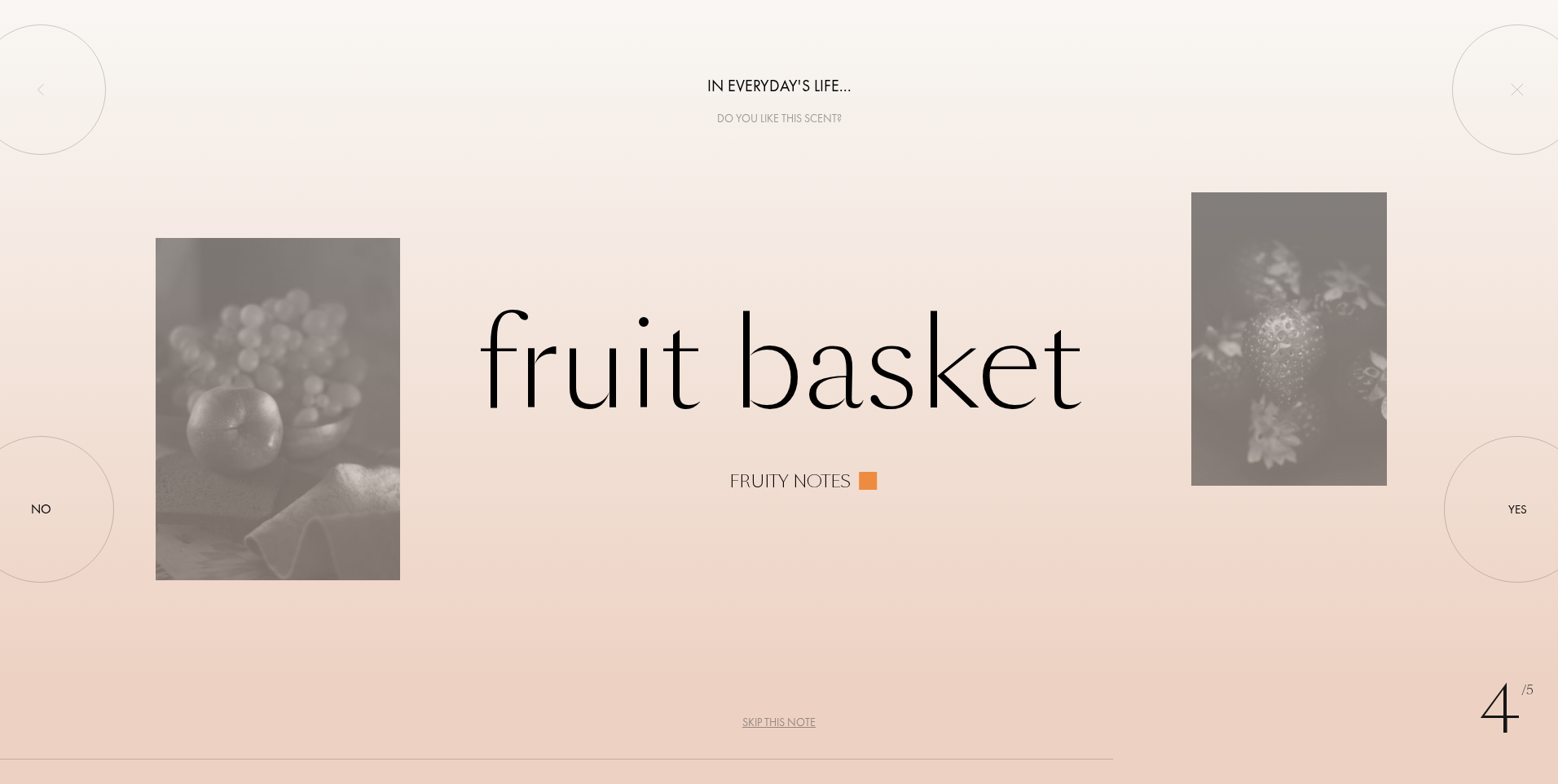
click at [779, 720] on div "Skip this note" at bounding box center [779, 722] width 73 height 17
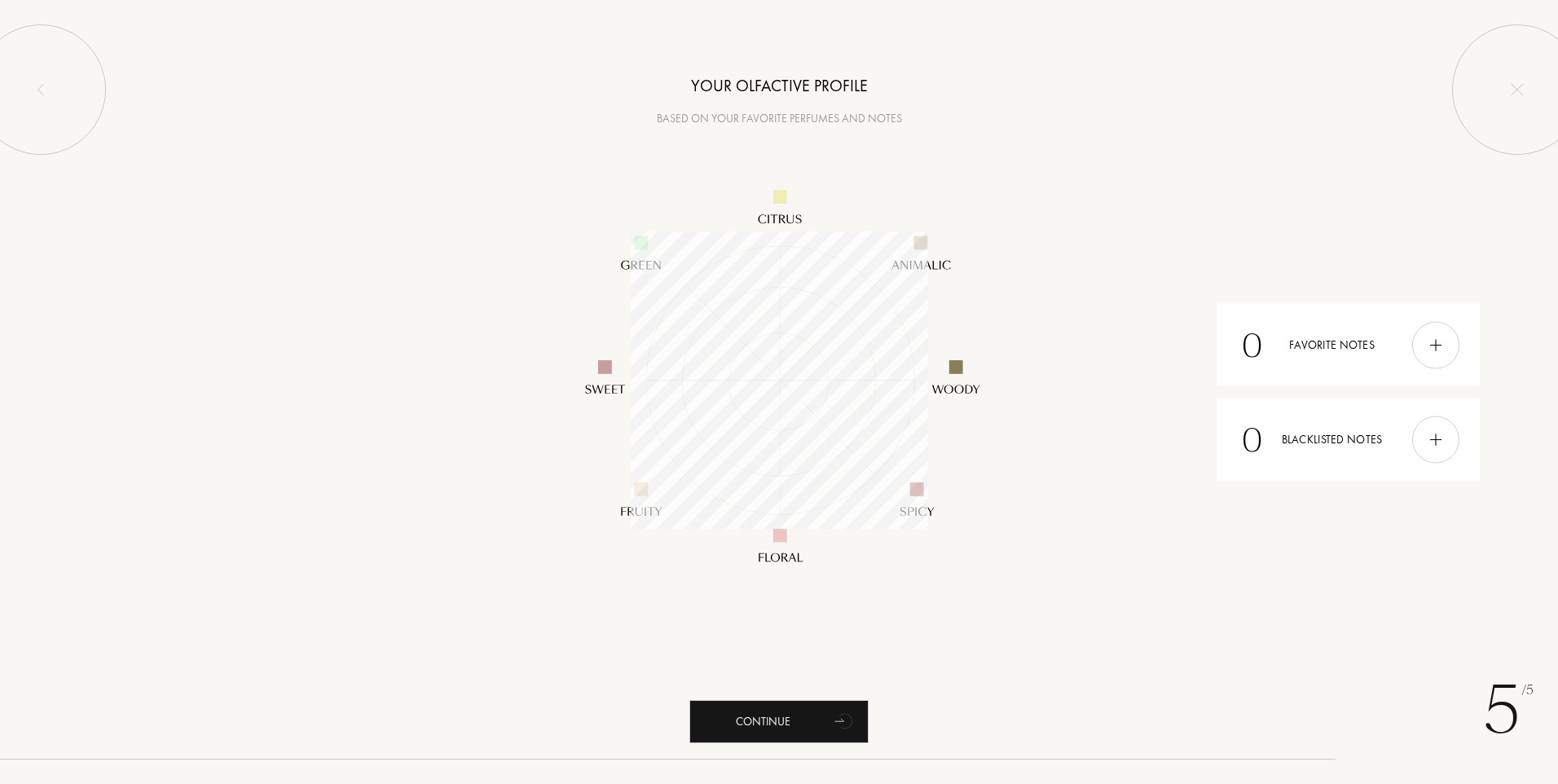
scroll to position [298, 298]
click at [783, 715] on div "Continue" at bounding box center [779, 721] width 179 height 43
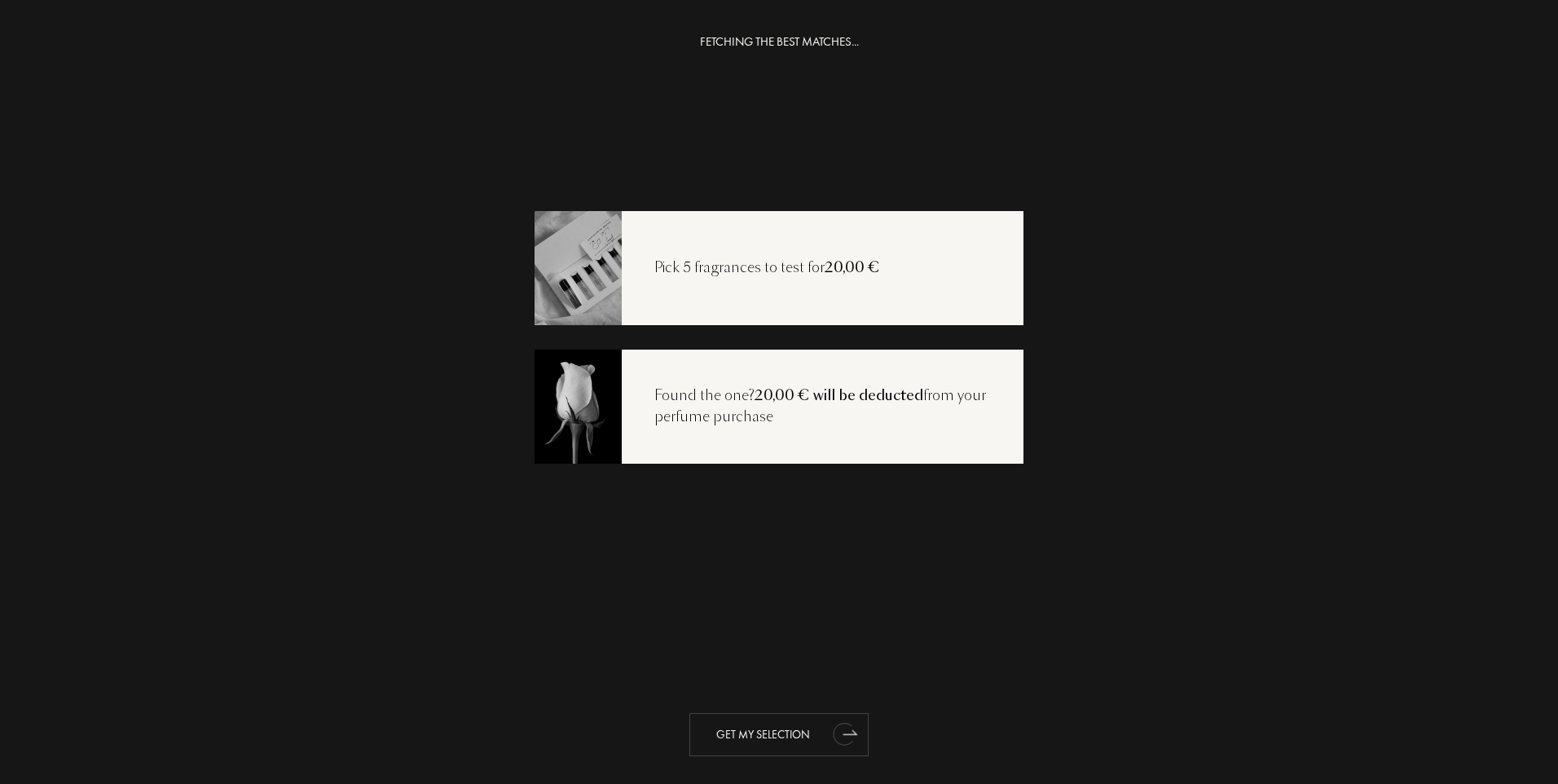
click at [763, 731] on div "Get my selection" at bounding box center [779, 734] width 179 height 43
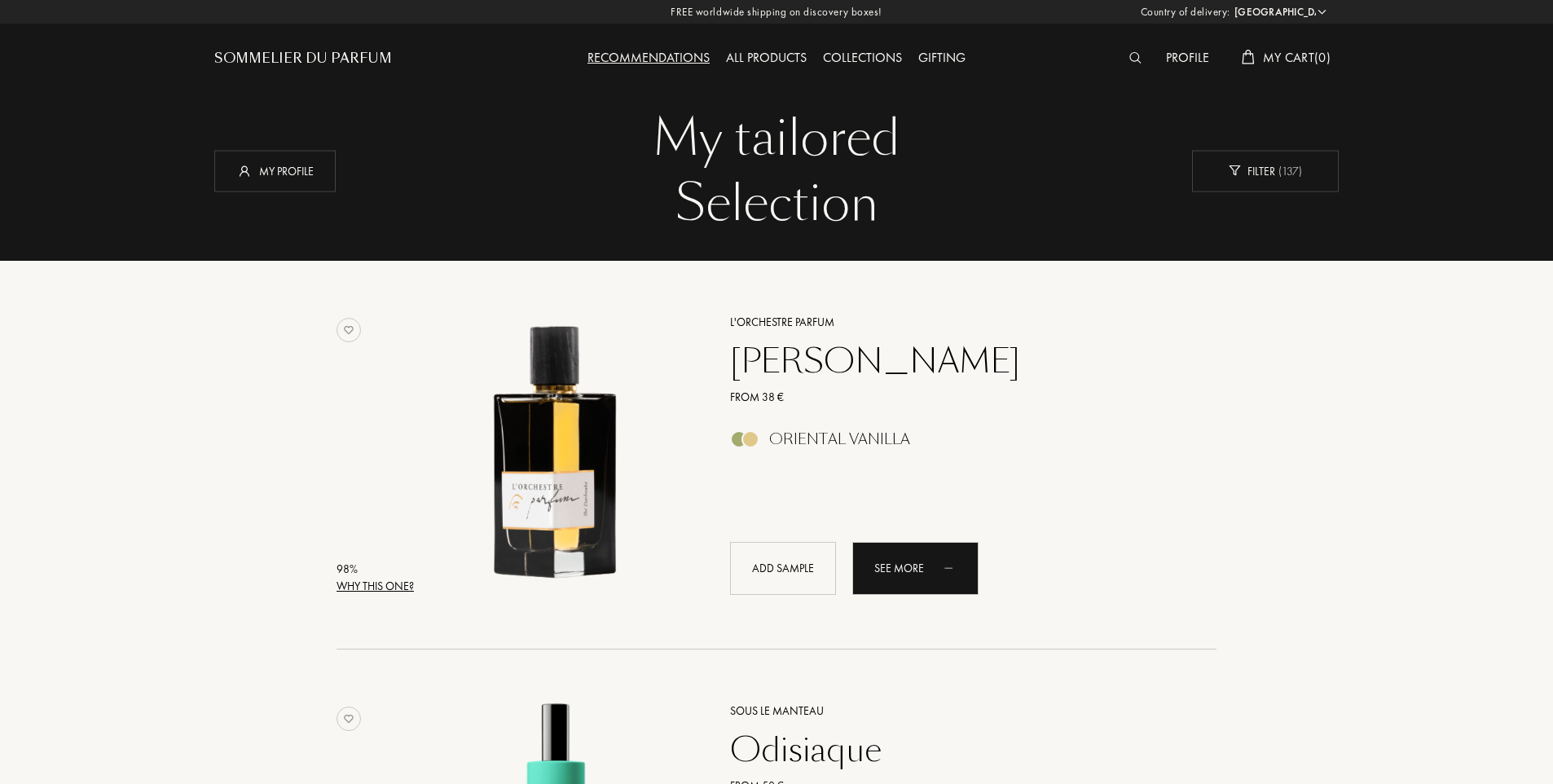
select select "IT"
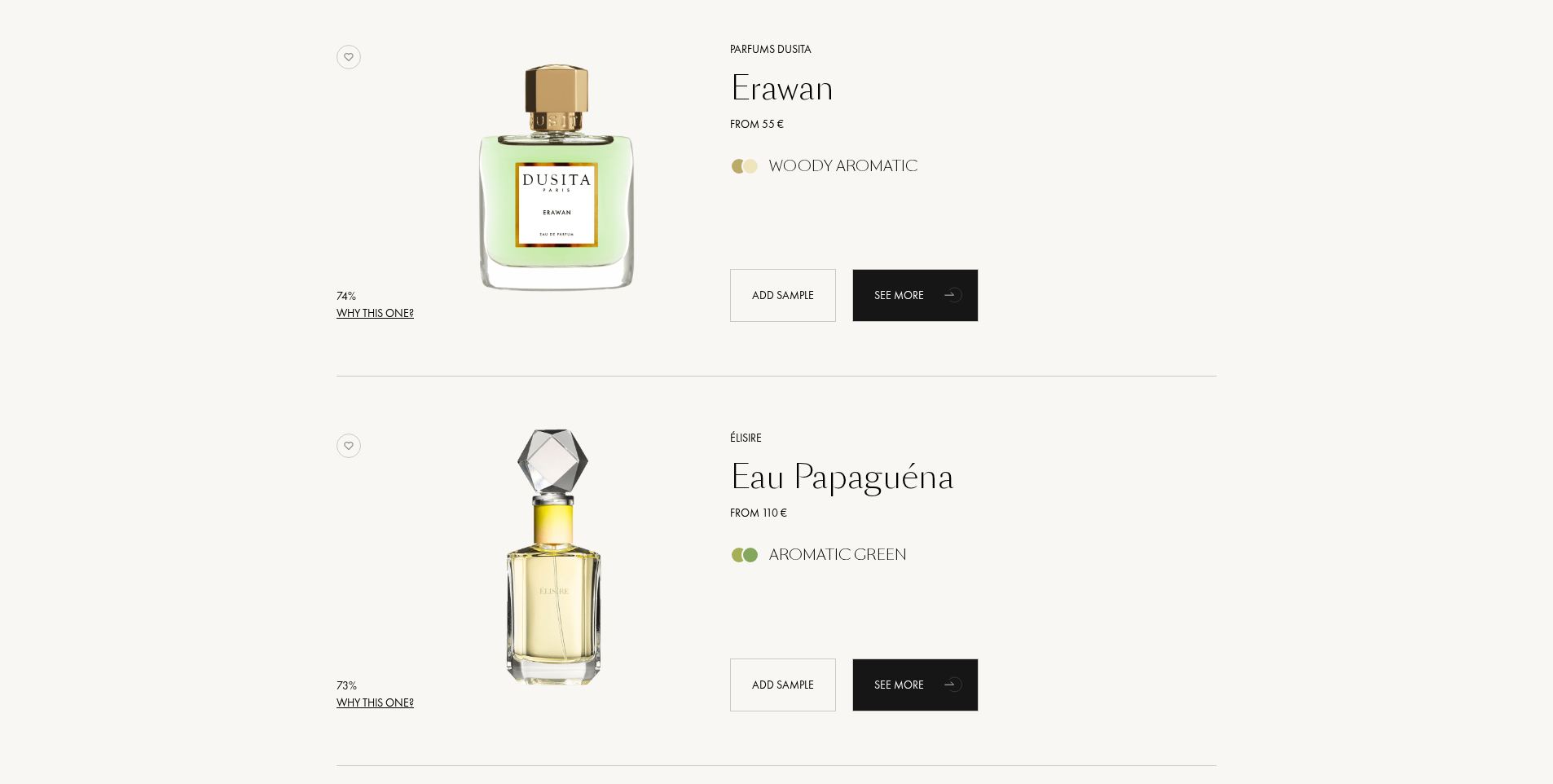
scroll to position [2444, 0]
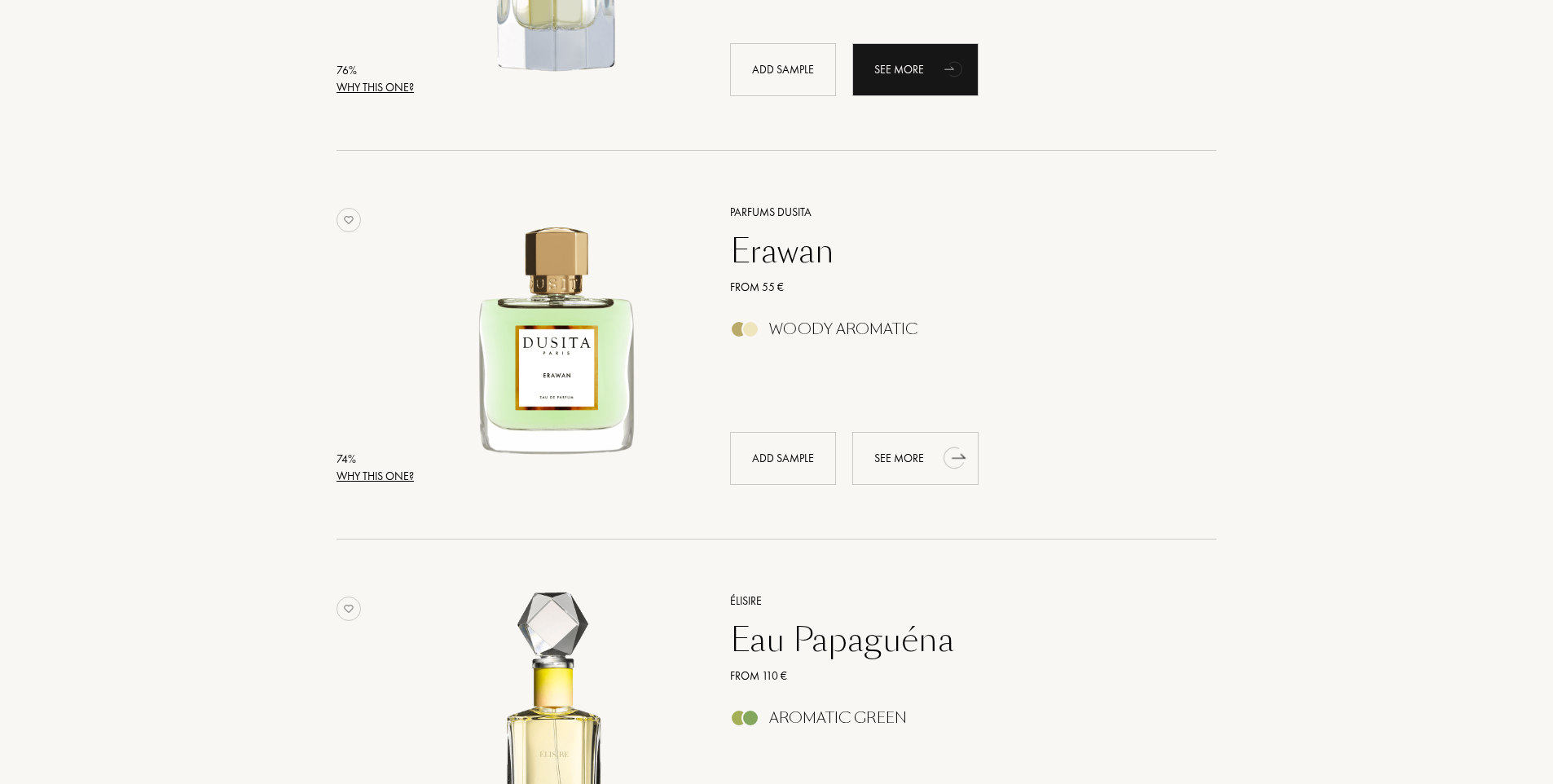
click at [888, 457] on div "See more" at bounding box center [915, 459] width 127 height 53
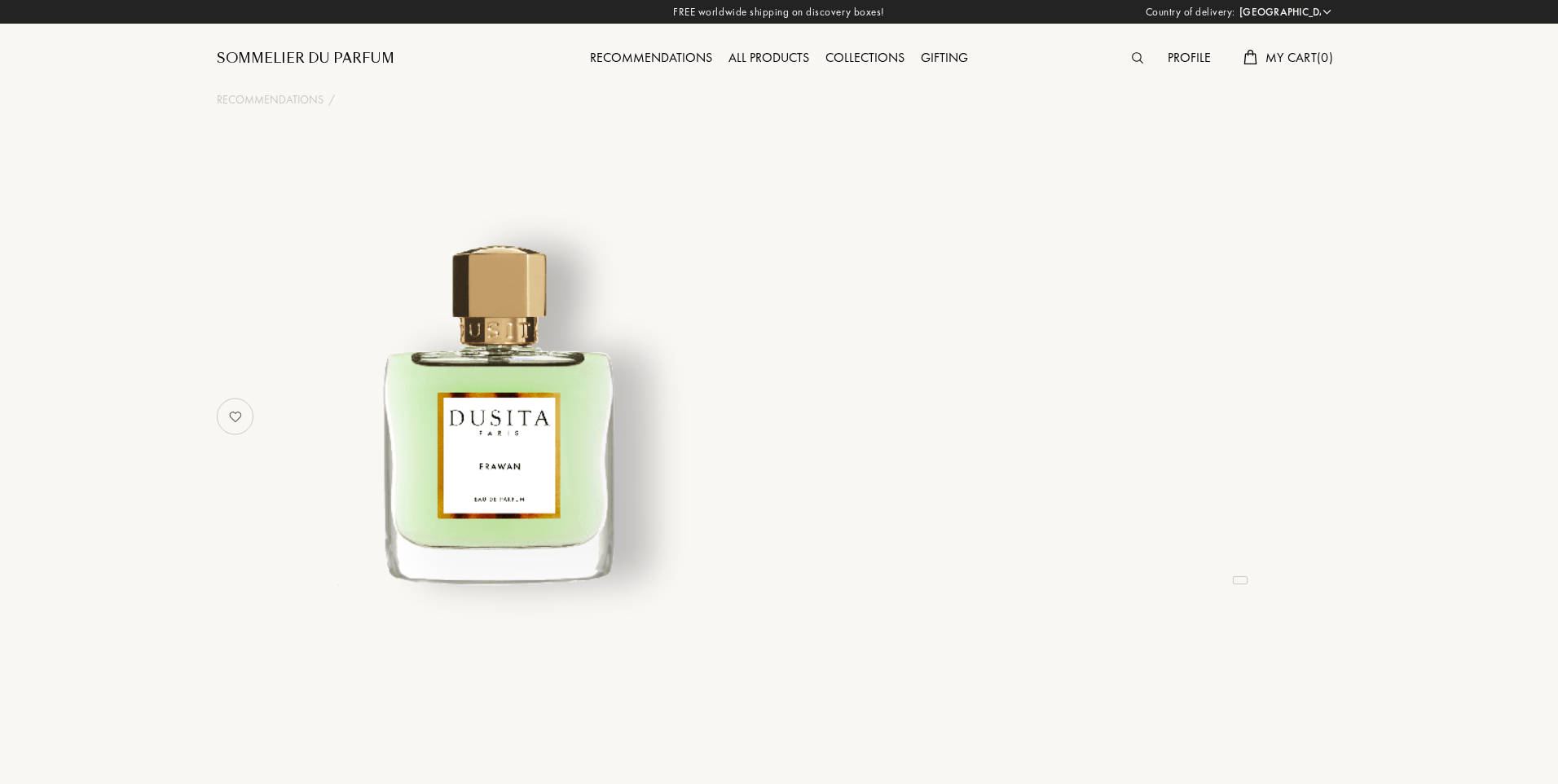
select select "IT"
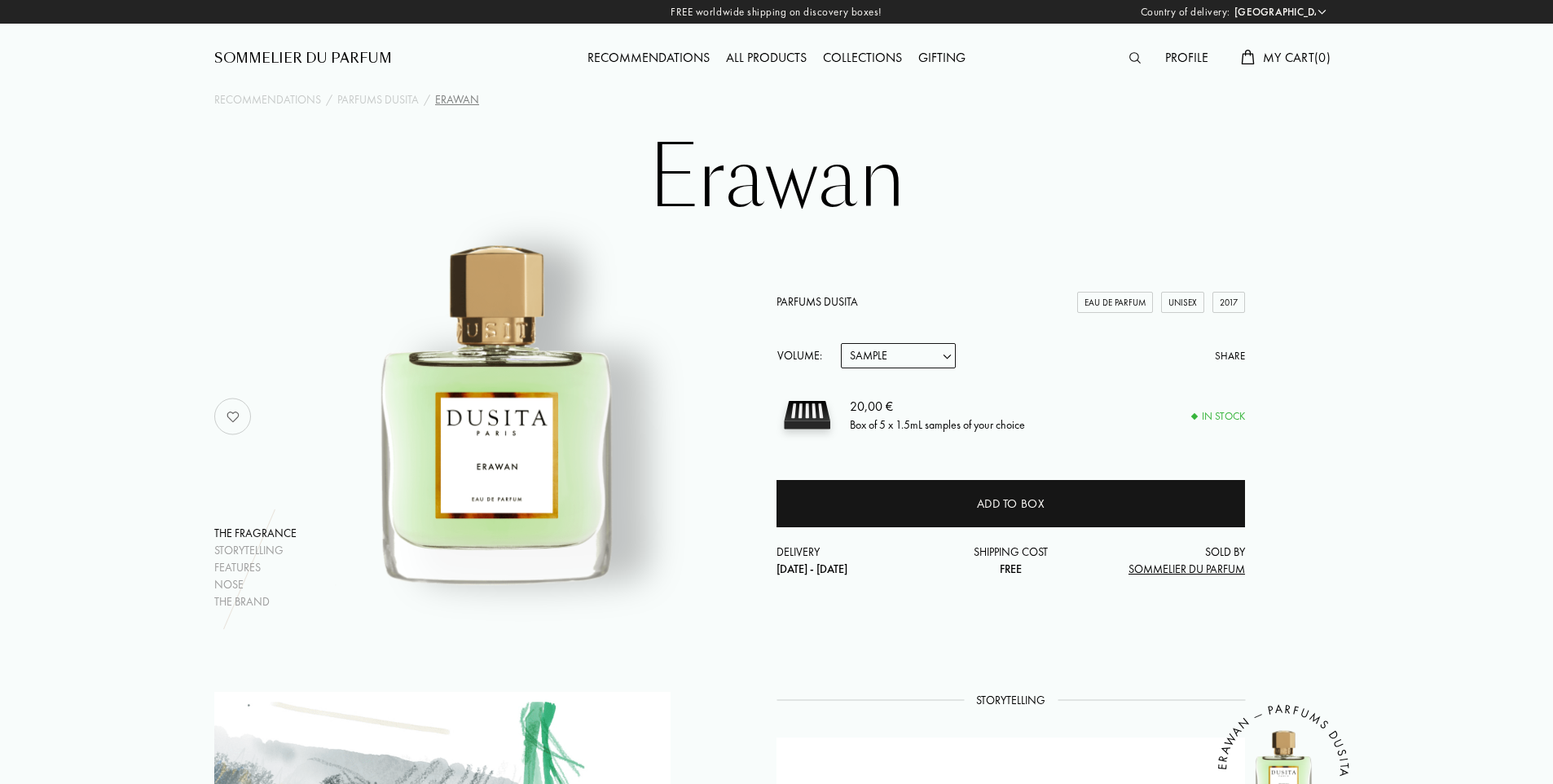
click at [940, 355] on select "Sample 15mL 22.5mL (3 * 7.5mL) 50mL 100mL" at bounding box center [898, 355] width 115 height 26
select select "1"
click at [841, 343] on select "Sample 15mL 22.5mL (3 * 7.5mL) 50mL 100mL" at bounding box center [898, 355] width 115 height 26
select select "1"
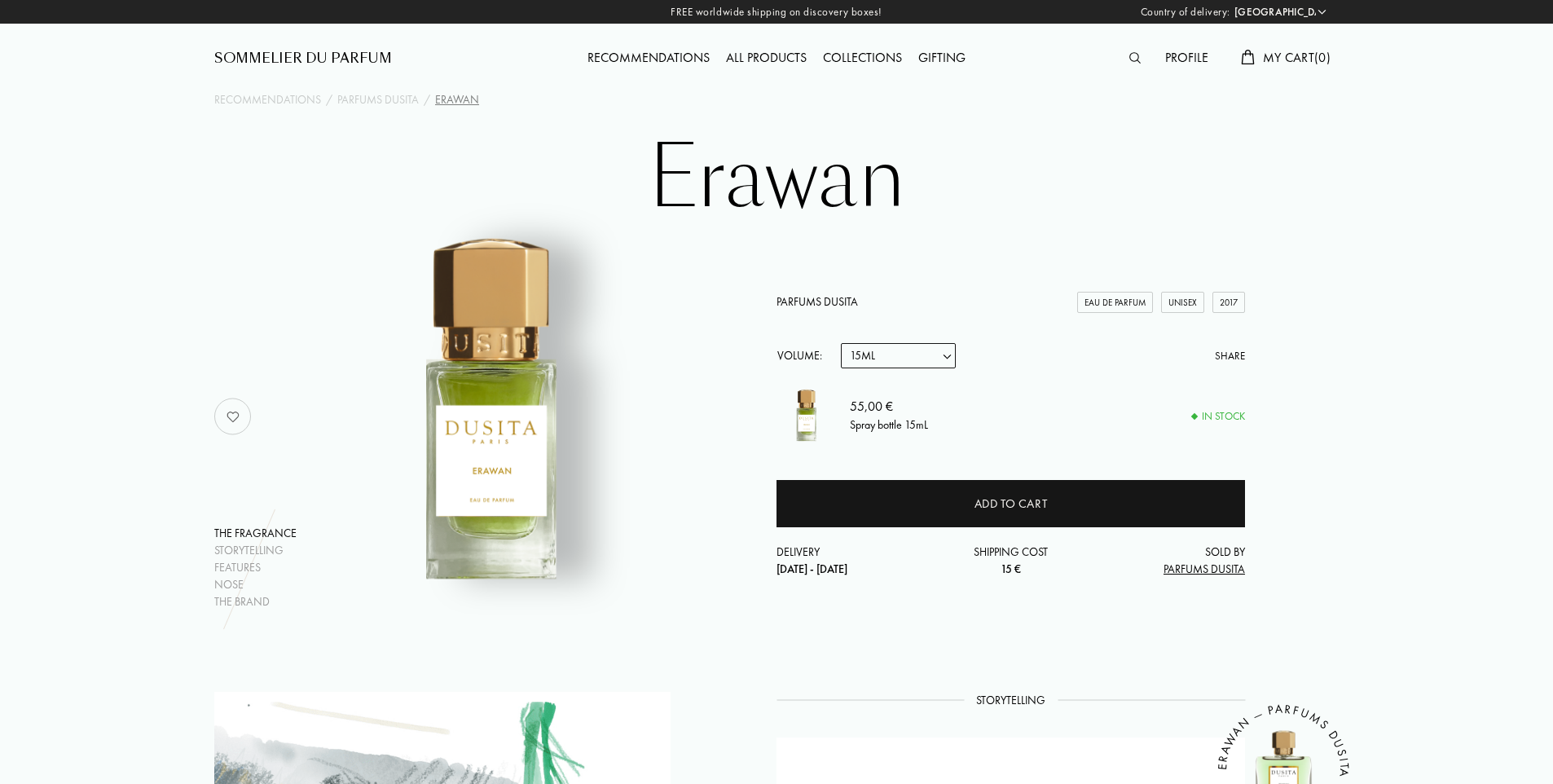
click at [921, 354] on select "Sample 15mL 22.5mL (3 * 7.5mL) 50mL 100mL" at bounding box center [898, 355] width 115 height 26
select select "2"
click at [841, 343] on select "Sample 15mL 22.5mL (3 * 7.5mL) 50mL 100mL" at bounding box center [898, 355] width 115 height 26
select select "2"
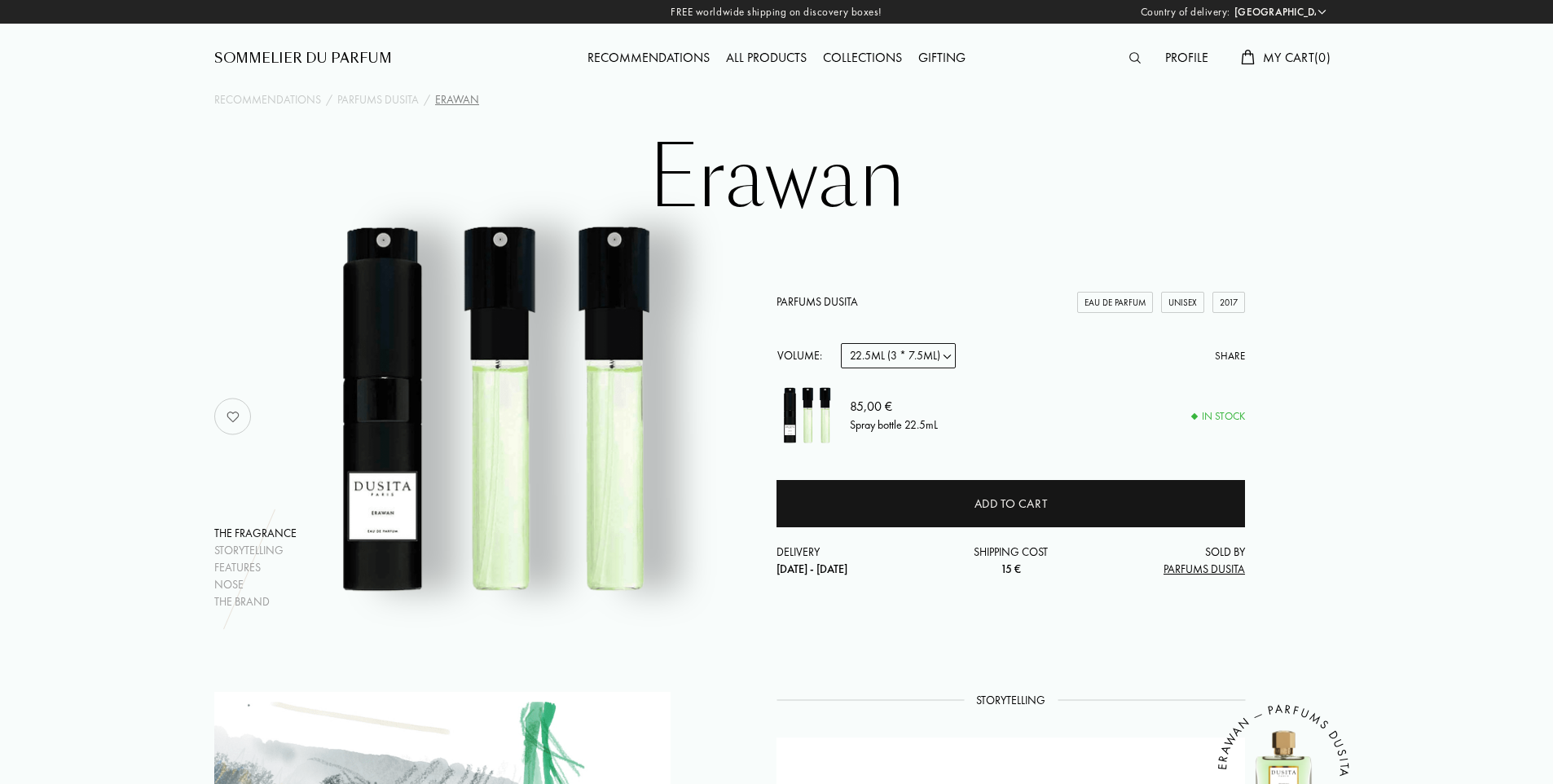
click at [926, 354] on select "Sample 15mL 22.5mL (3 * 7.5mL) 50mL 100mL" at bounding box center [898, 355] width 115 height 26
select select "1"
click at [841, 343] on select "Sample 15mL 22.5mL (3 * 7.5mL) 50mL 100mL" at bounding box center [898, 355] width 115 height 26
select select "1"
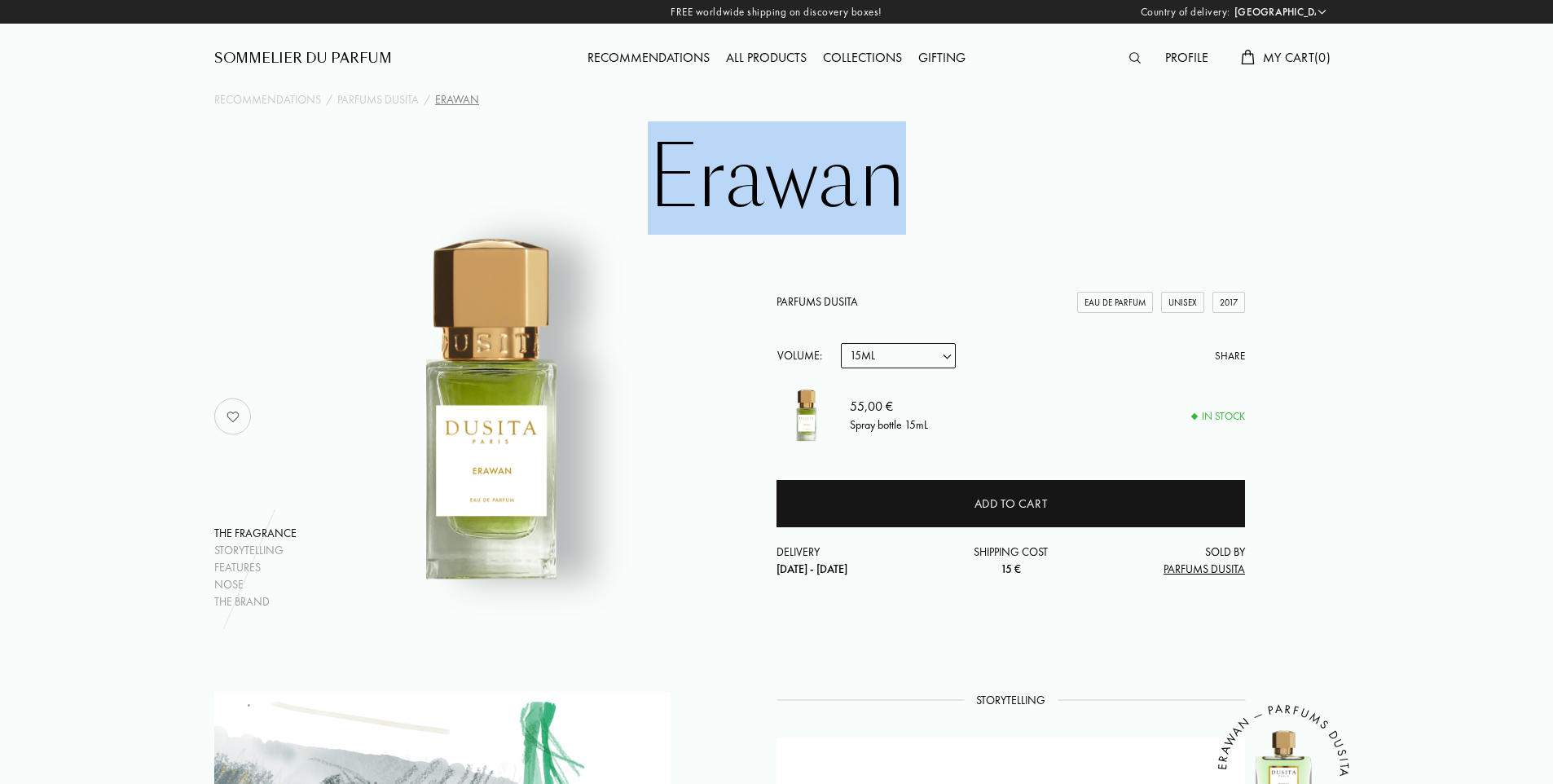
drag, startPoint x: 640, startPoint y: 179, endPoint x: 895, endPoint y: 185, distance: 255.1
click at [895, 185] on h1 "Erawan" at bounding box center [776, 178] width 815 height 89
drag, startPoint x: 895, startPoint y: 185, endPoint x: 835, endPoint y: 179, distance: 60.3
copy h1 "Erawan"
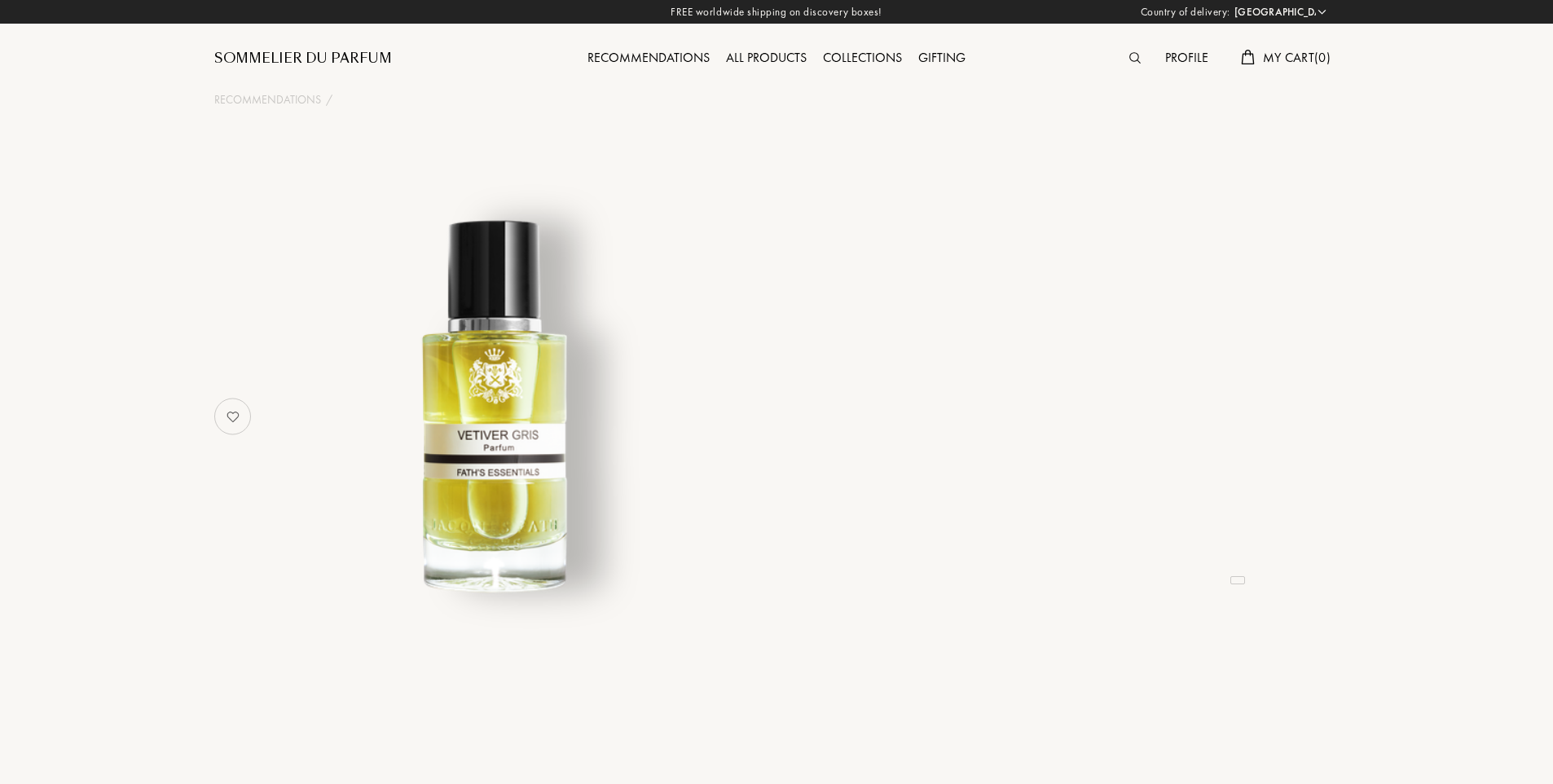
select select "IT"
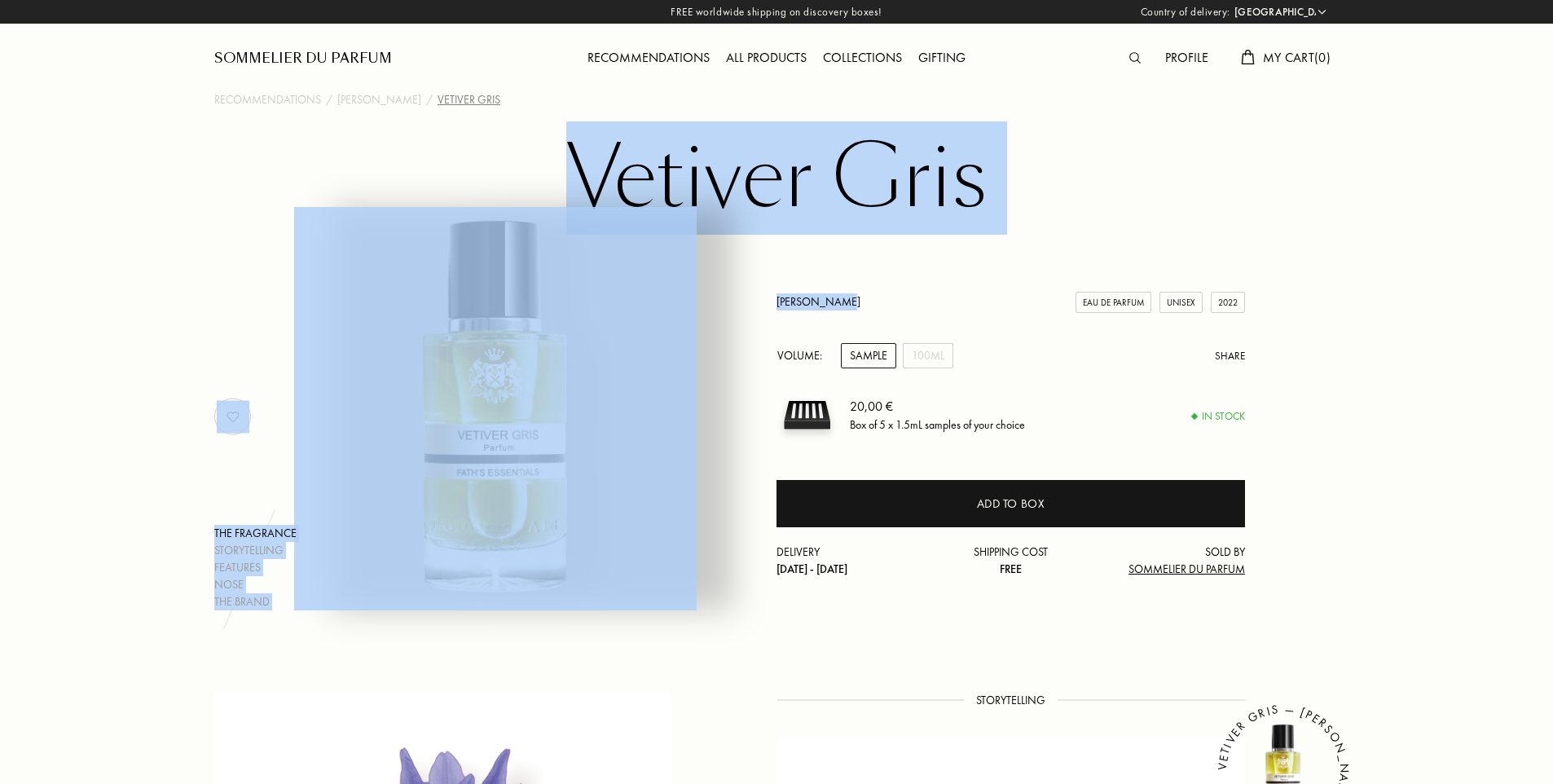
drag, startPoint x: 570, startPoint y: 167, endPoint x: 858, endPoint y: 298, distance: 316.4
click at [858, 298] on div "Vetiver Gris The fragrance Storytelling Features Nose The brand [PERSON_NAME] E…" at bounding box center [776, 371] width 1173 height 477
click at [905, 272] on div "[PERSON_NAME] Eau de Parfum Unisex 2022 Volume: Sample 100mL Share 20,00 € Box …" at bounding box center [1011, 417] width 468 height 387
click at [902, 284] on div "[PERSON_NAME] Eau de Parfum Unisex 2022 Volume: Sample 100mL Share 20,00 € Box …" at bounding box center [1011, 417] width 468 height 387
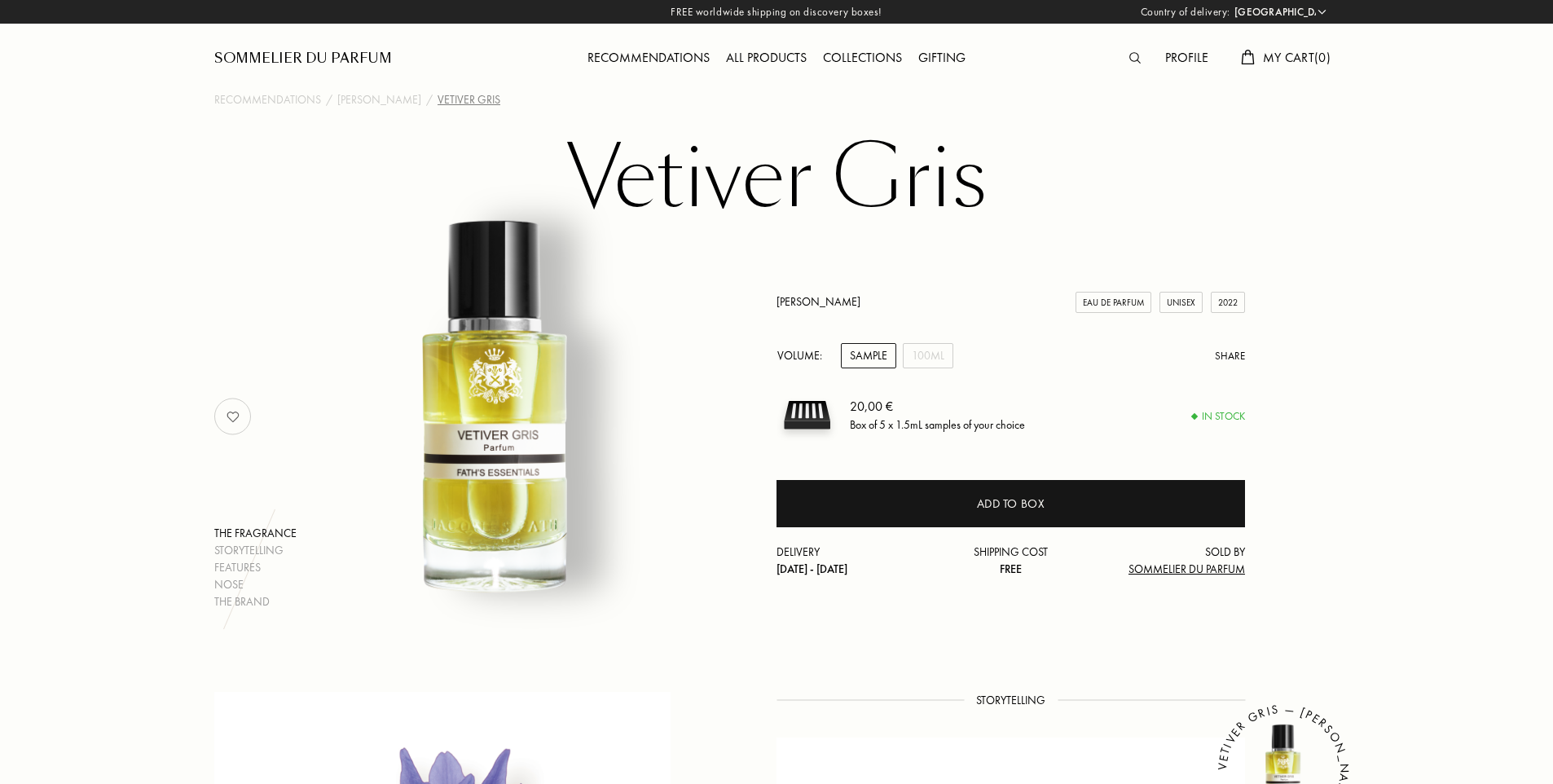
click at [871, 355] on div "Sample" at bounding box center [869, 355] width 55 height 26
click at [859, 356] on div "Sample" at bounding box center [869, 355] width 55 height 26
click at [926, 354] on div "100mL" at bounding box center [928, 355] width 50 height 26
drag, startPoint x: 768, startPoint y: 302, endPoint x: 853, endPoint y: 304, distance: 85.0
click at [853, 304] on div "The fragrance Storytelling Features Nose The brand [PERSON_NAME] Eau de Parfum …" at bounding box center [776, 417] width 1149 height 387
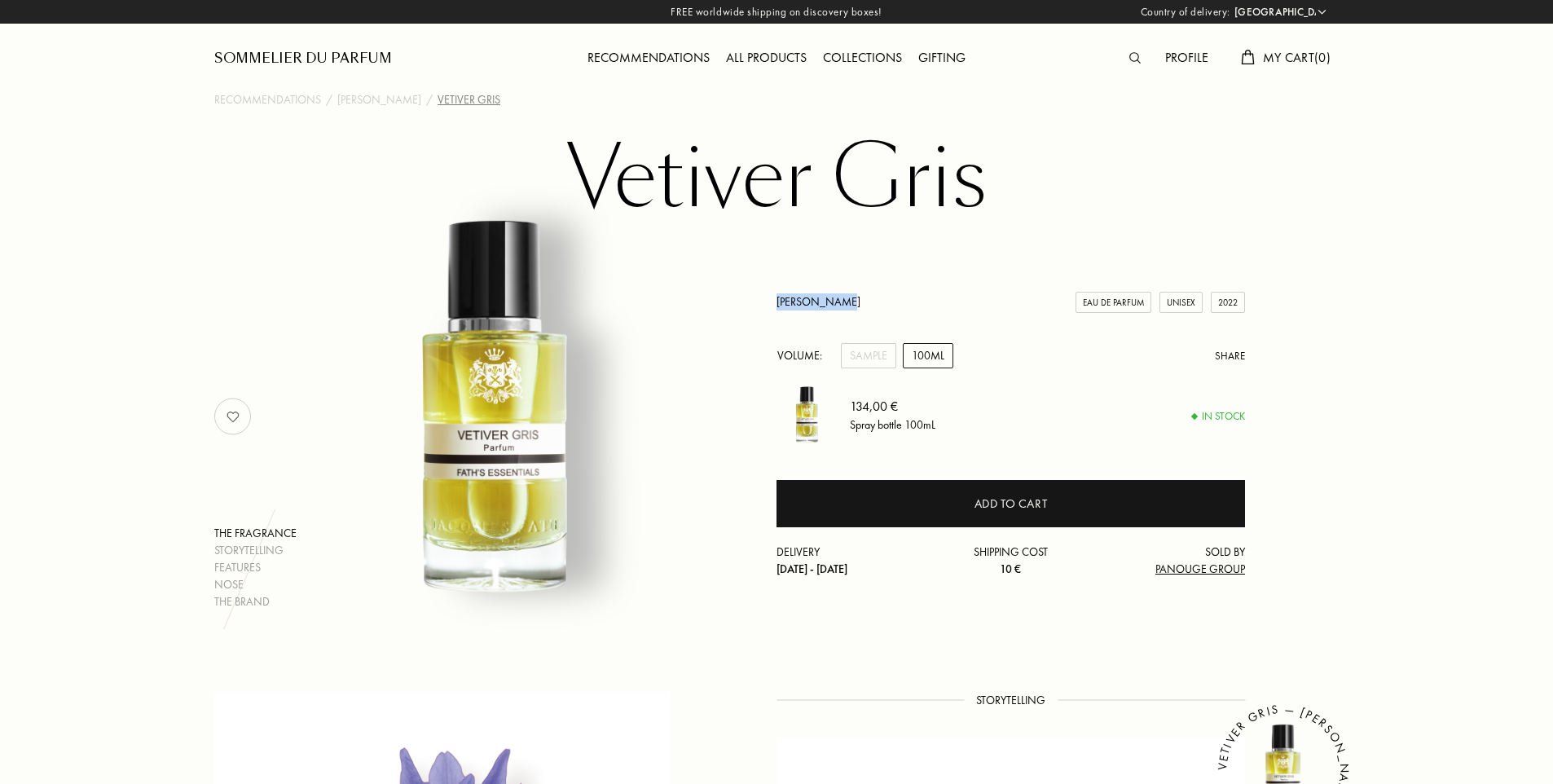
drag, startPoint x: 853, startPoint y: 304, endPoint x: 825, endPoint y: 303, distance: 28.0
copy link "[PERSON_NAME]"
